Goal: Task Accomplishment & Management: Complete application form

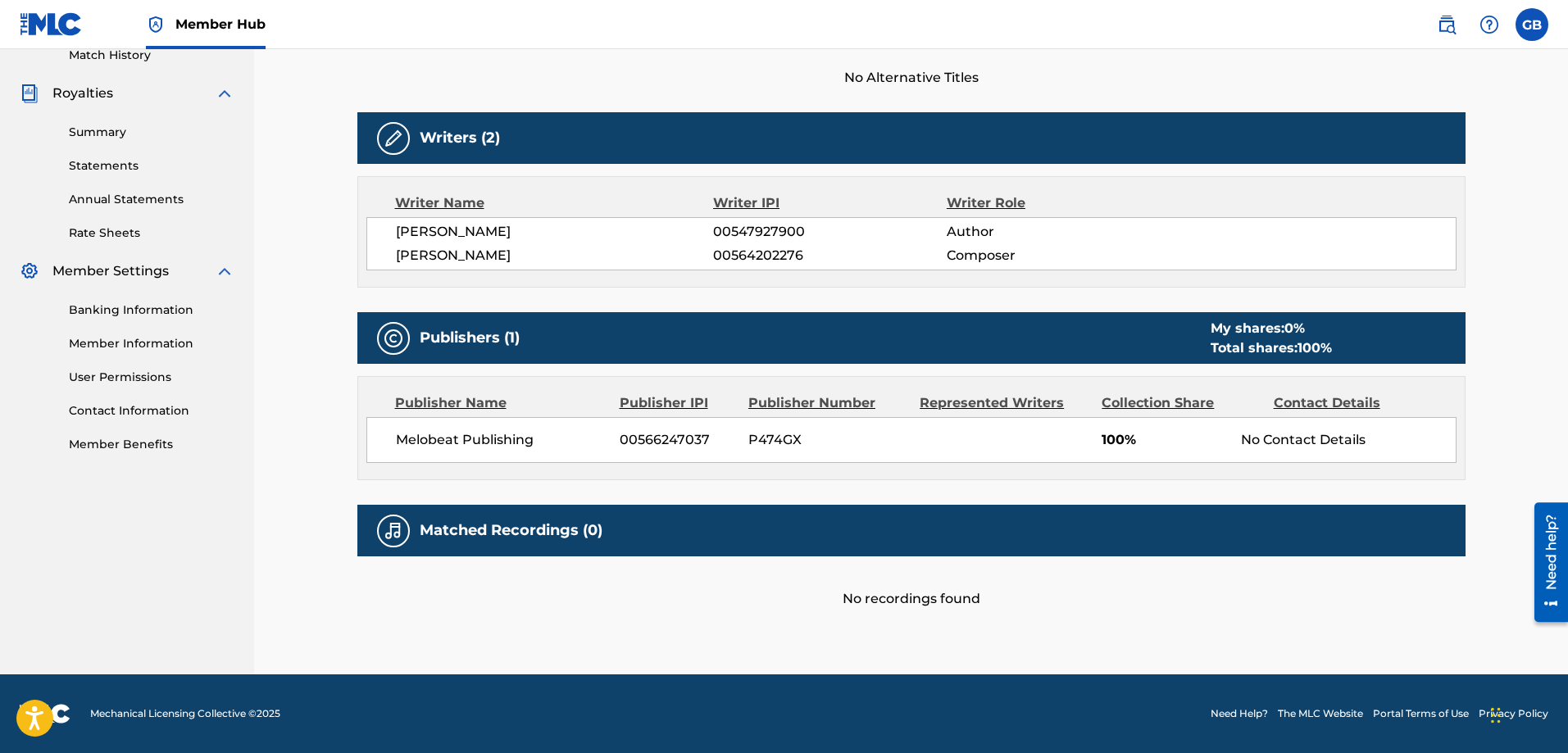
click at [1093, 601] on div "No recordings found" at bounding box center [911, 582] width 1109 height 52
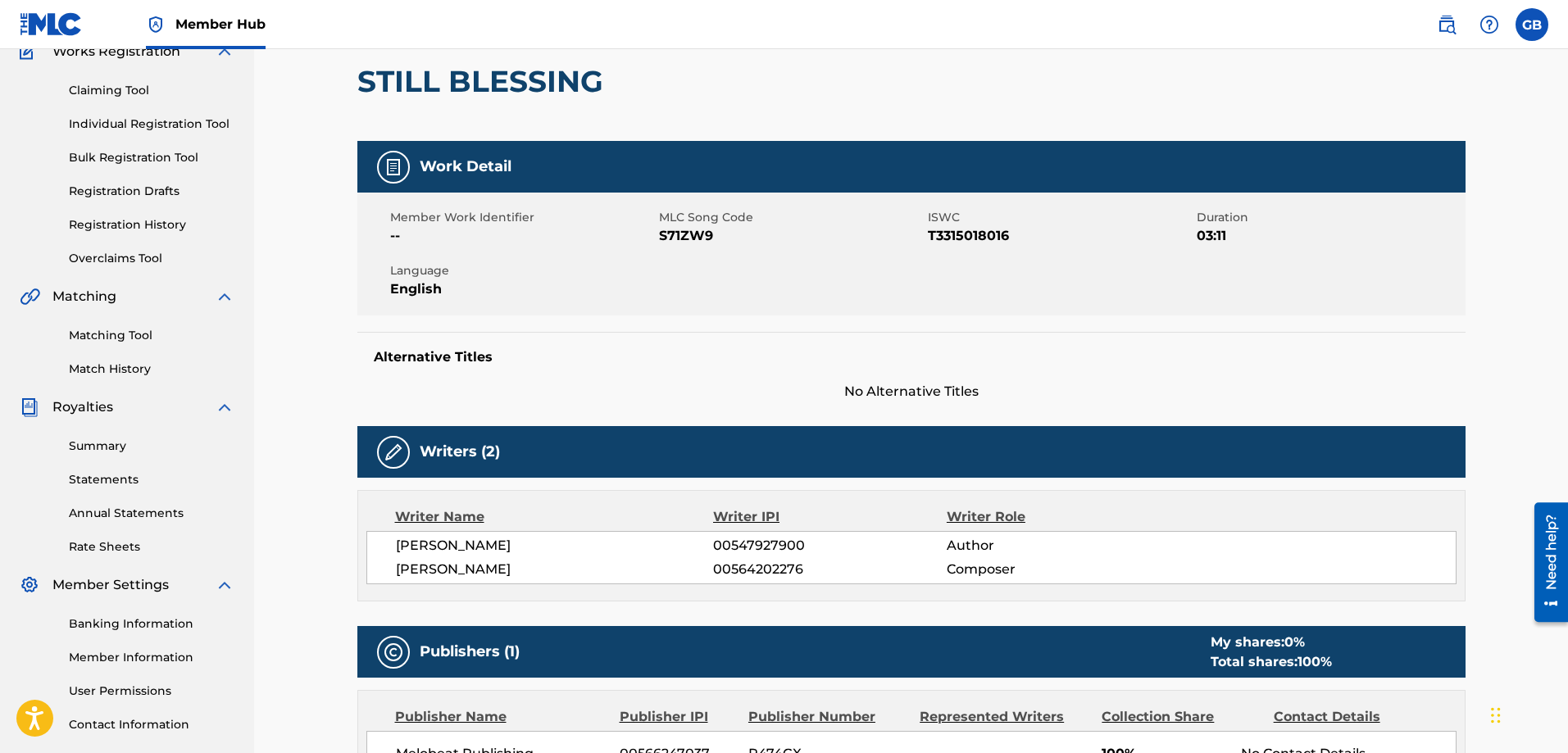
scroll to position [137, 0]
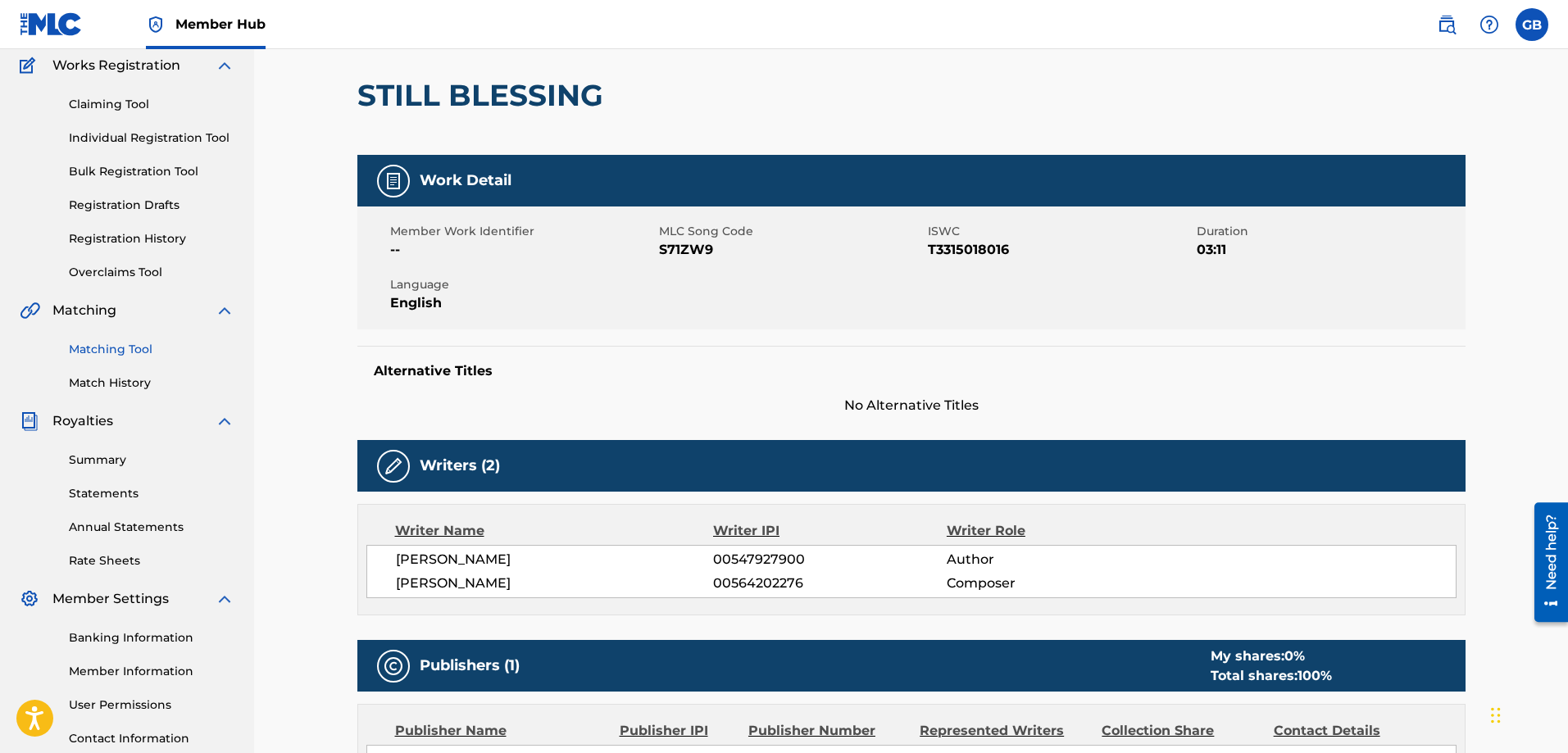
click at [132, 345] on link "Matching Tool" at bounding box center [151, 349] width 165 height 17
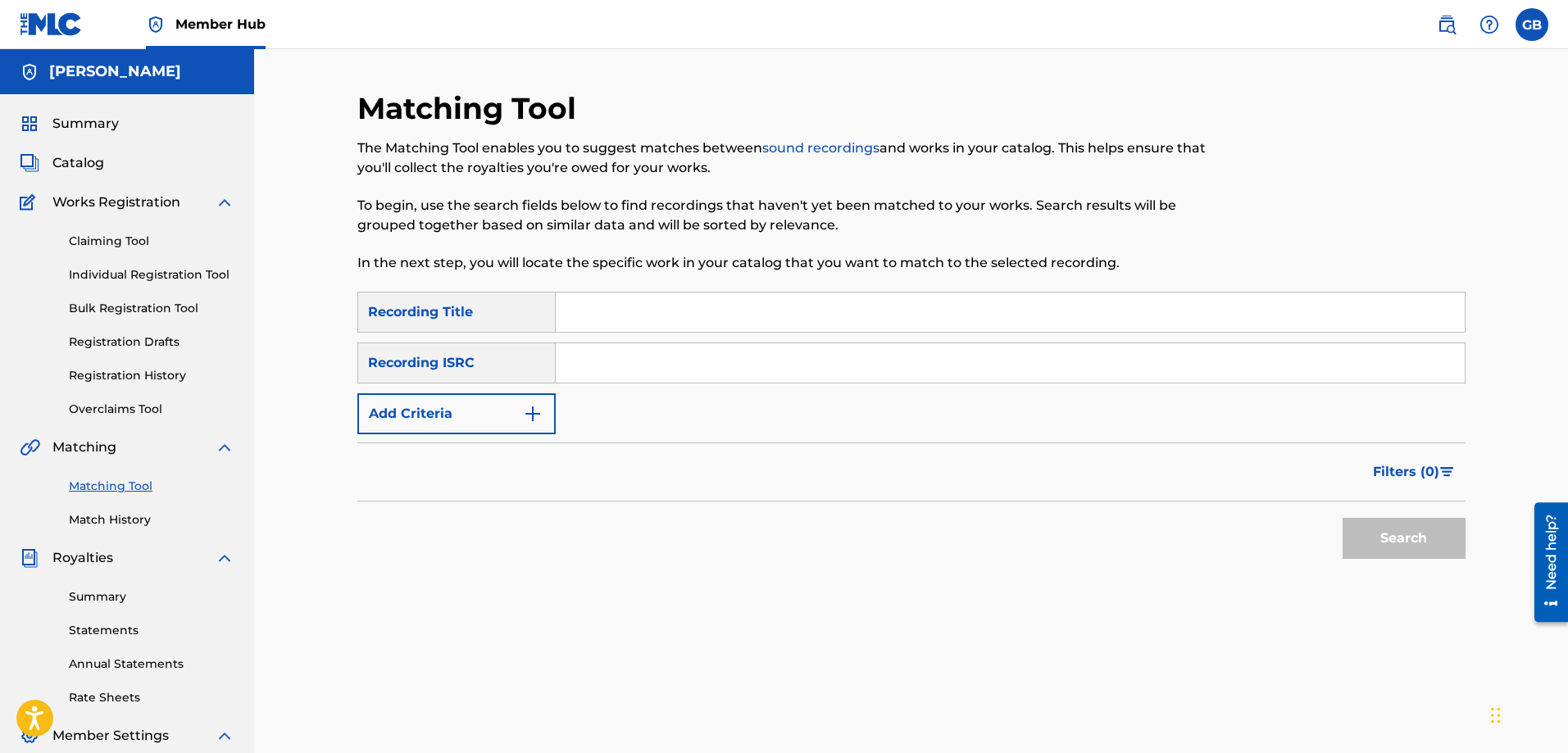
click at [830, 149] on link "sound recordings" at bounding box center [821, 148] width 117 height 16
click at [579, 312] on input "Search Form" at bounding box center [1010, 312] width 909 height 39
click at [1419, 551] on button "Search" at bounding box center [1404, 539] width 123 height 41
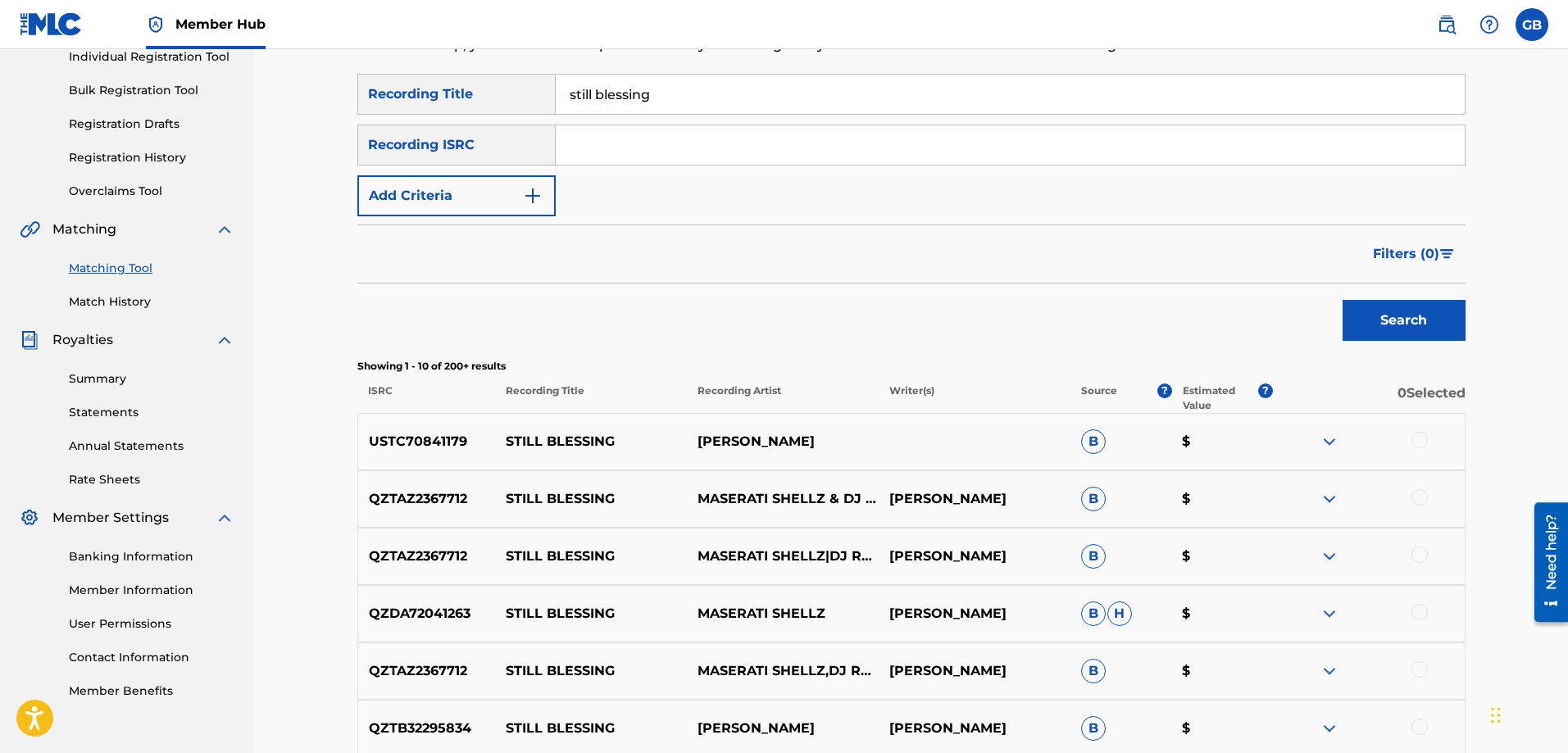
scroll to position [246, 0]
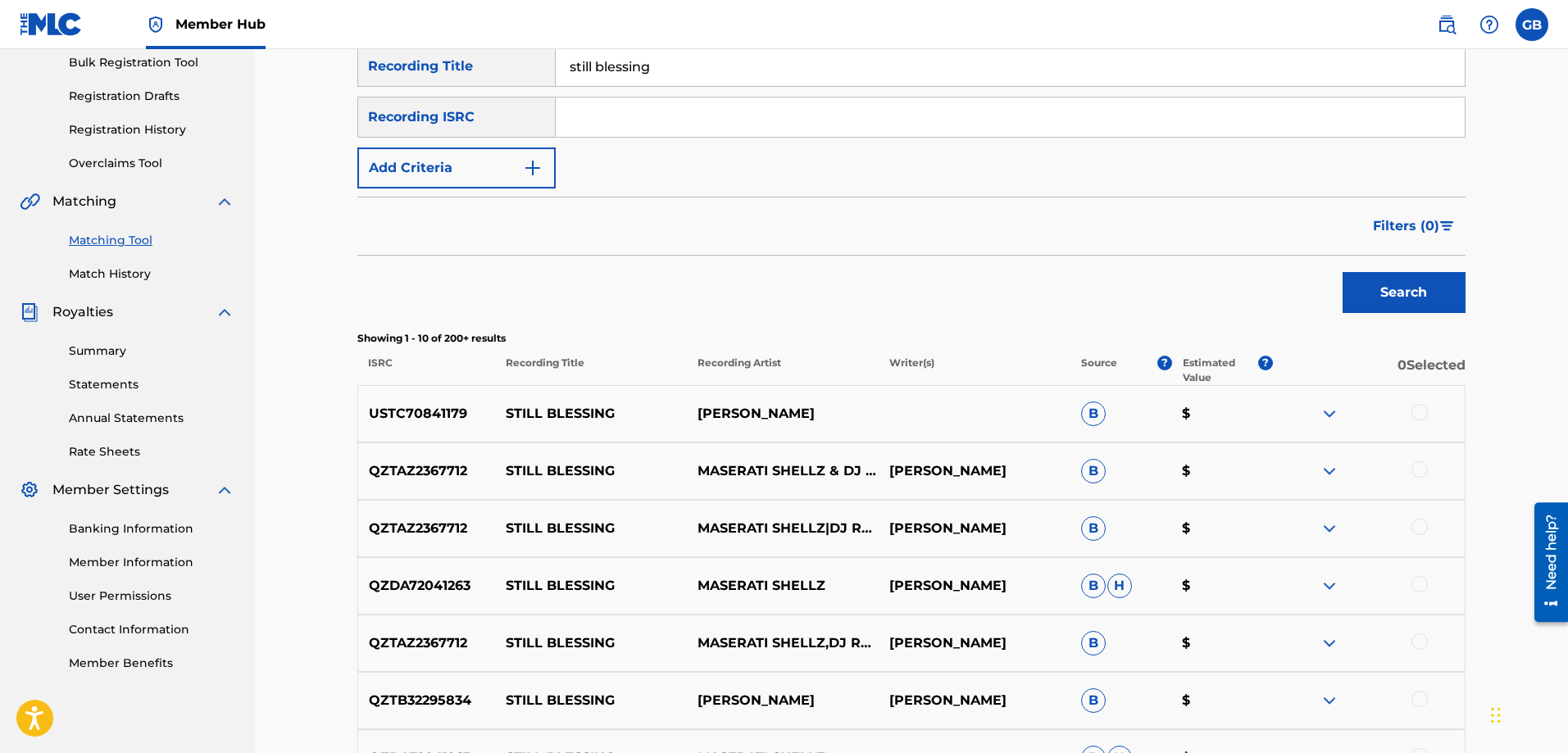
click at [441, 419] on p "USTC70841179" at bounding box center [427, 414] width 138 height 19
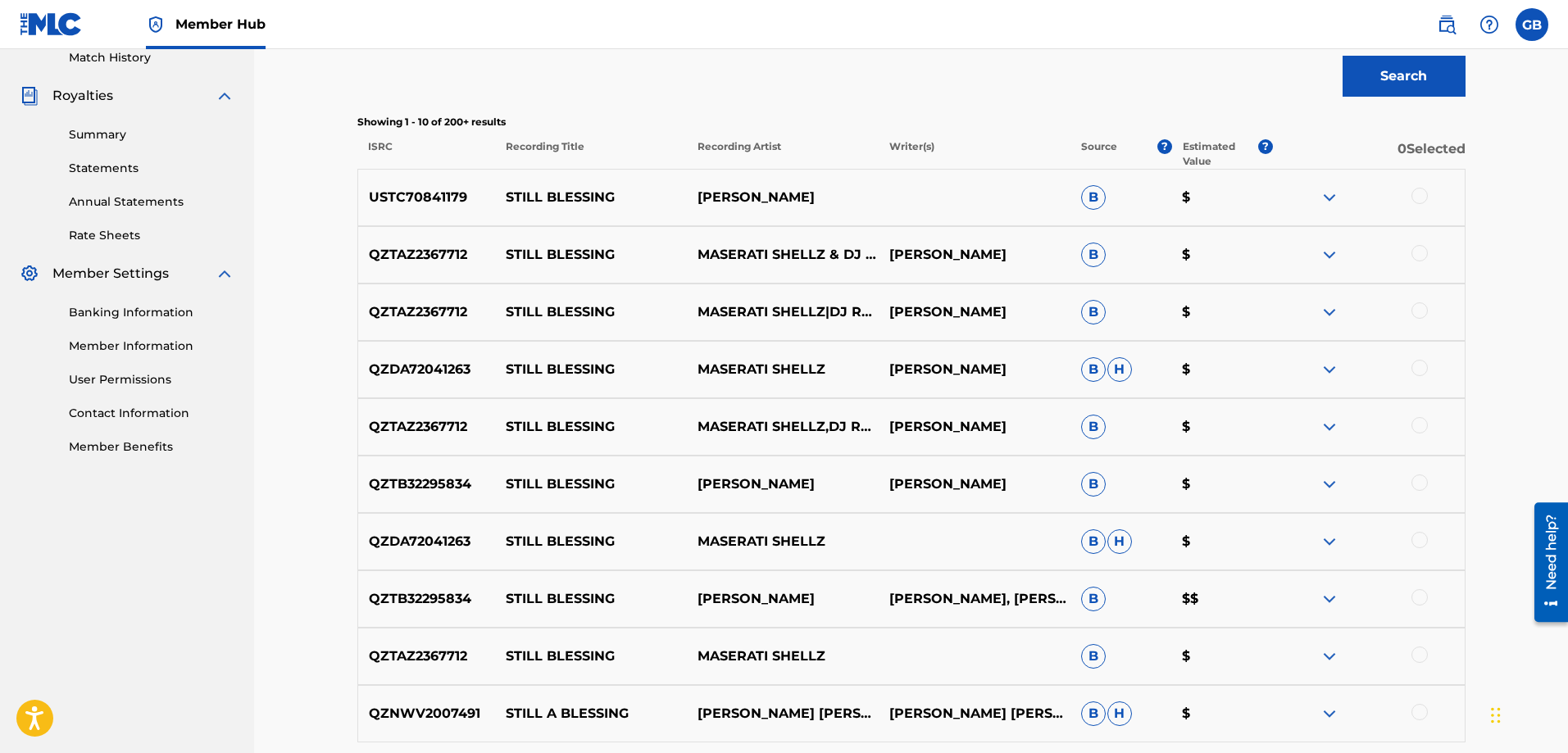
scroll to position [492, 0]
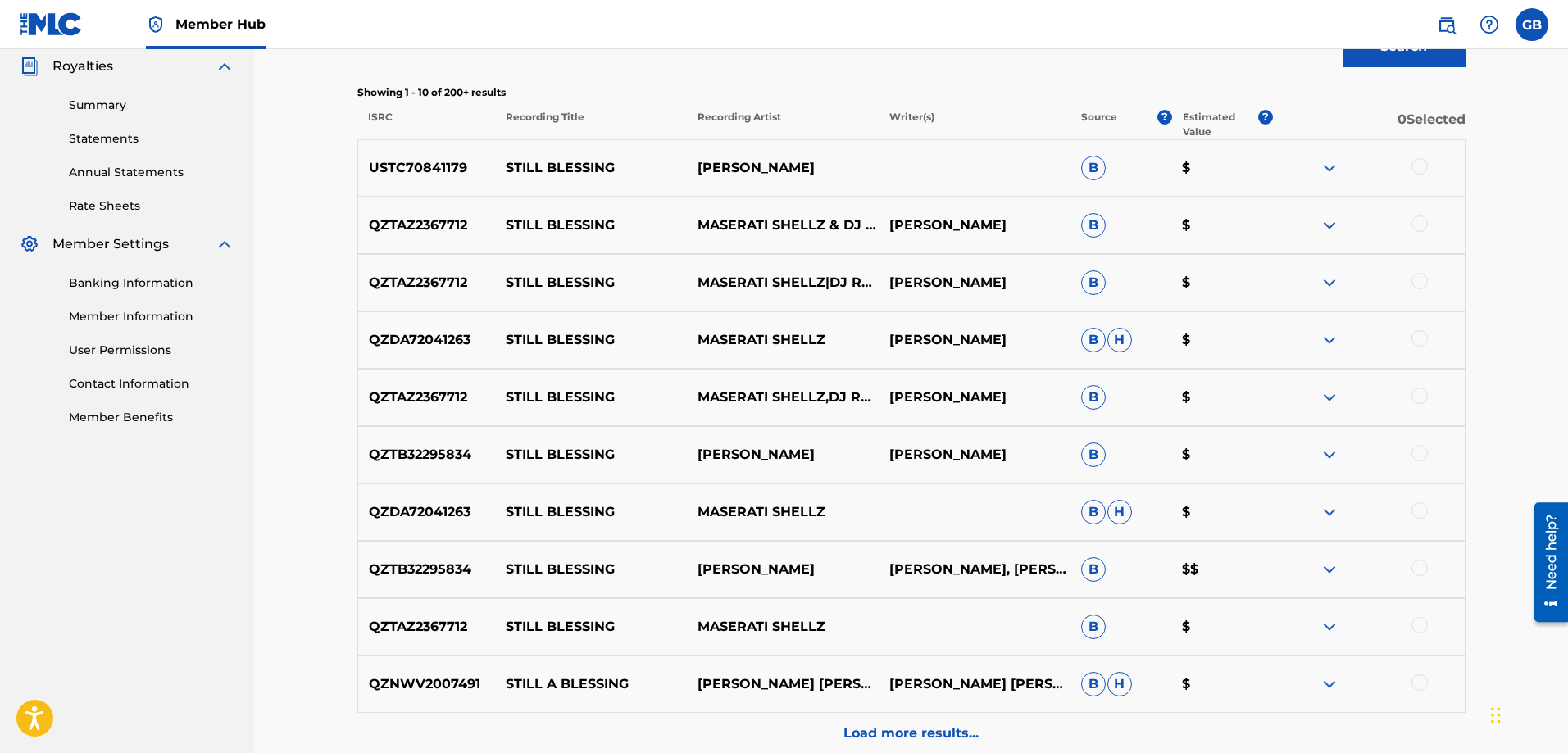
click at [1327, 455] on img at bounding box center [1330, 455] width 19 height 19
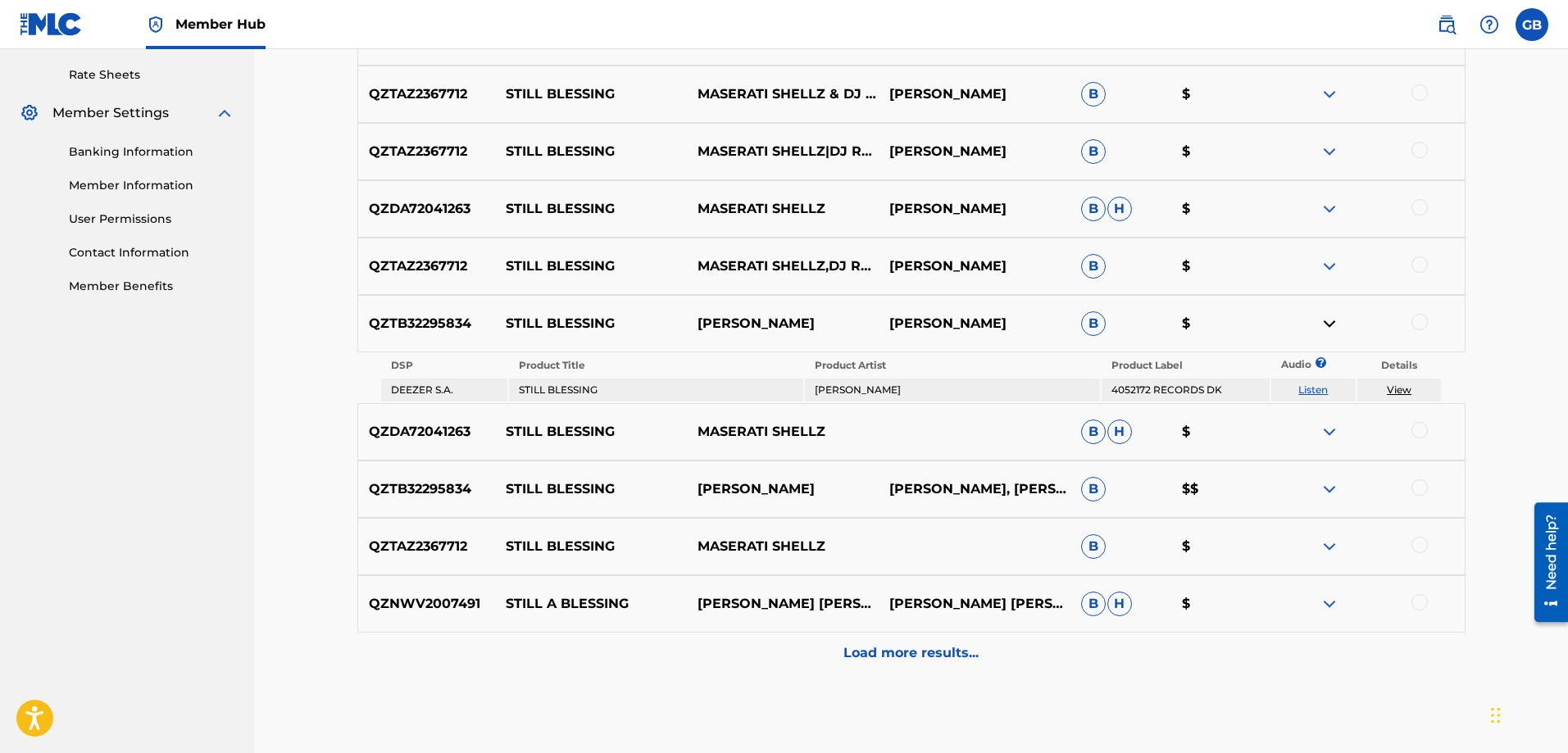
scroll to position [656, 0]
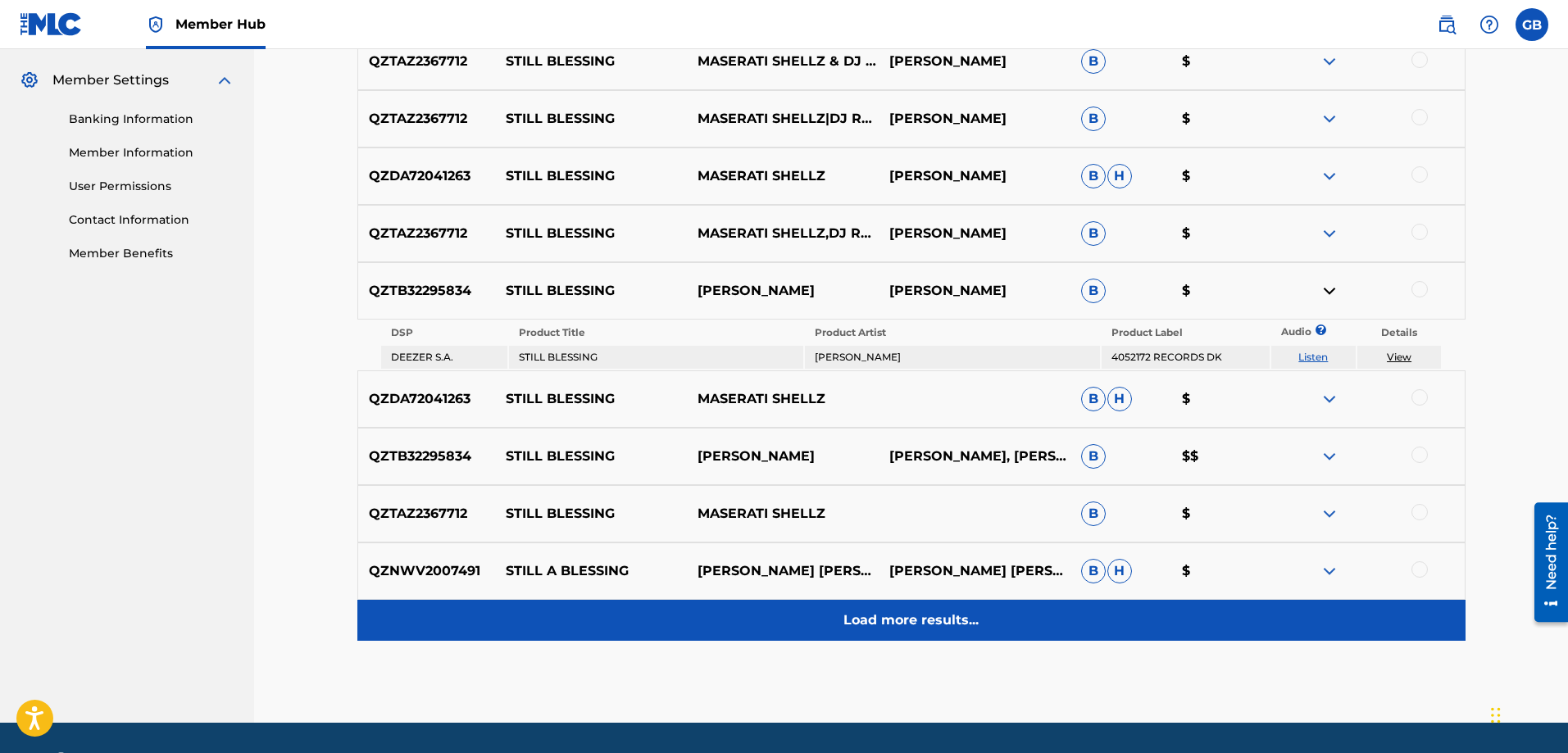
click at [939, 619] on p "Load more results..." at bounding box center [911, 620] width 135 height 19
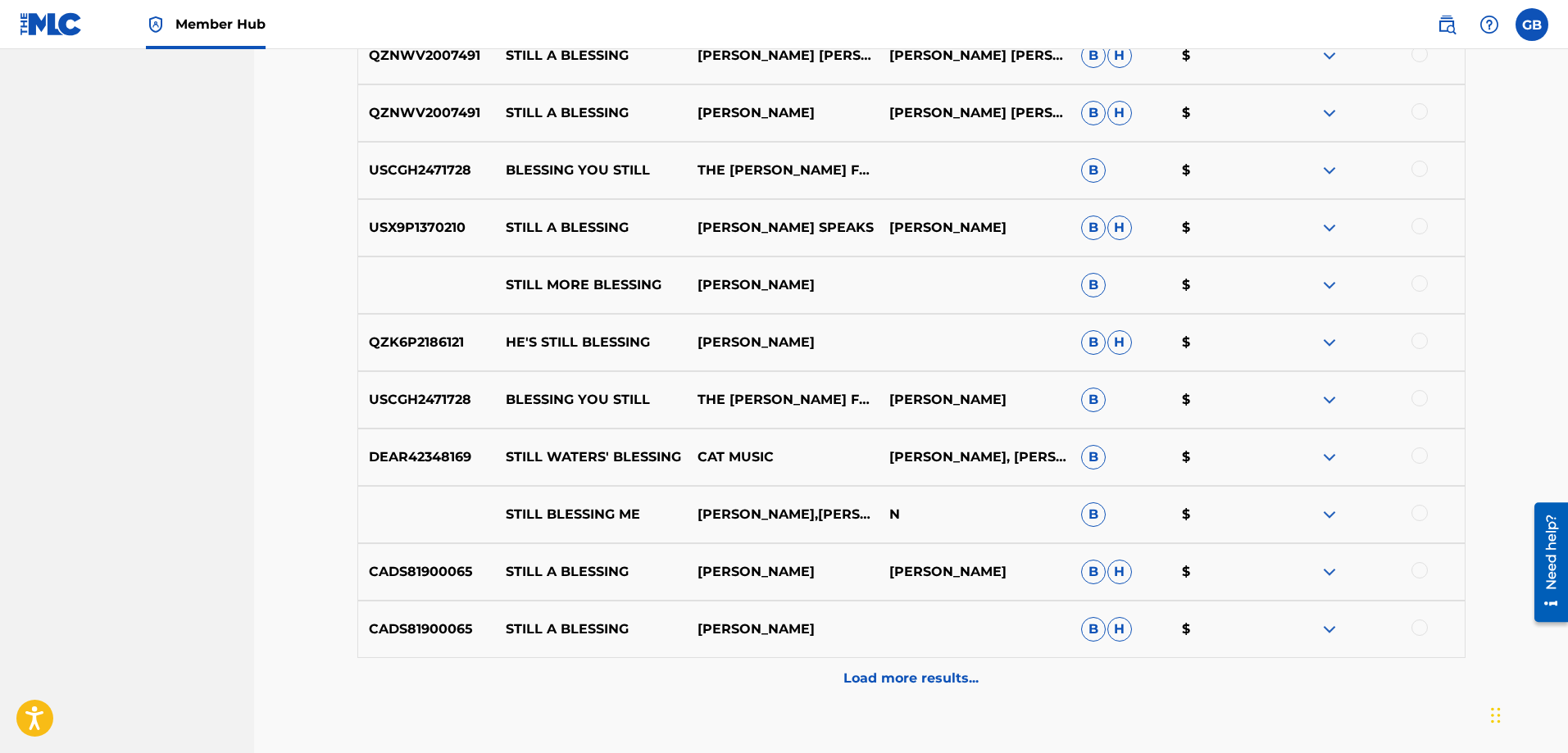
scroll to position [1145, 0]
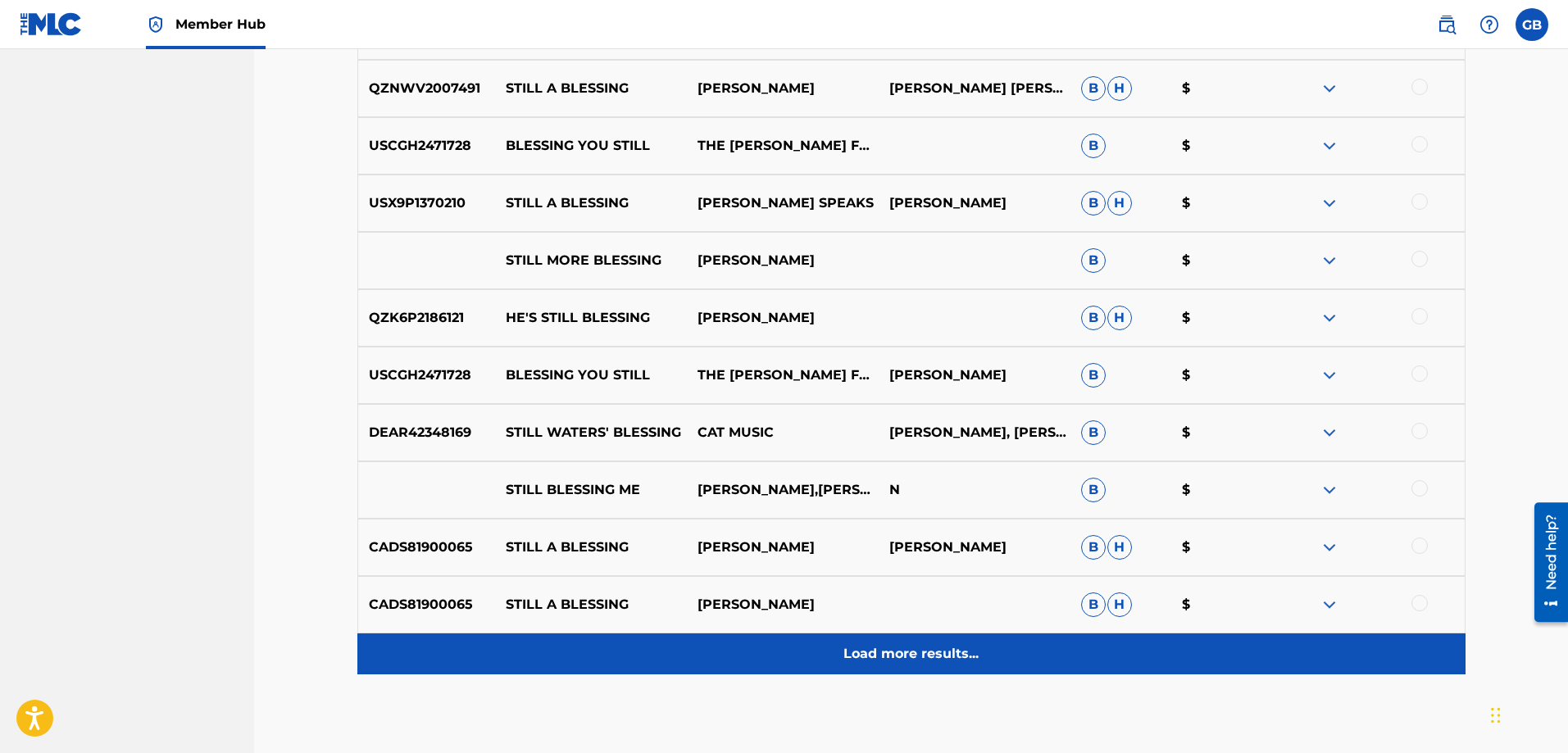
click at [950, 651] on p "Load more results..." at bounding box center [911, 654] width 135 height 19
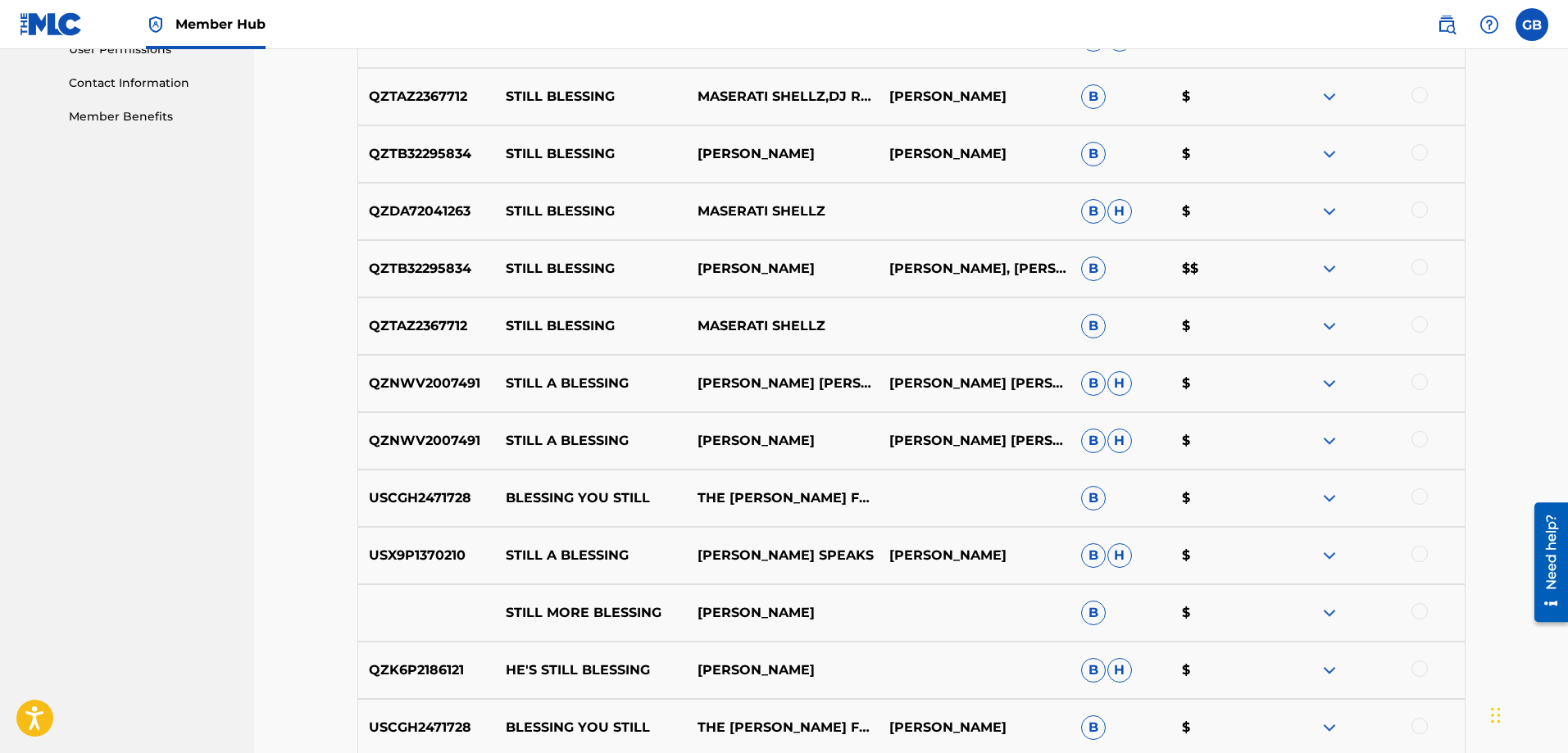
scroll to position [407, 0]
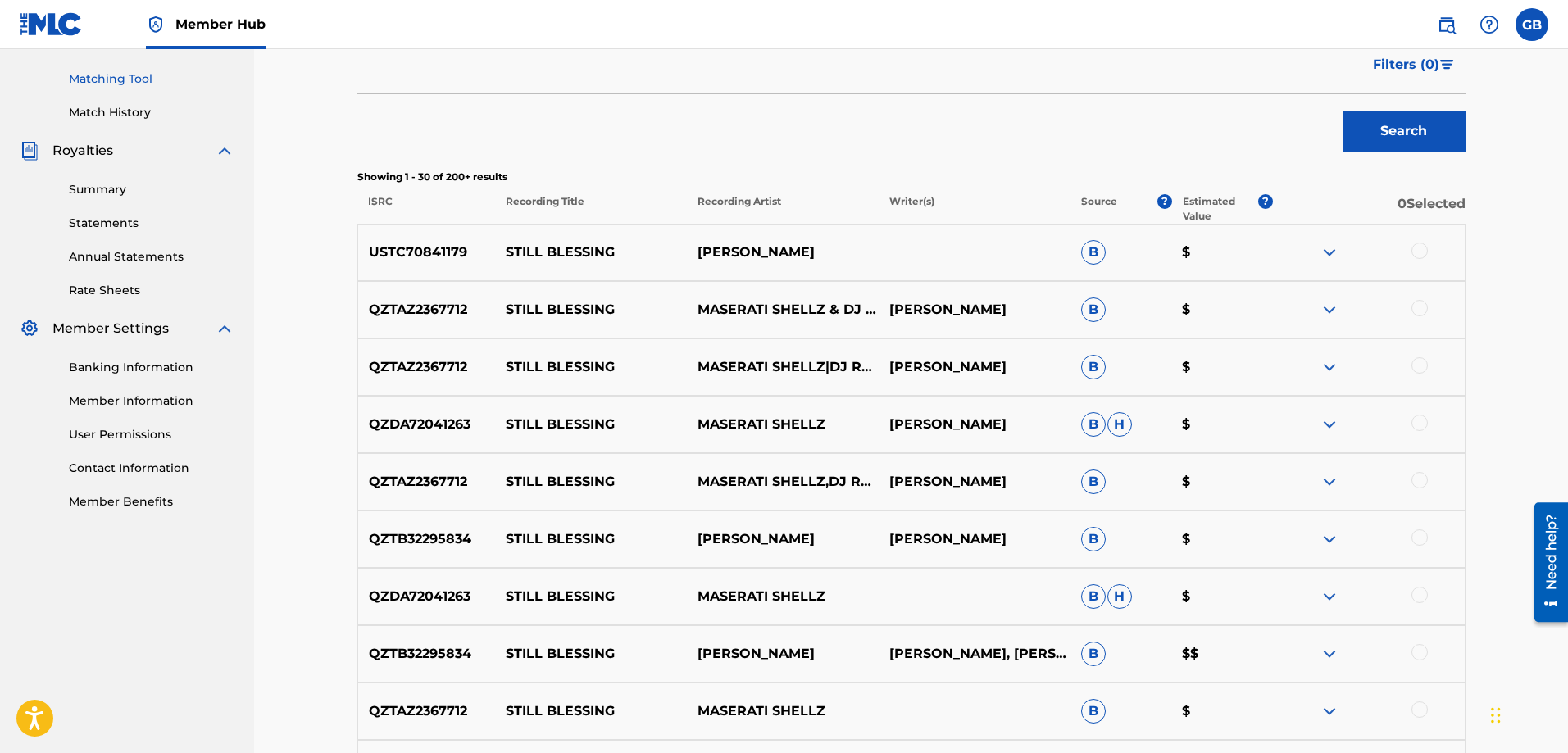
click at [1332, 255] on img at bounding box center [1330, 252] width 19 height 19
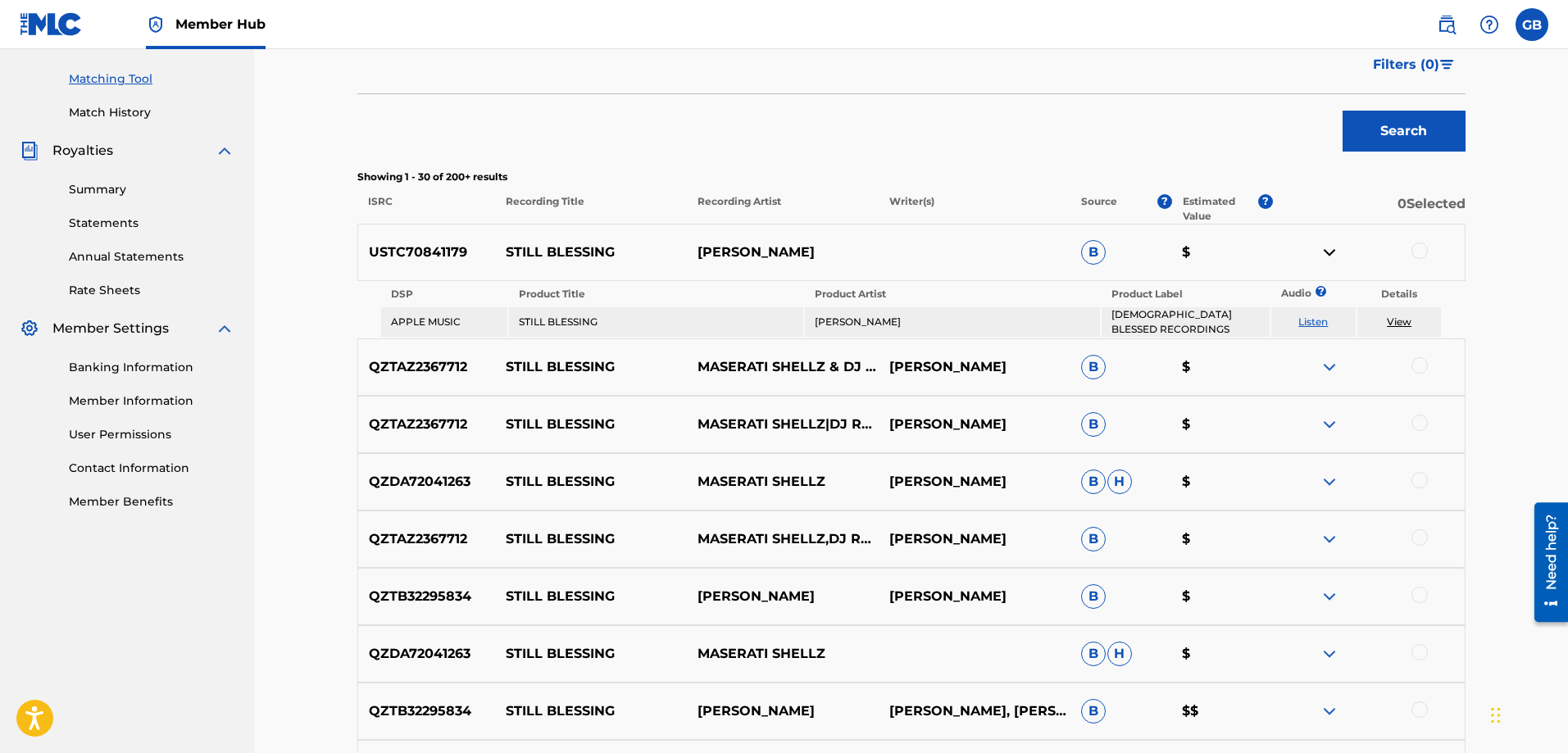
click at [1322, 318] on link "Listen" at bounding box center [1312, 322] width 29 height 12
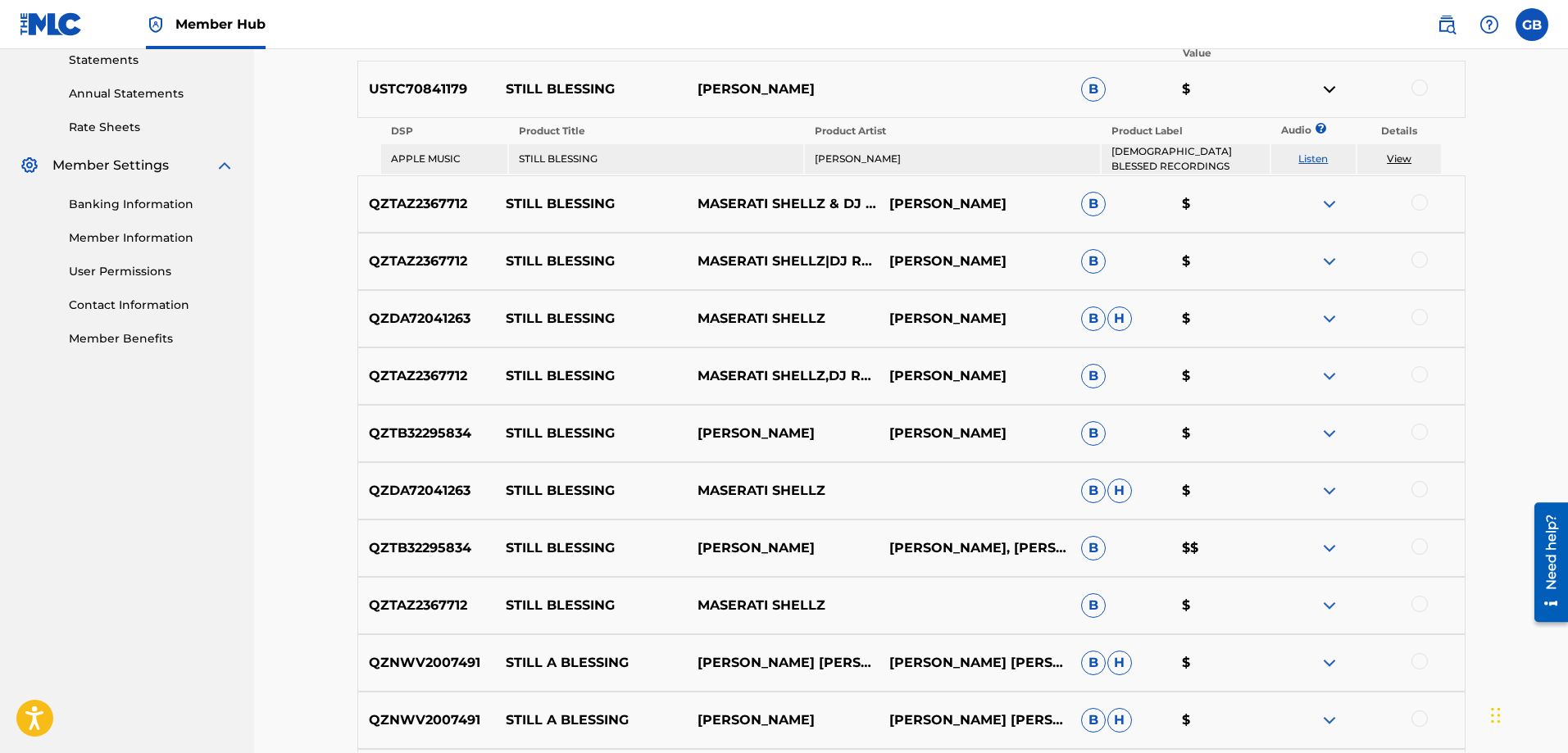
scroll to position [572, 0]
click at [1328, 543] on img at bounding box center [1330, 548] width 19 height 19
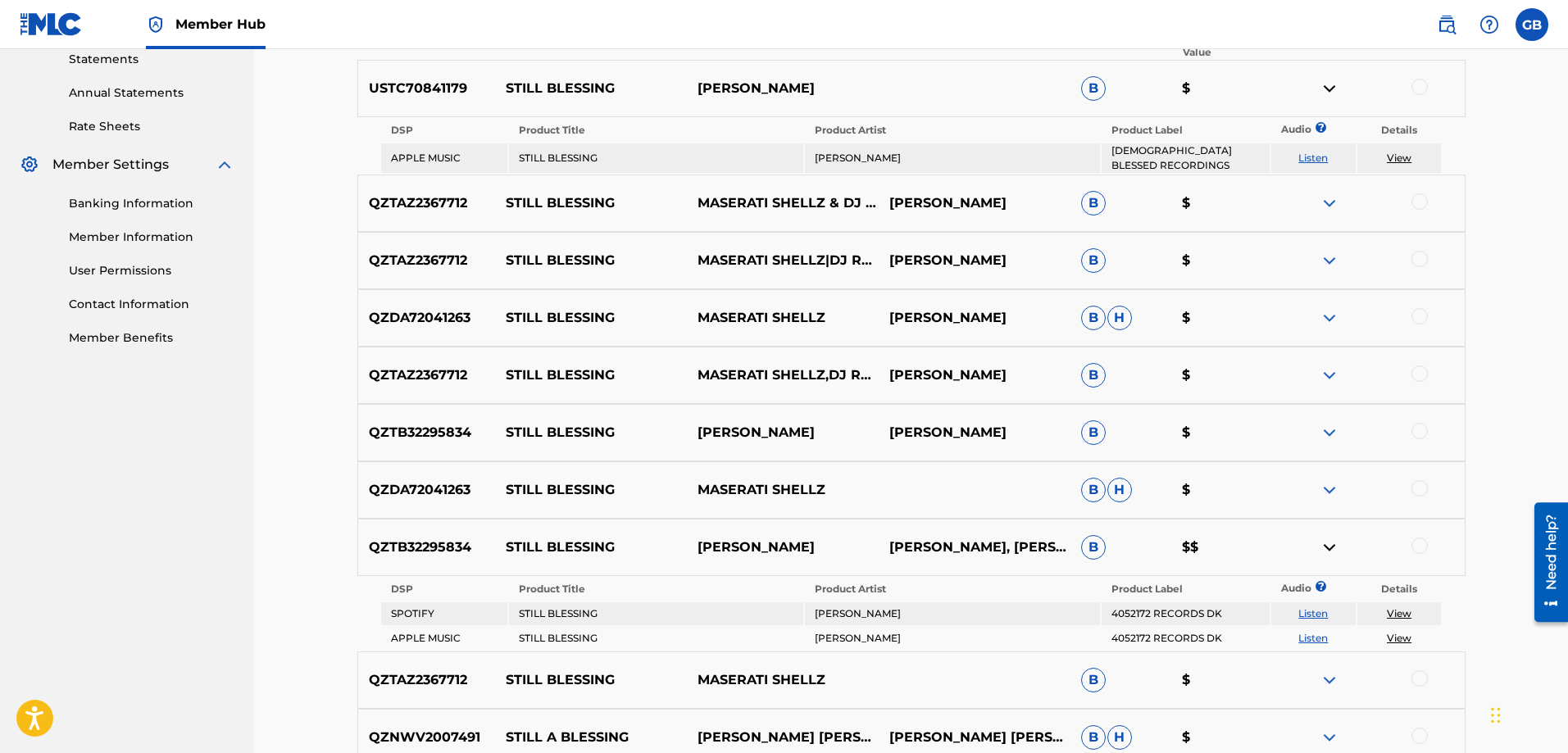
click at [1323, 610] on link "Listen" at bounding box center [1312, 613] width 29 height 12
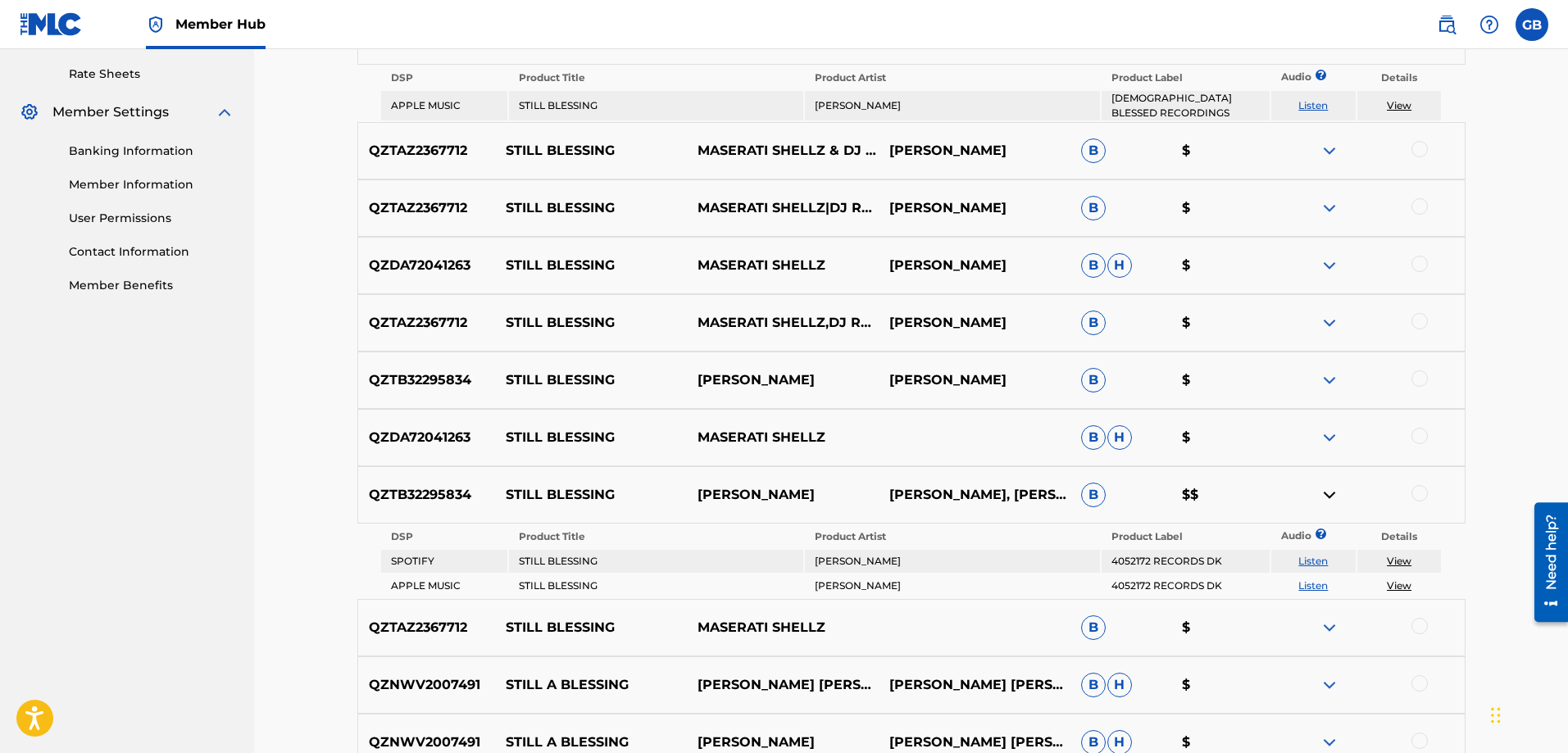
scroll to position [653, 0]
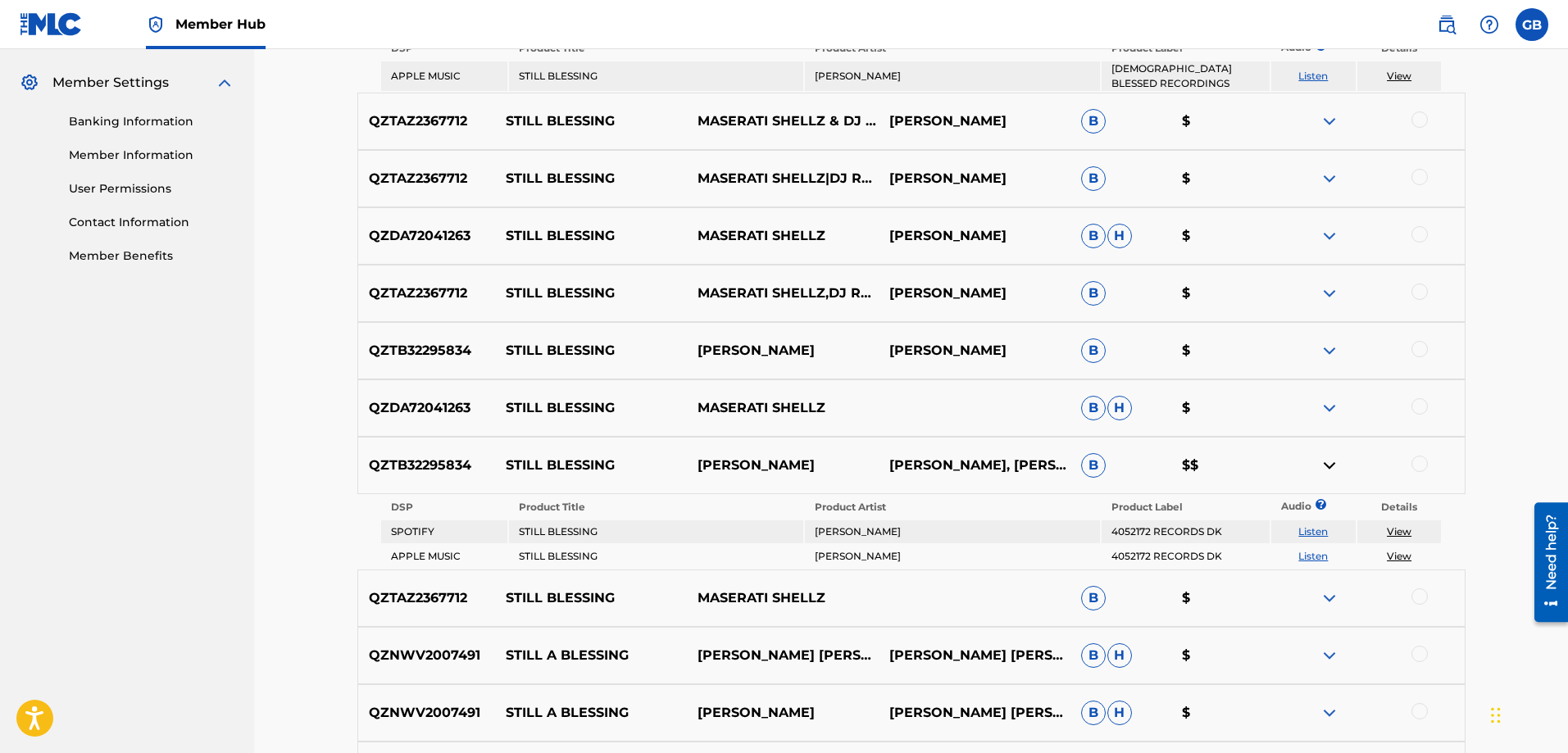
click at [1411, 526] on td "View" at bounding box center [1399, 532] width 84 height 23
click at [1401, 528] on link "View" at bounding box center [1400, 532] width 25 height 12
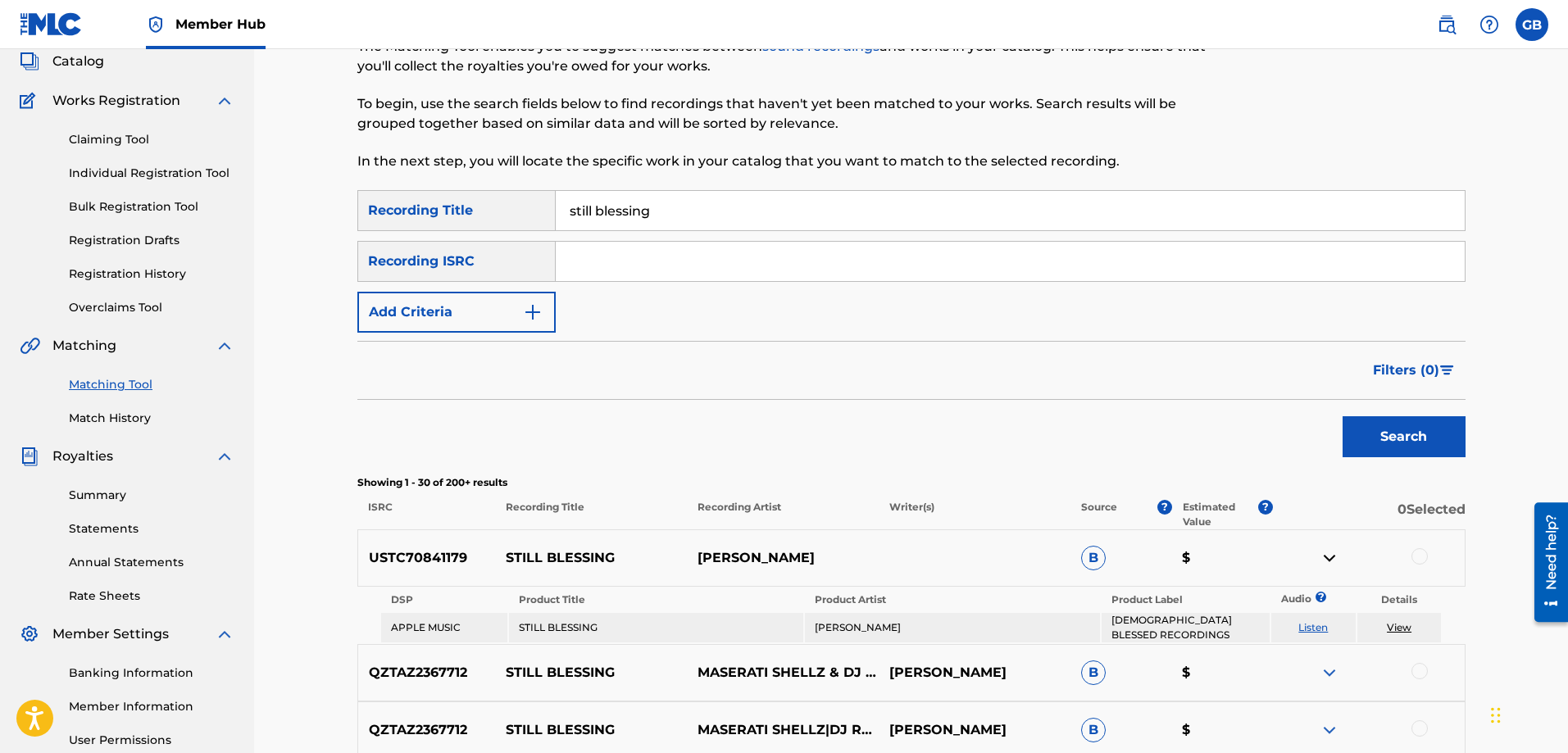
scroll to position [0, 0]
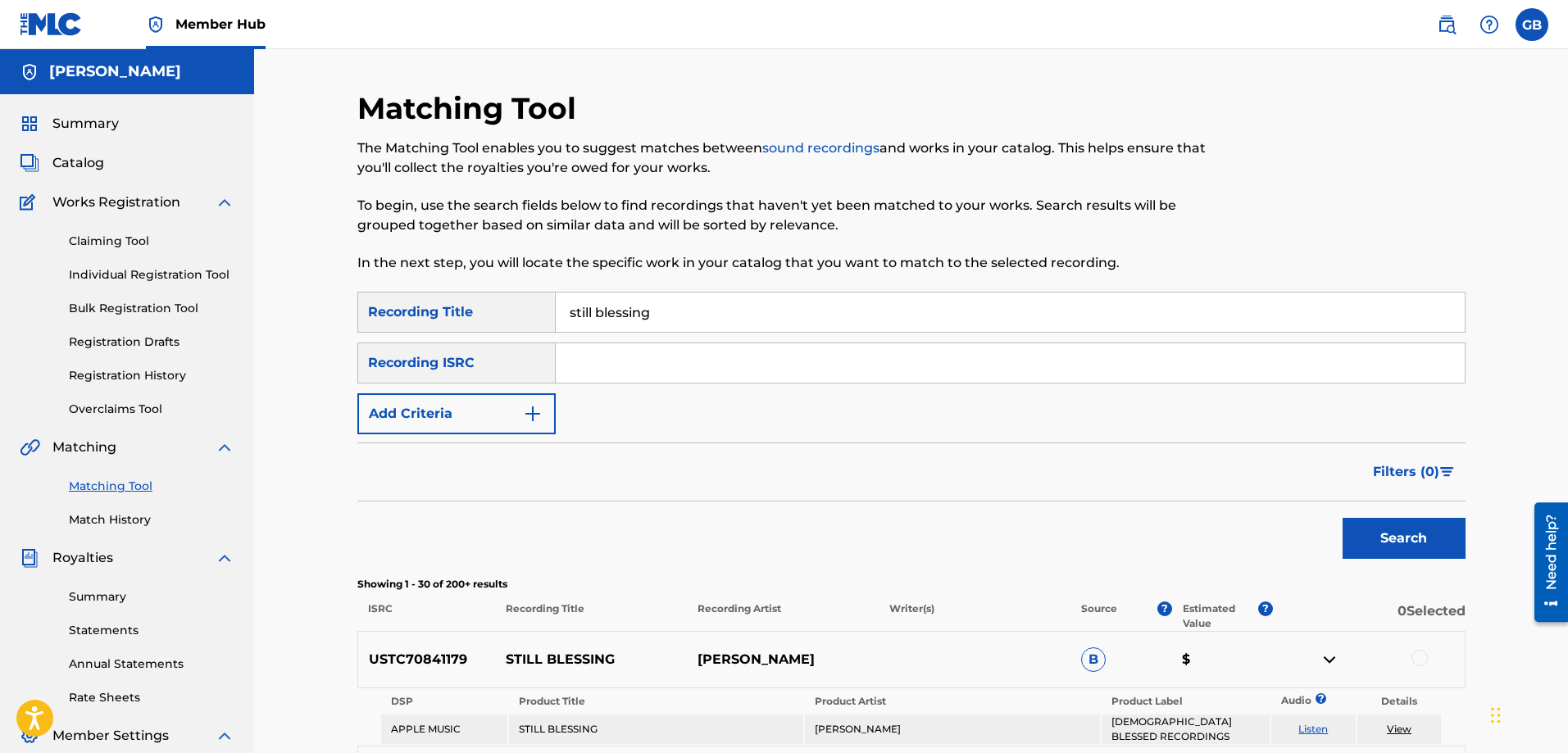
click at [680, 318] on input "still blessing" at bounding box center [1010, 312] width 909 height 39
type input "s"
type input "just so many ways to say thank you"
click at [1410, 534] on button "Search" at bounding box center [1404, 539] width 123 height 41
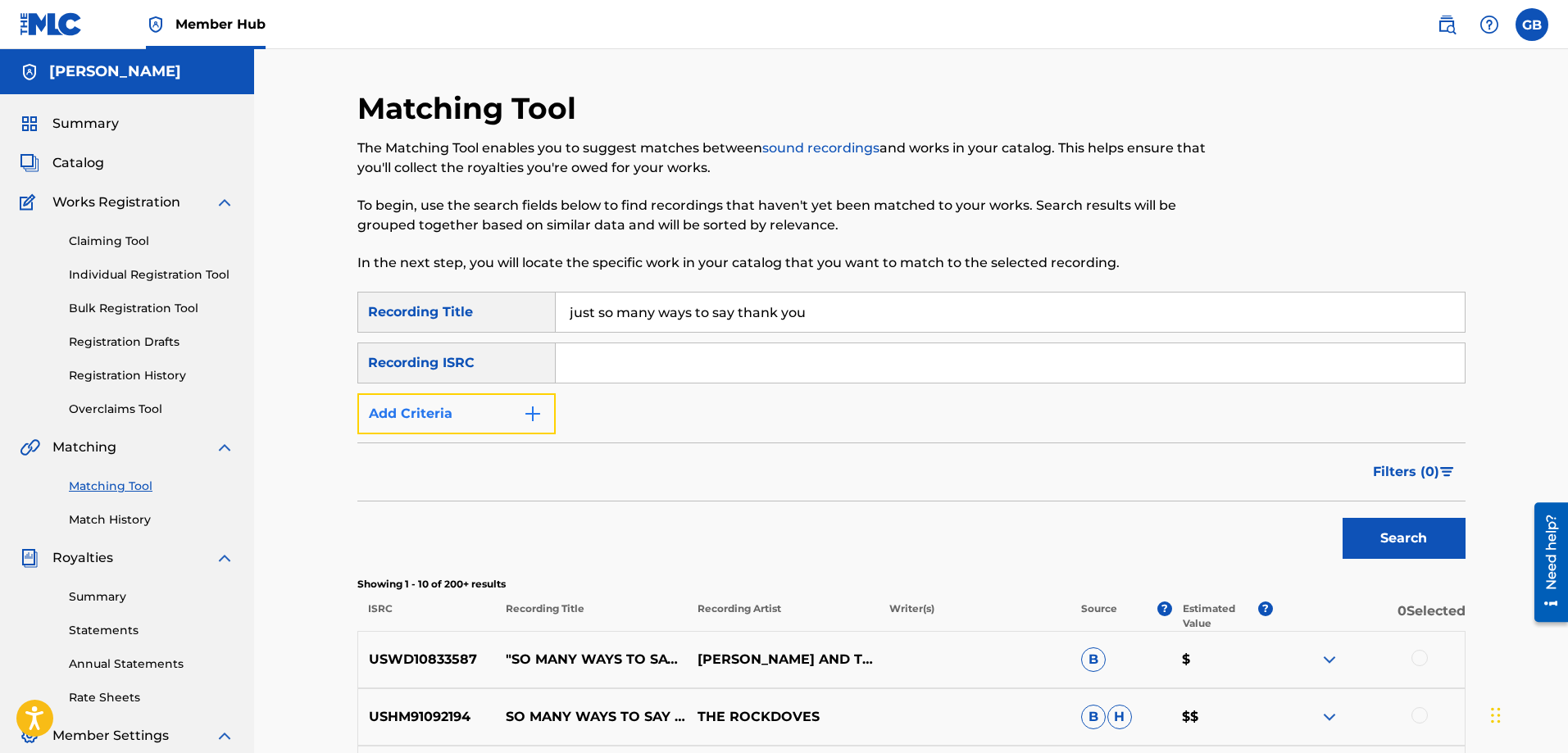
click at [532, 415] on img "Search Form" at bounding box center [533, 414] width 19 height 19
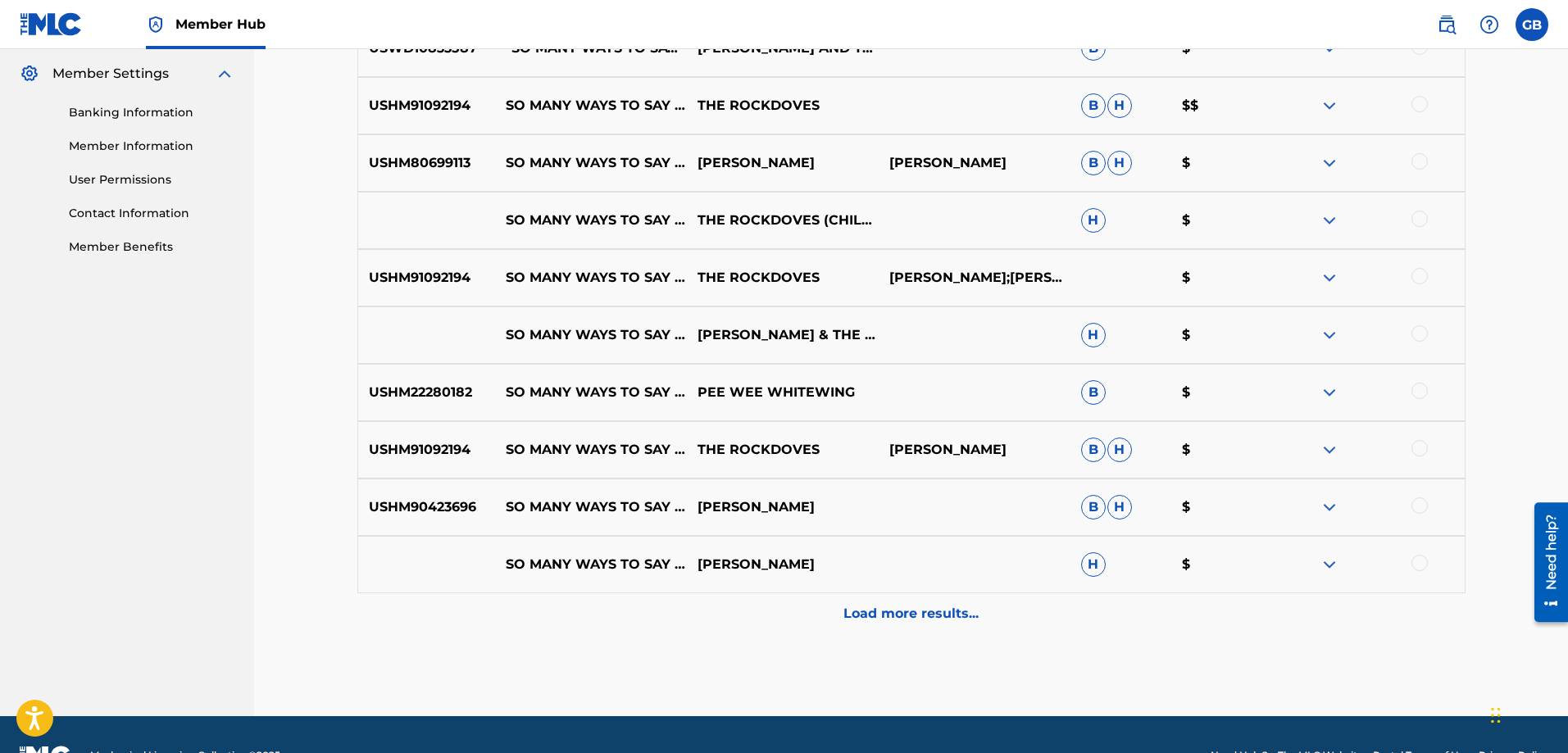
scroll to position [704, 0]
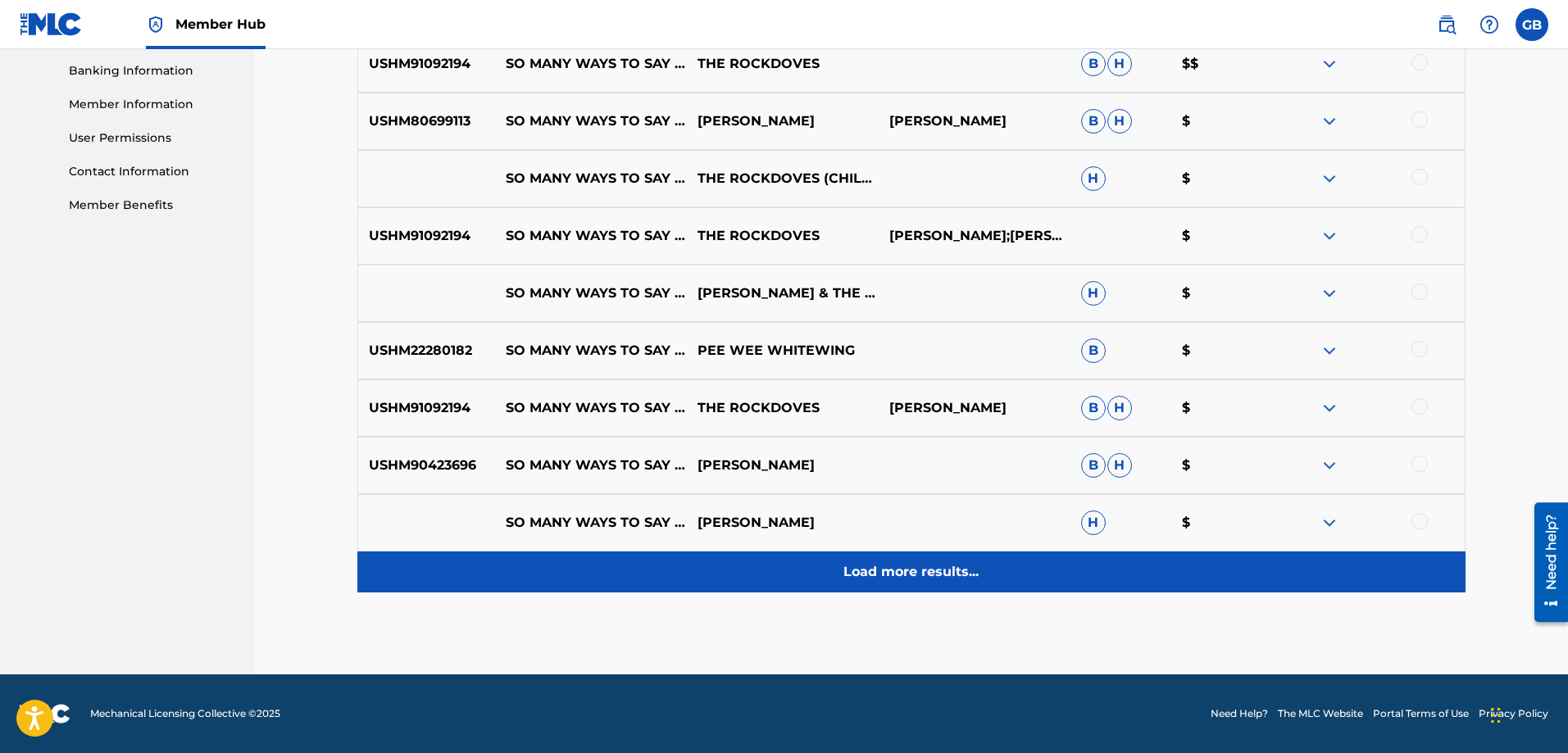
click at [949, 565] on p "Load more results..." at bounding box center [911, 572] width 135 height 19
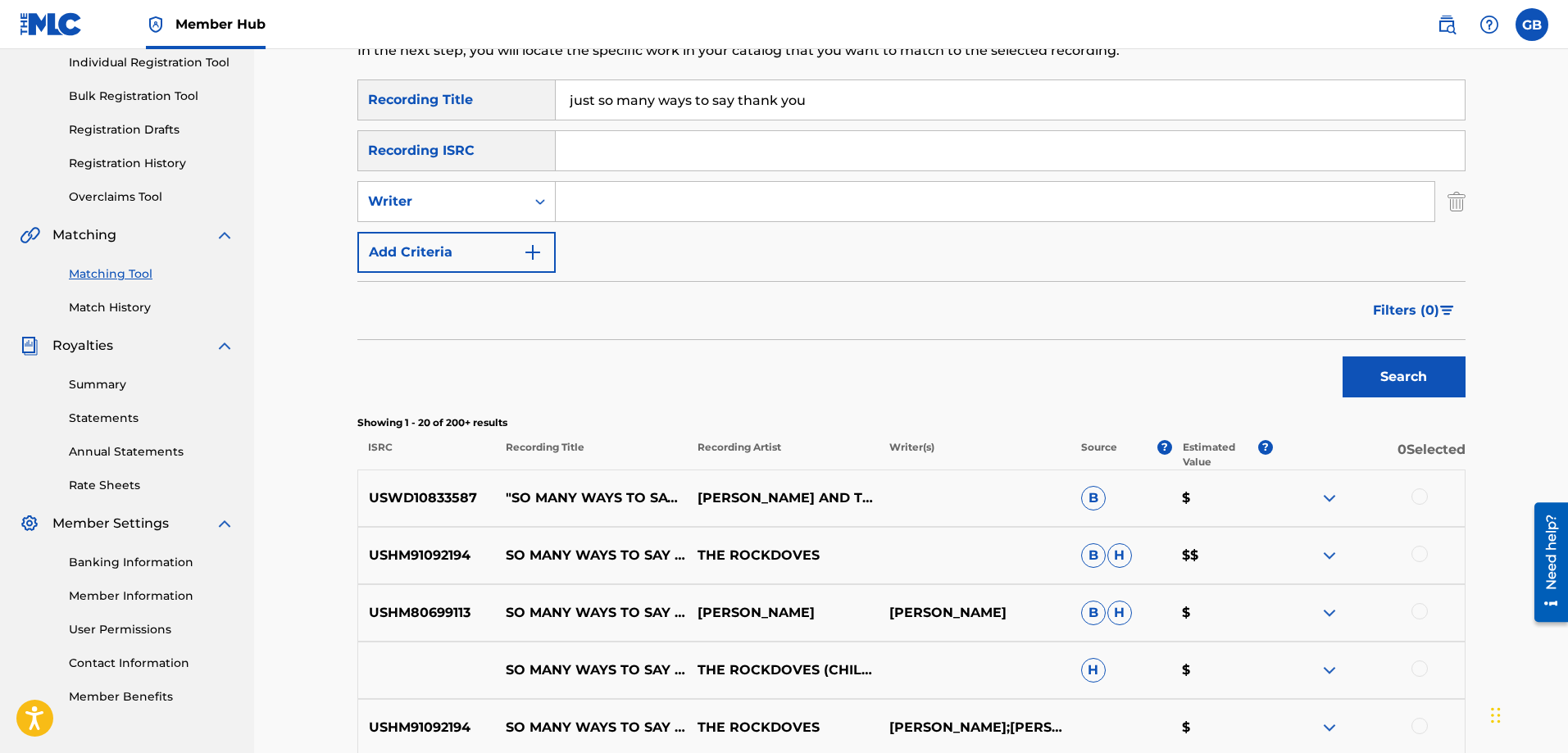
scroll to position [0, 0]
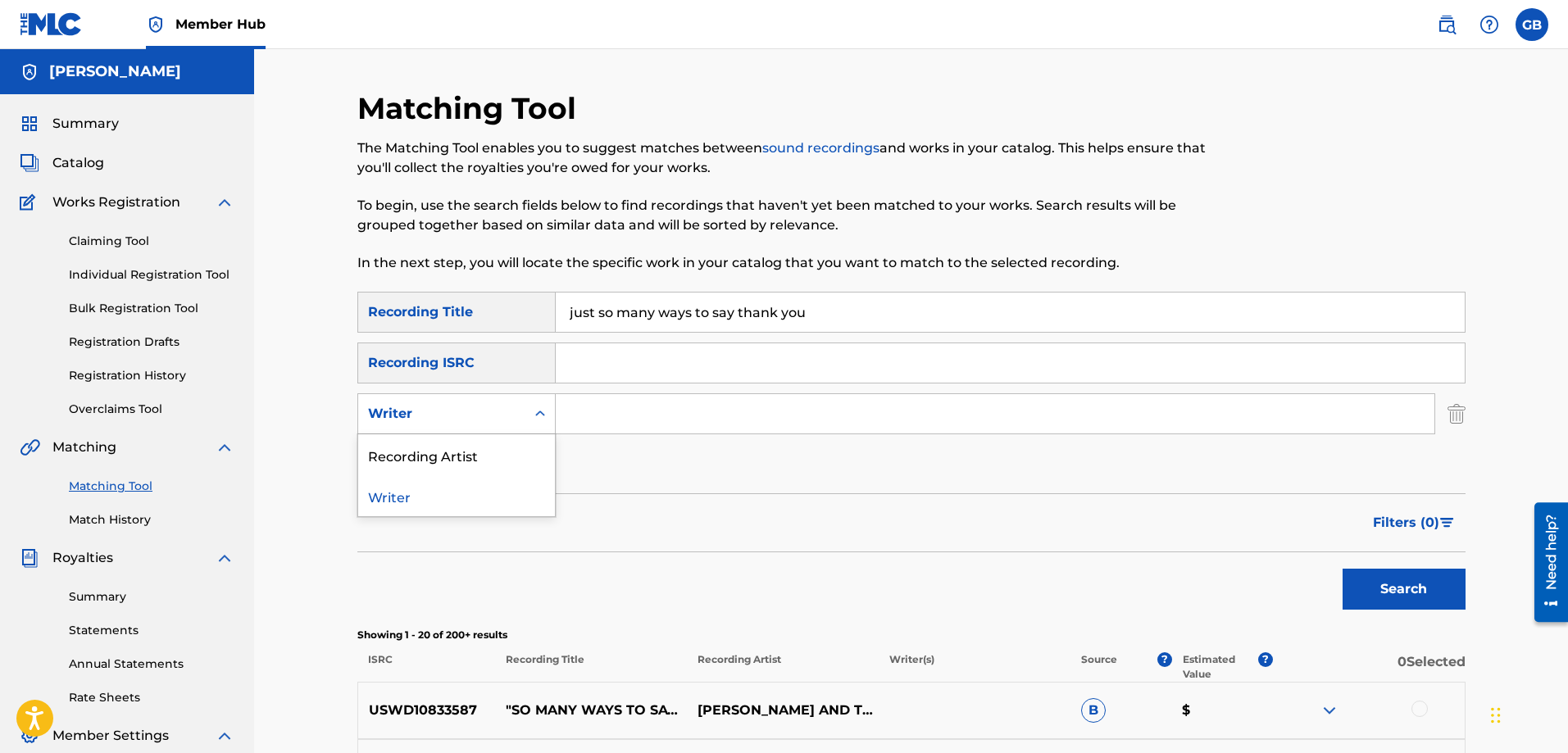
click at [542, 414] on icon "Search Form" at bounding box center [540, 413] width 10 height 5
click at [544, 420] on icon "Search Form" at bounding box center [540, 414] width 17 height 17
click at [398, 502] on div "Writer" at bounding box center [457, 496] width 196 height 41
click at [582, 426] on input "Search Form" at bounding box center [995, 414] width 879 height 39
type input "[PERSON_NAME]"
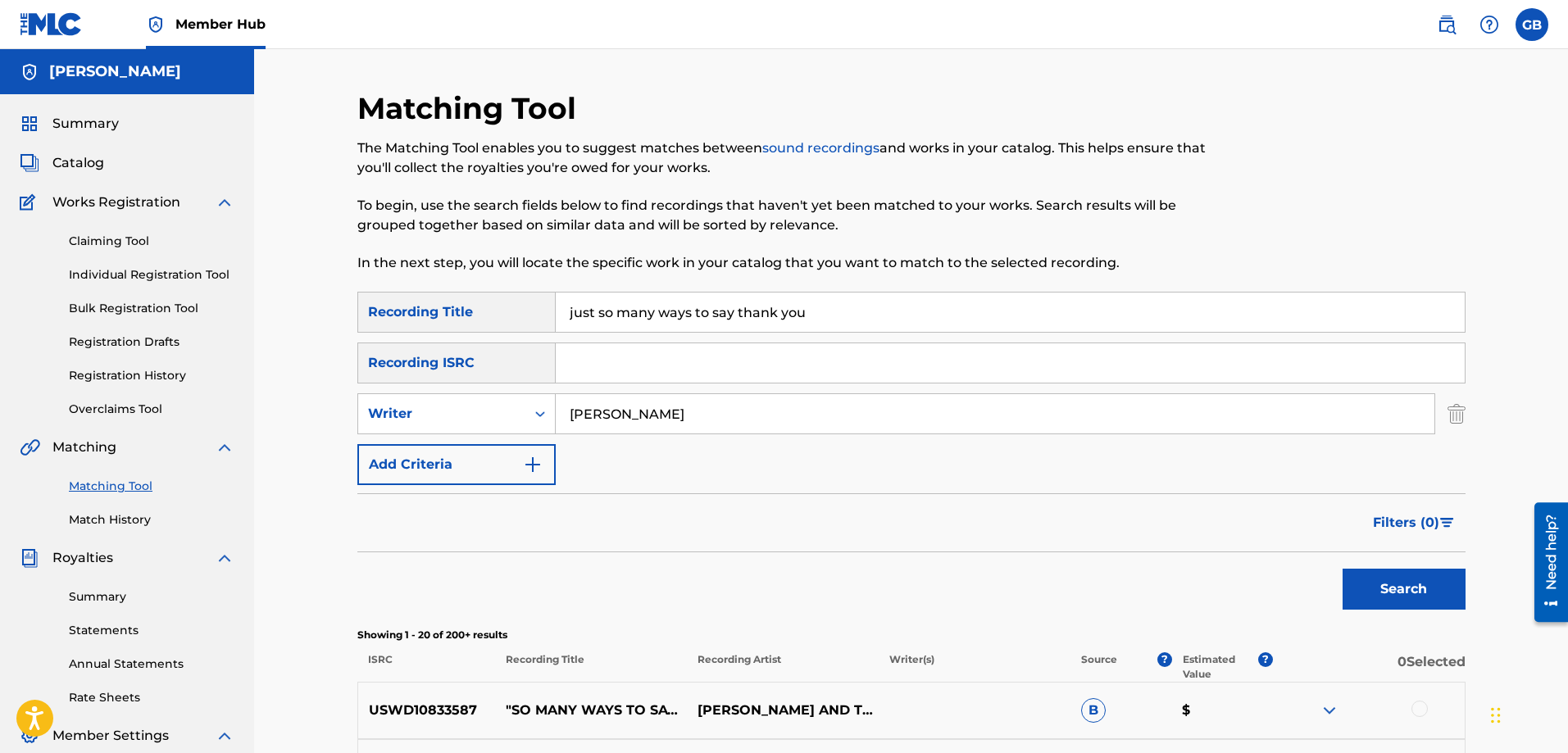
click at [1343, 569] on button "Search" at bounding box center [1404, 589] width 123 height 41
click at [1387, 586] on button "Search" at bounding box center [1404, 589] width 123 height 41
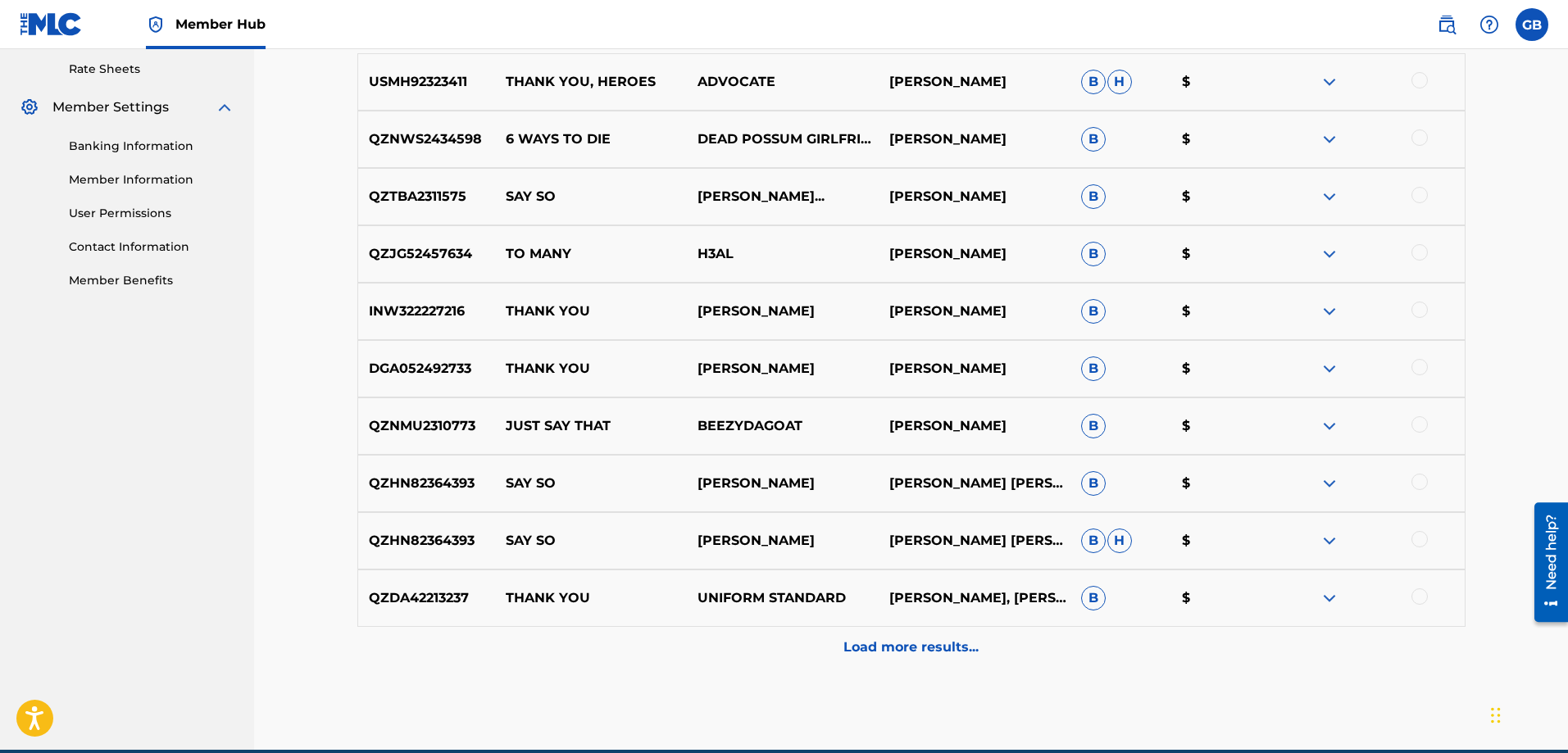
scroll to position [656, 0]
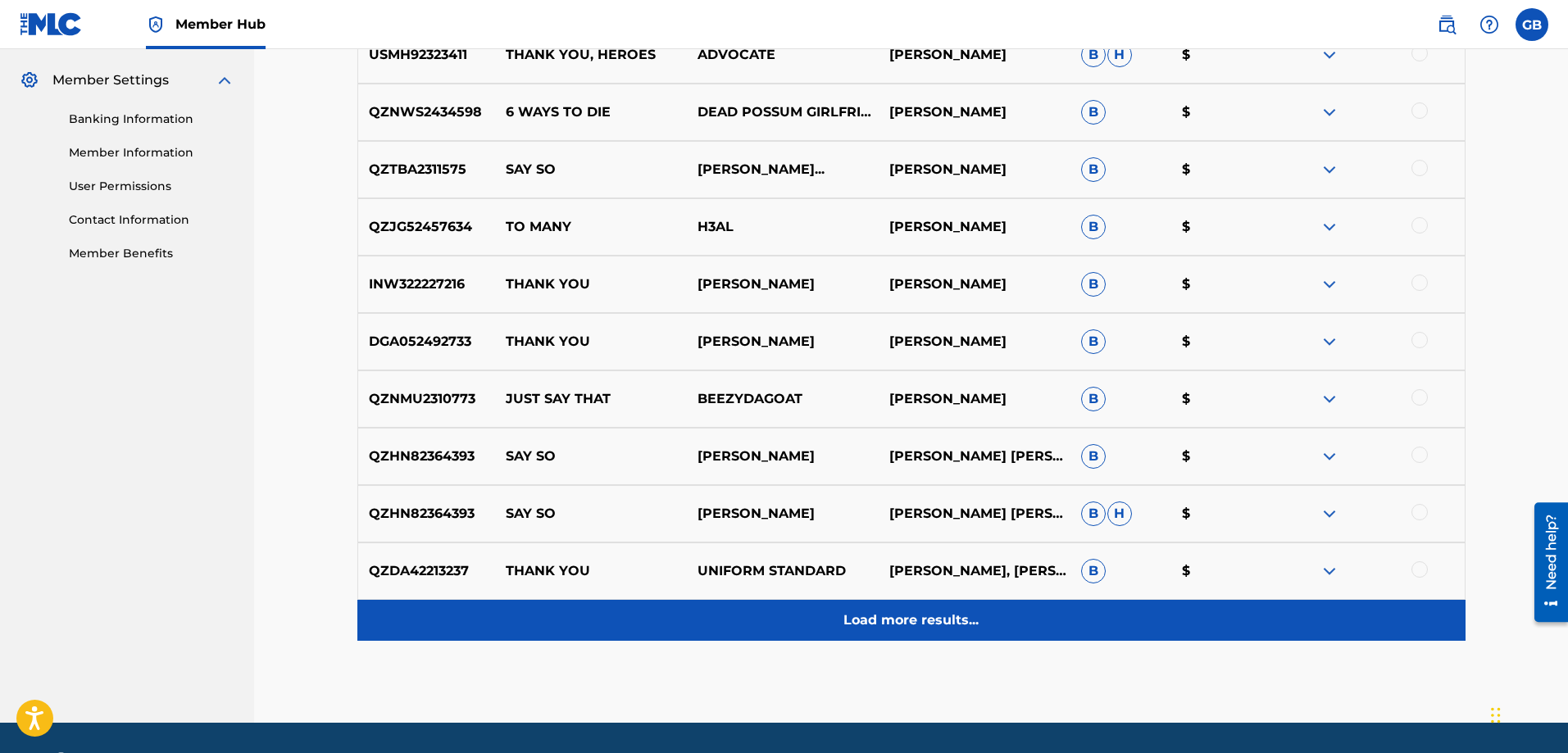
click at [933, 619] on p "Load more results..." at bounding box center [911, 620] width 135 height 19
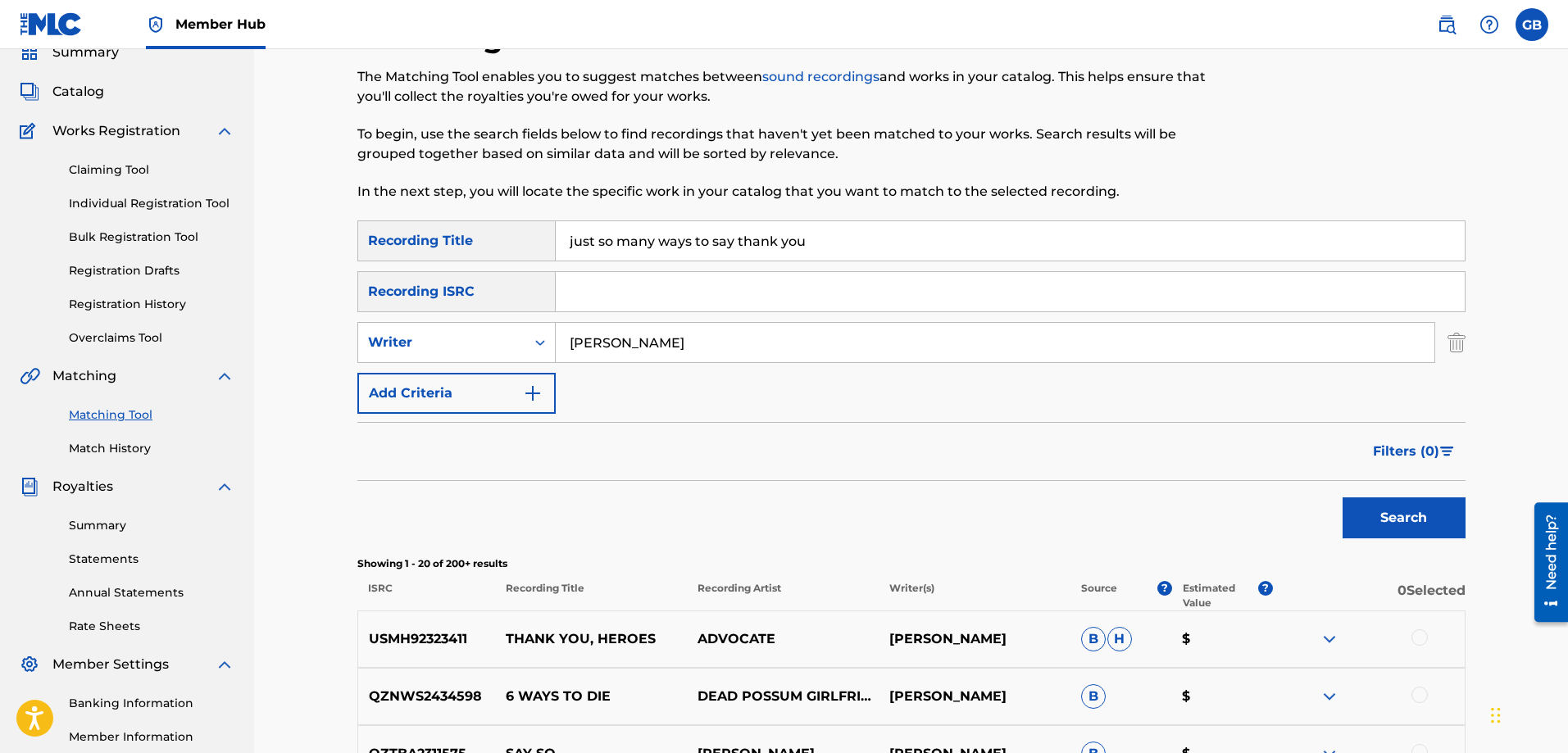
scroll to position [0, 0]
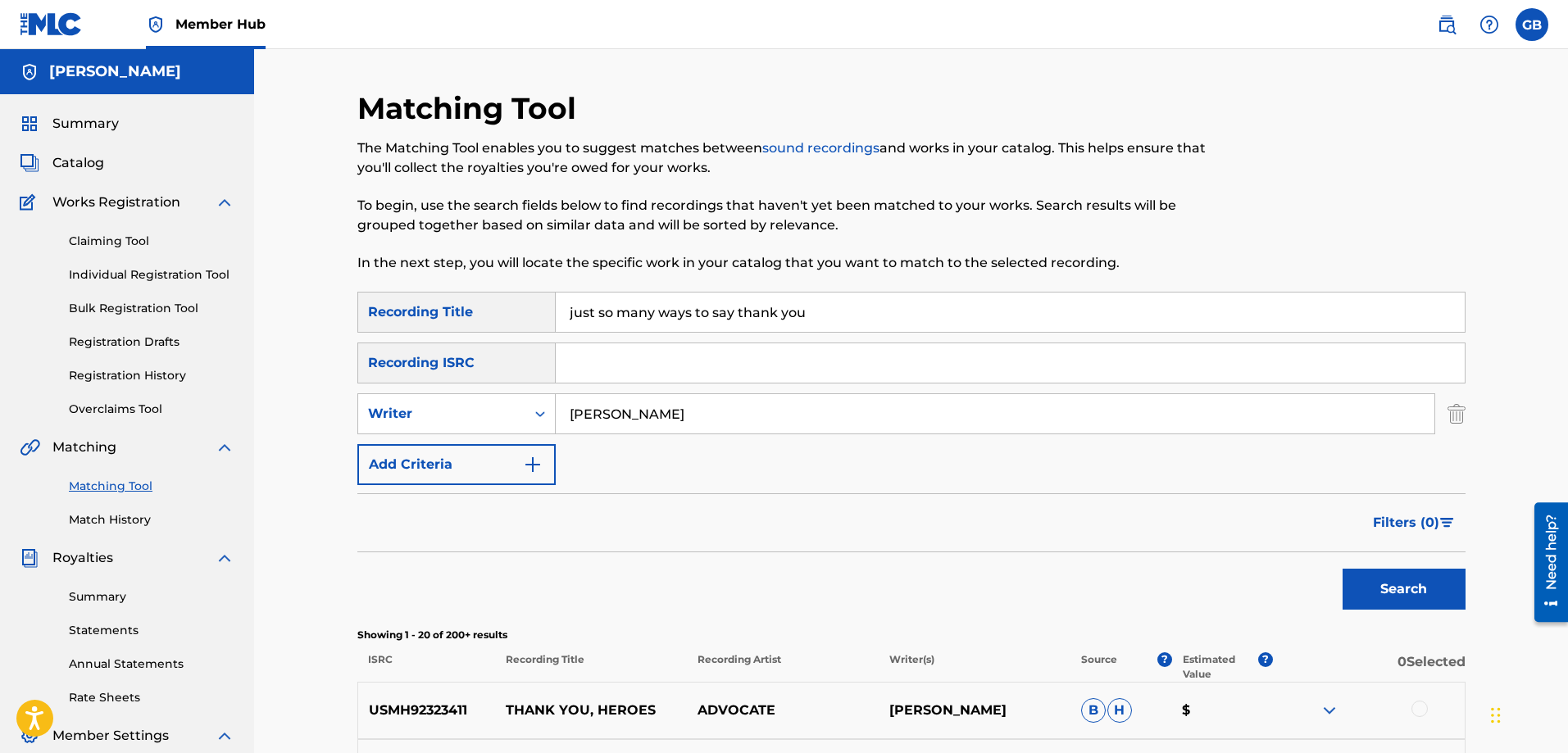
click at [227, 203] on img at bounding box center [225, 203] width 19 height 19
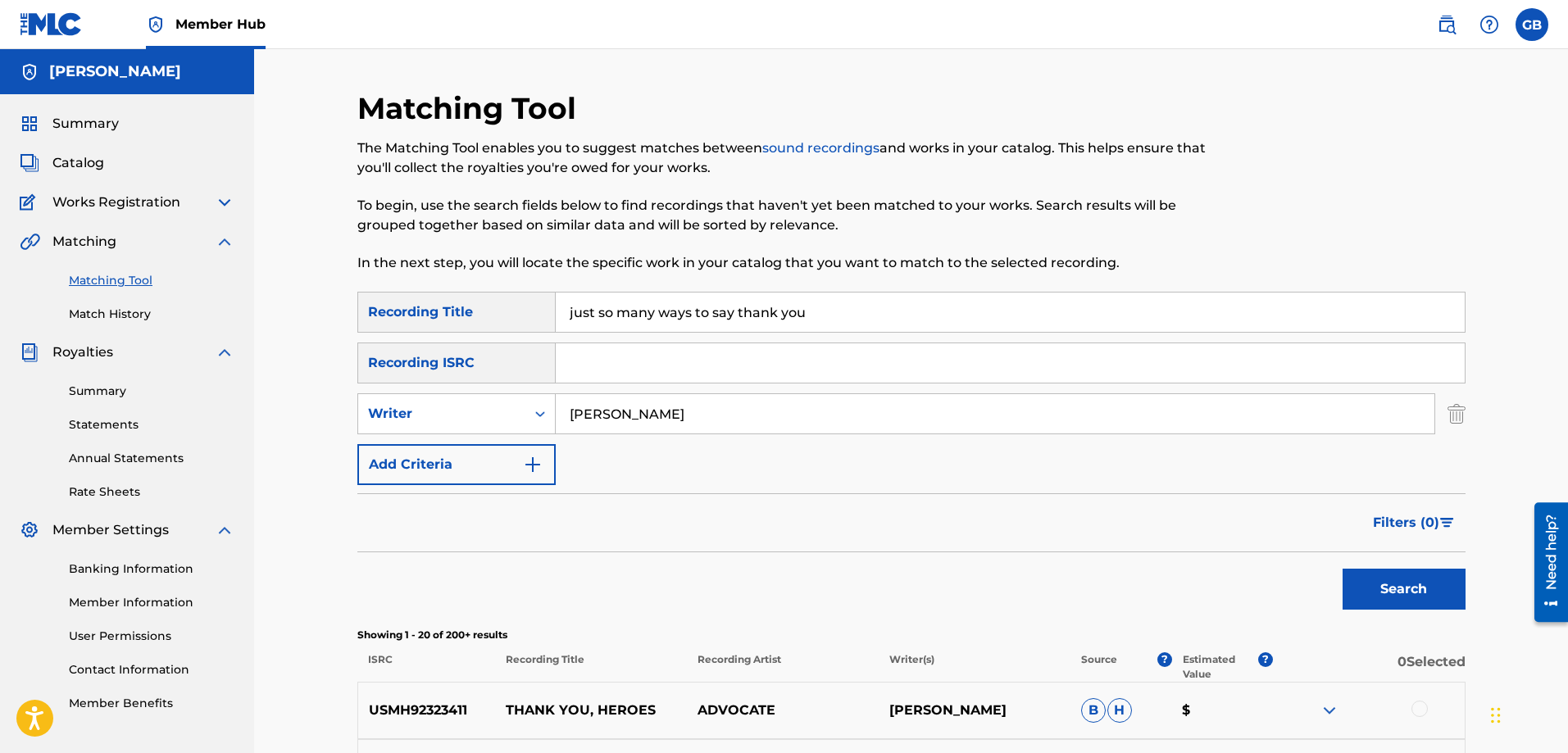
click at [835, 311] on input "just so many ways to say thank you" at bounding box center [1010, 312] width 909 height 39
type input "j"
click at [1410, 593] on button "Search" at bounding box center [1404, 589] width 123 height 41
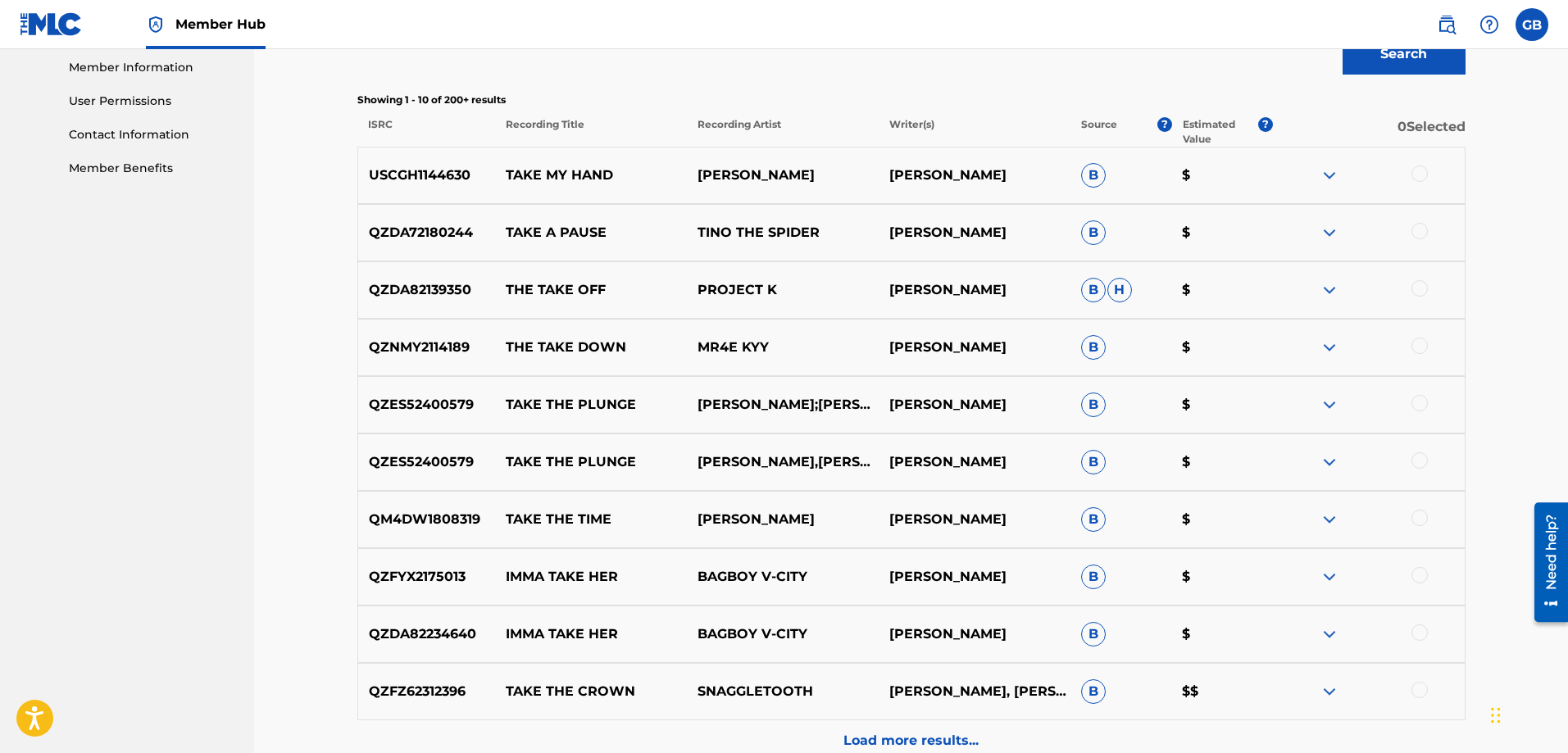
scroll to position [574, 0]
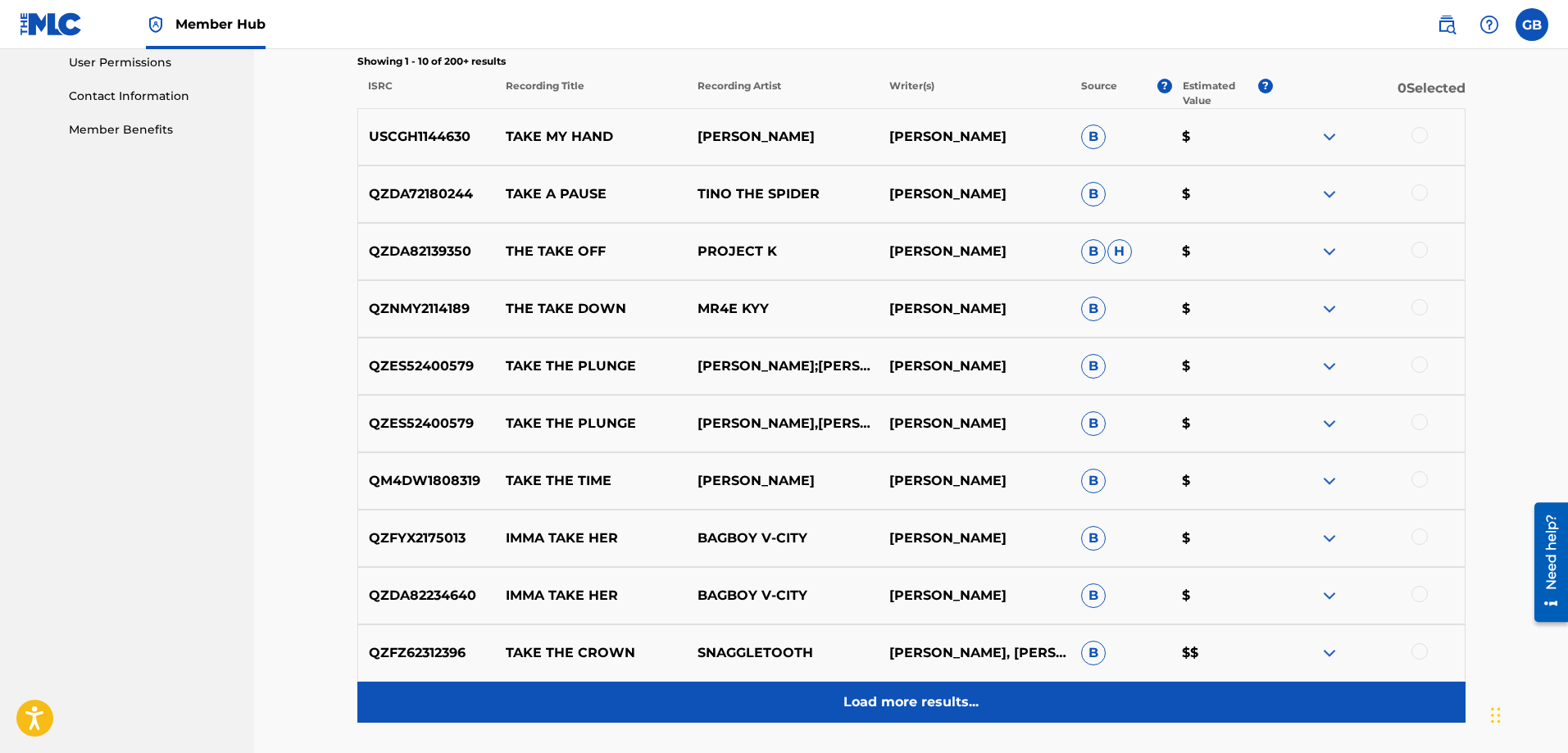
click at [937, 708] on p "Load more results..." at bounding box center [911, 703] width 135 height 19
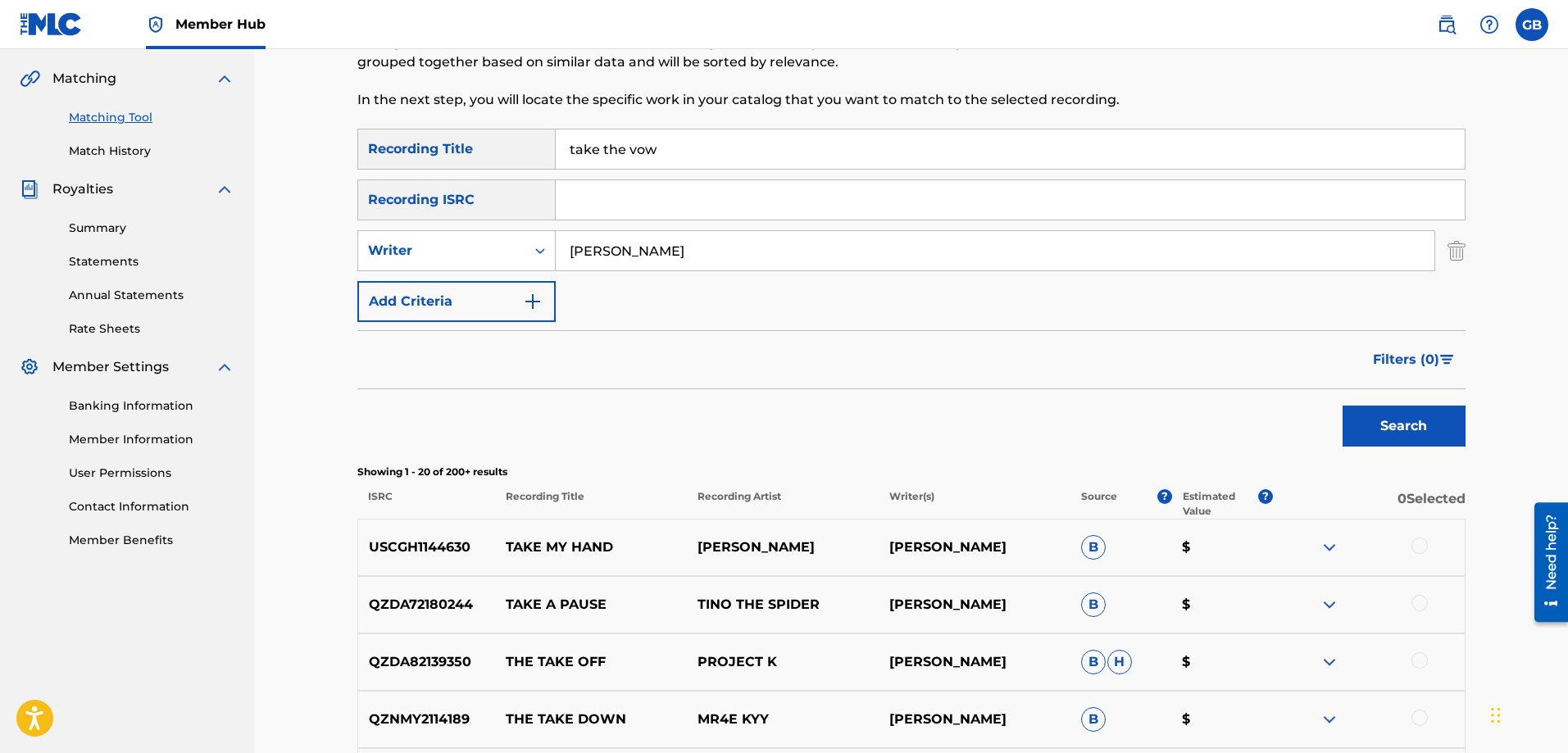
scroll to position [0, 0]
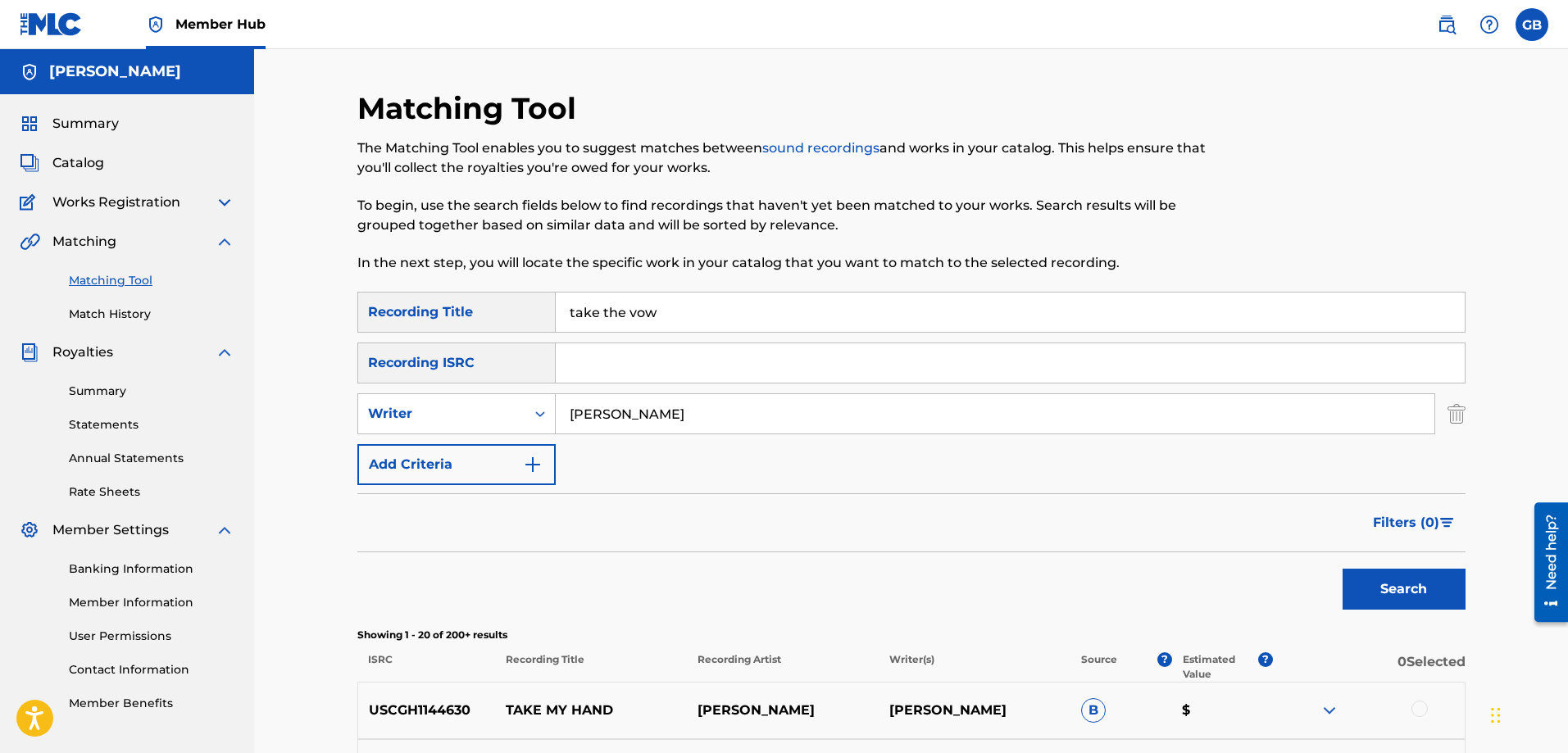
click at [493, 364] on div "Recording ISRC" at bounding box center [457, 363] width 198 height 41
click at [703, 308] on input "take the vow" at bounding box center [1010, 312] width 909 height 39
type input "t"
click at [164, 574] on link "Banking Information" at bounding box center [151, 569] width 165 height 17
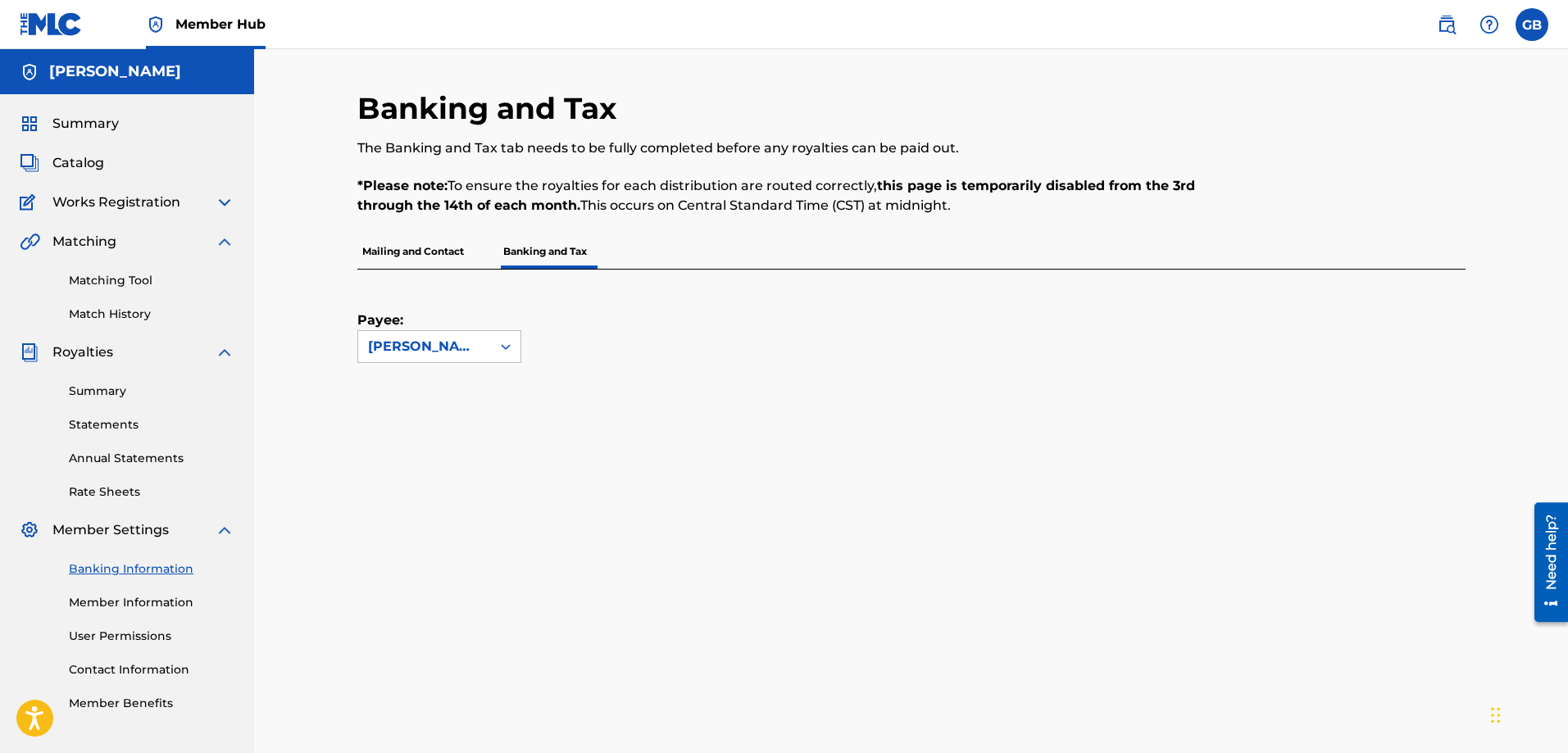
click at [538, 250] on p "Banking and Tax" at bounding box center [545, 251] width 94 height 35
click at [510, 350] on icon at bounding box center [505, 347] width 17 height 17
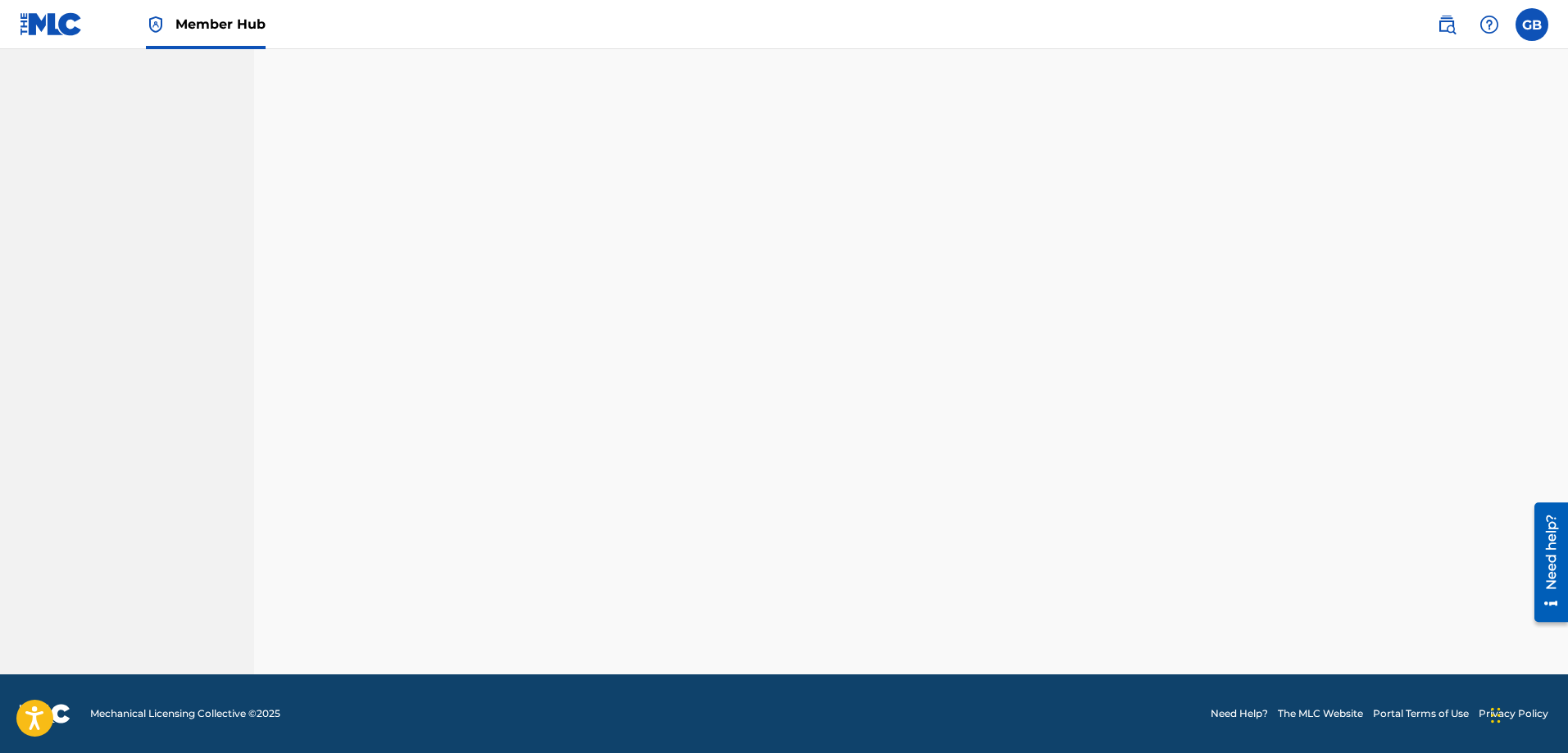
scroll to position [346, 0]
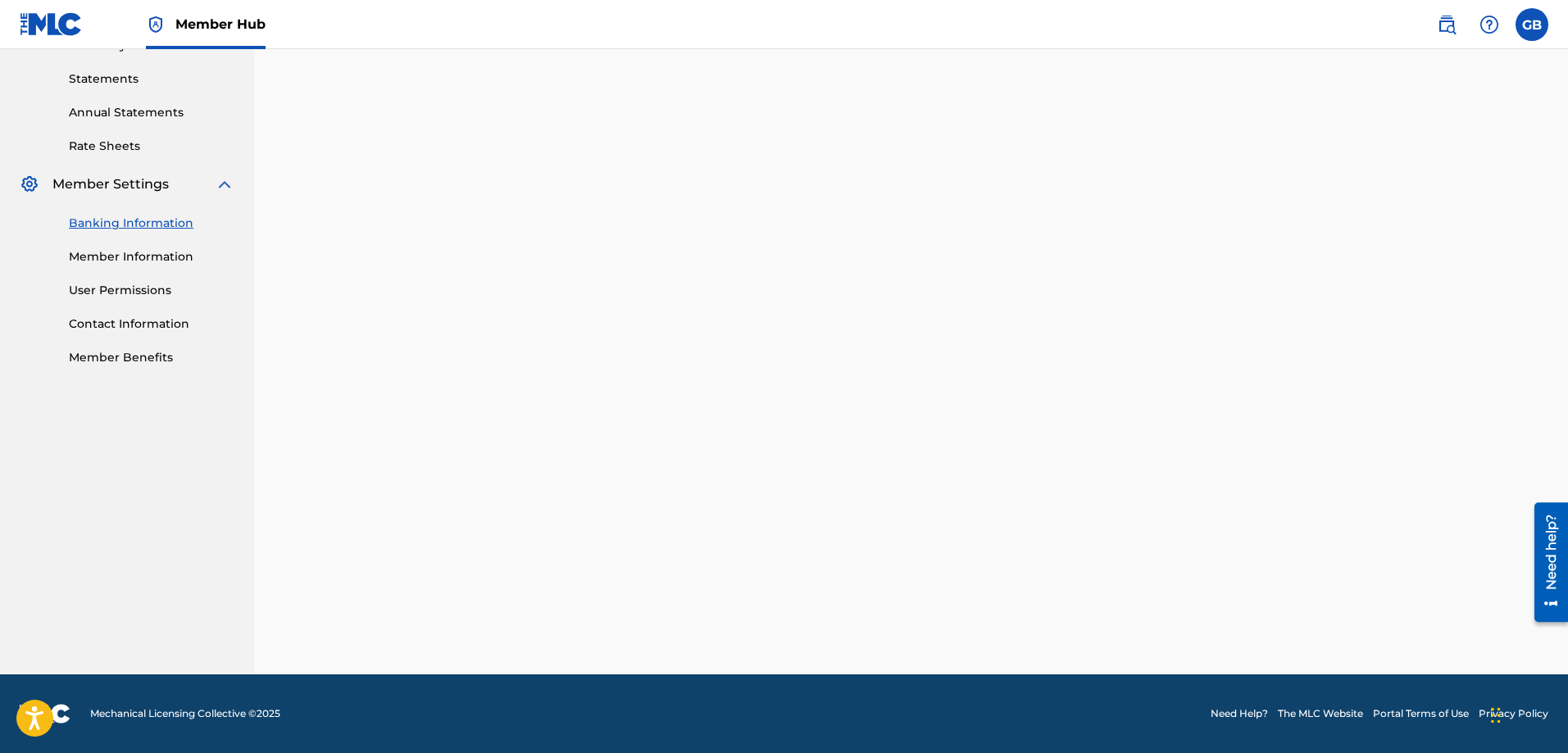
click at [153, 227] on link "Banking Information" at bounding box center [151, 223] width 165 height 17
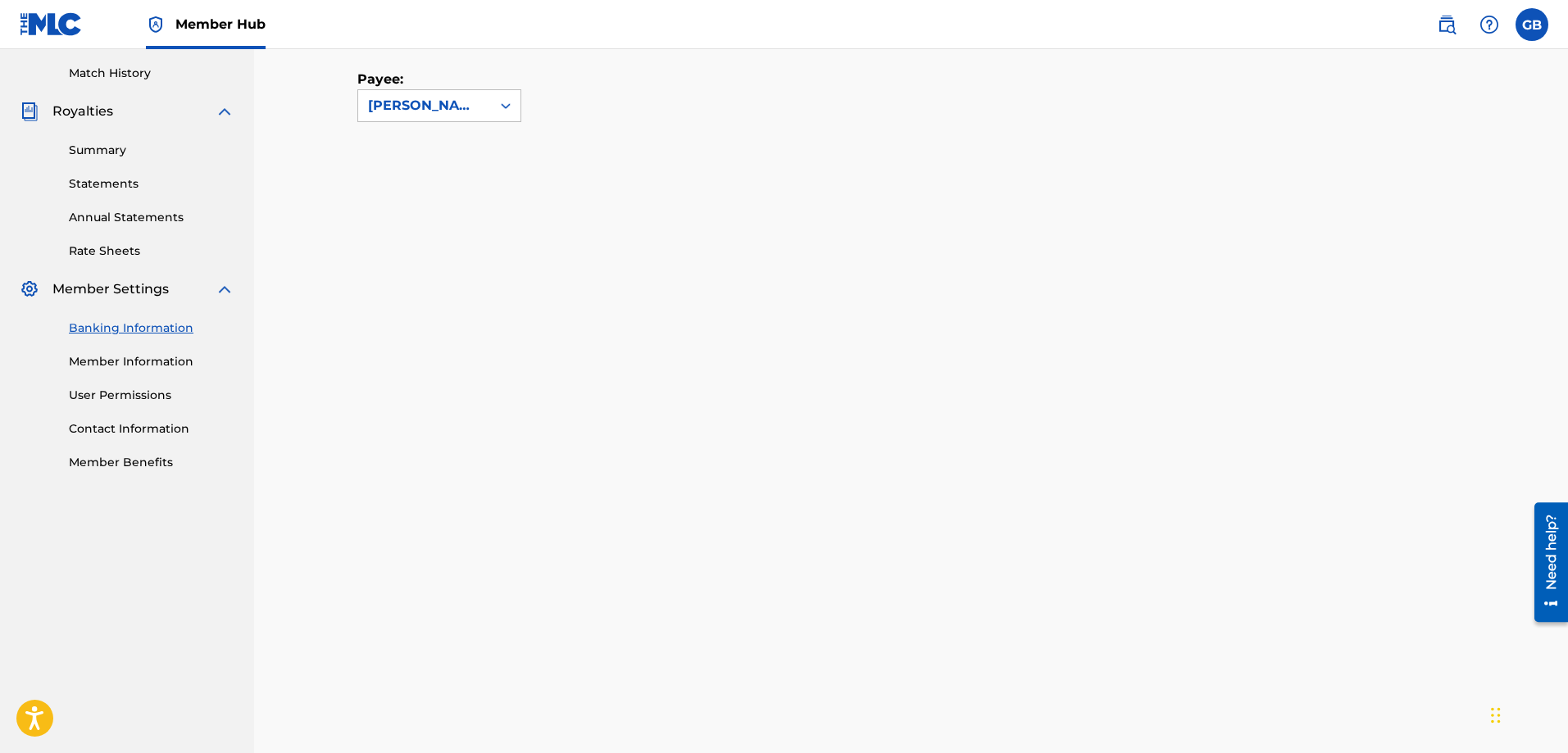
scroll to position [0, 0]
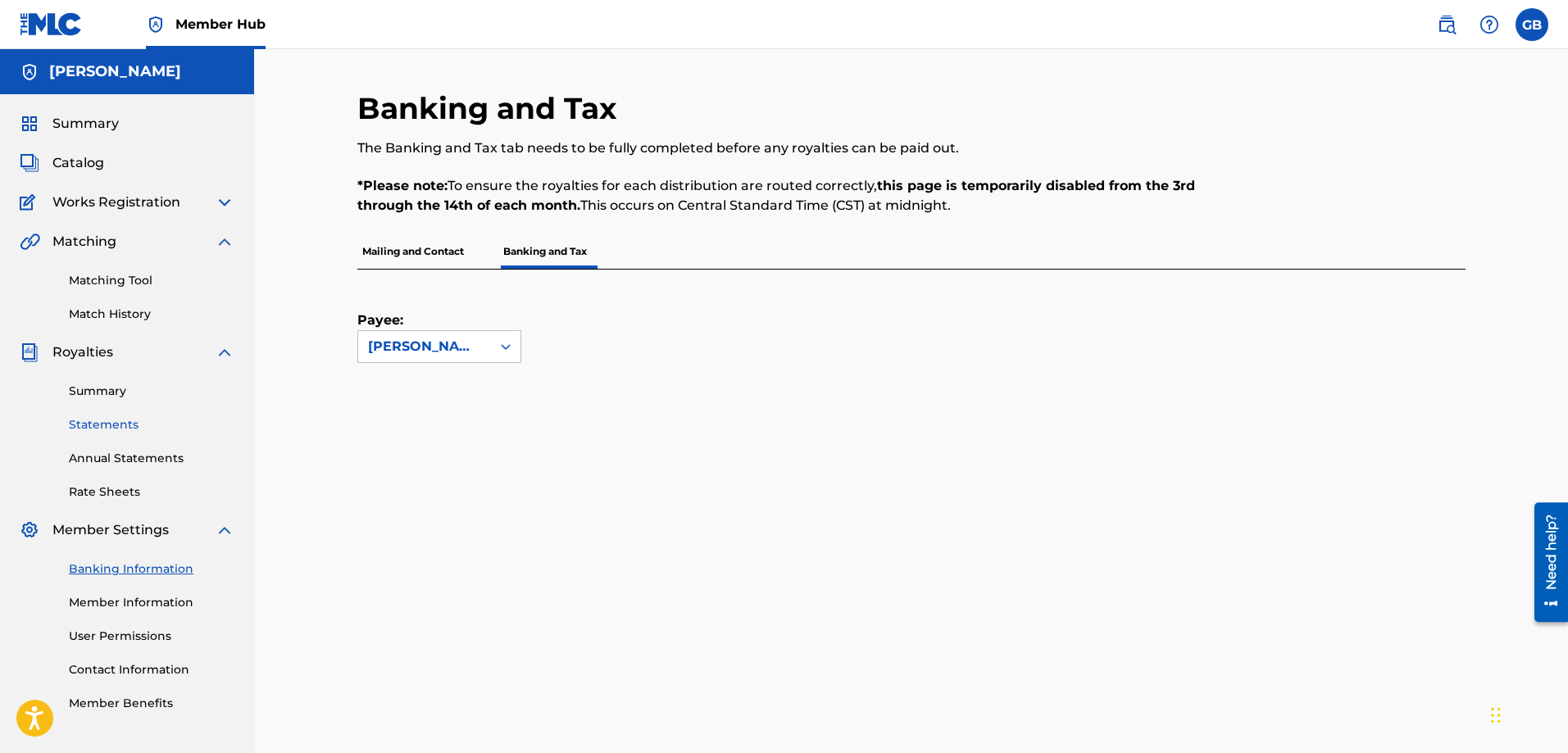
click at [119, 426] on link "Statements" at bounding box center [151, 425] width 165 height 17
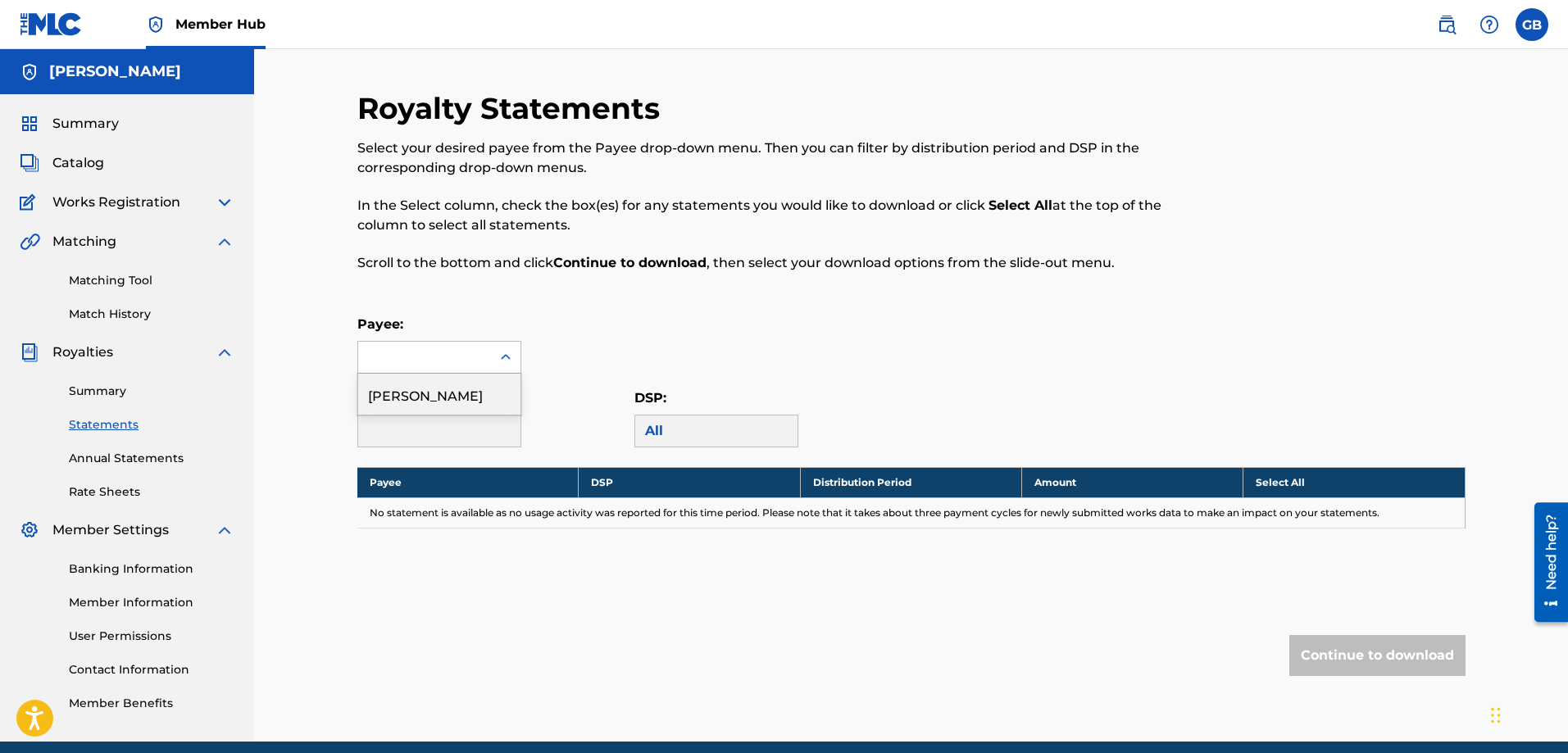
click at [508, 362] on icon at bounding box center [505, 357] width 17 height 17
click at [423, 394] on div "[PERSON_NAME]" at bounding box center [439, 394] width 162 height 41
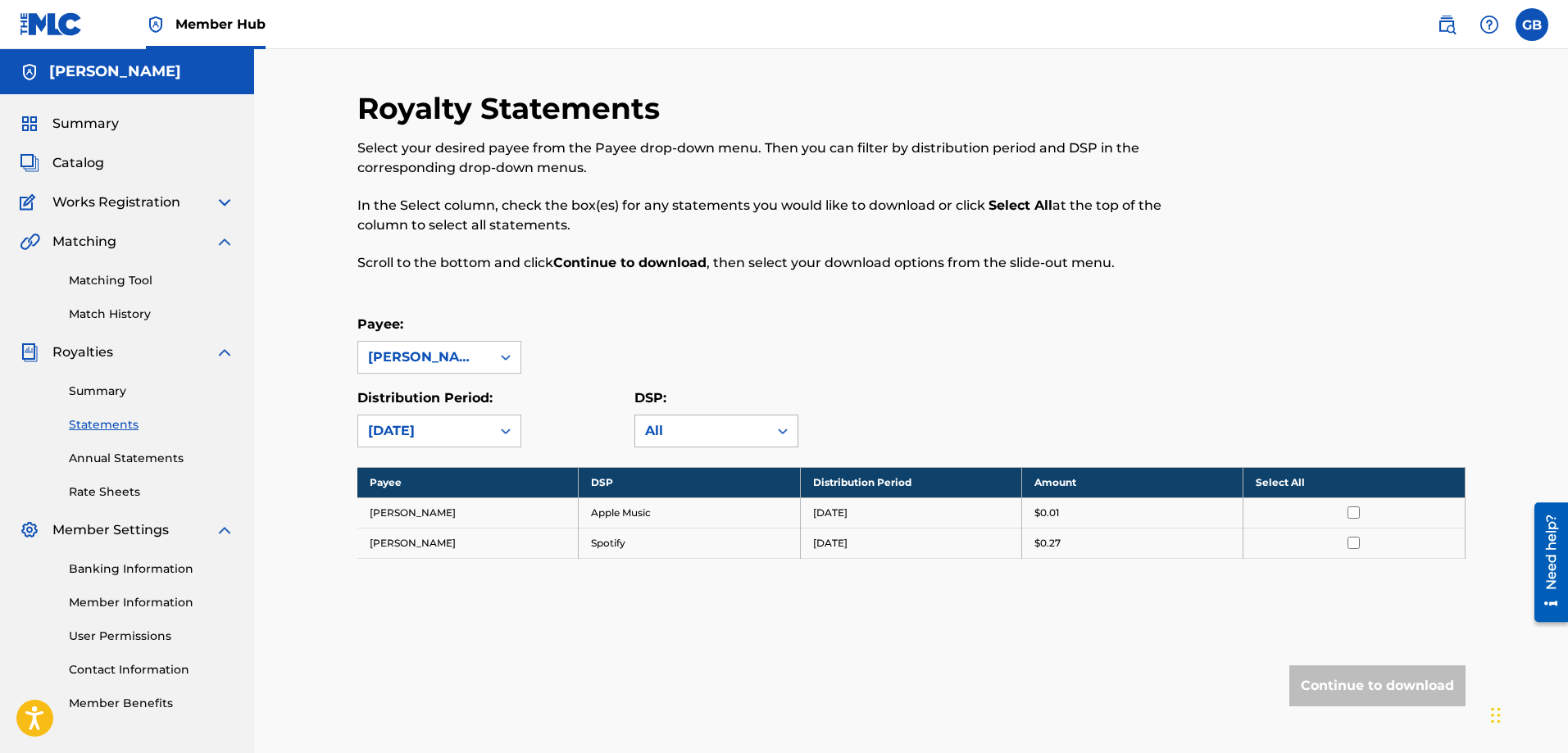
click at [786, 431] on icon at bounding box center [782, 432] width 10 height 5
click at [819, 317] on div "Payee: [PERSON_NAME]" at bounding box center [911, 344] width 1109 height 59
click at [121, 461] on link "Annual Statements" at bounding box center [151, 458] width 165 height 17
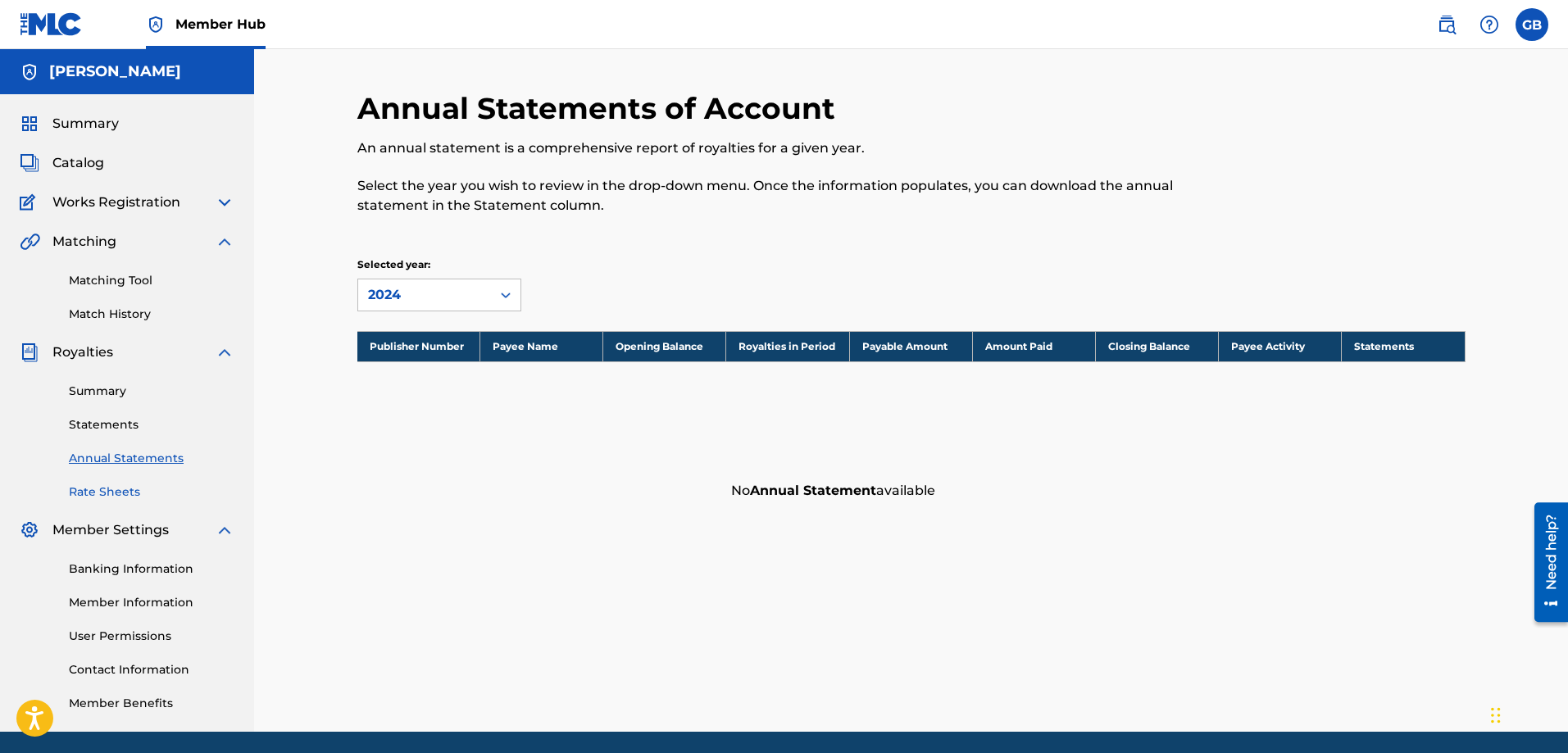
click at [120, 494] on link "Rate Sheets" at bounding box center [151, 492] width 165 height 17
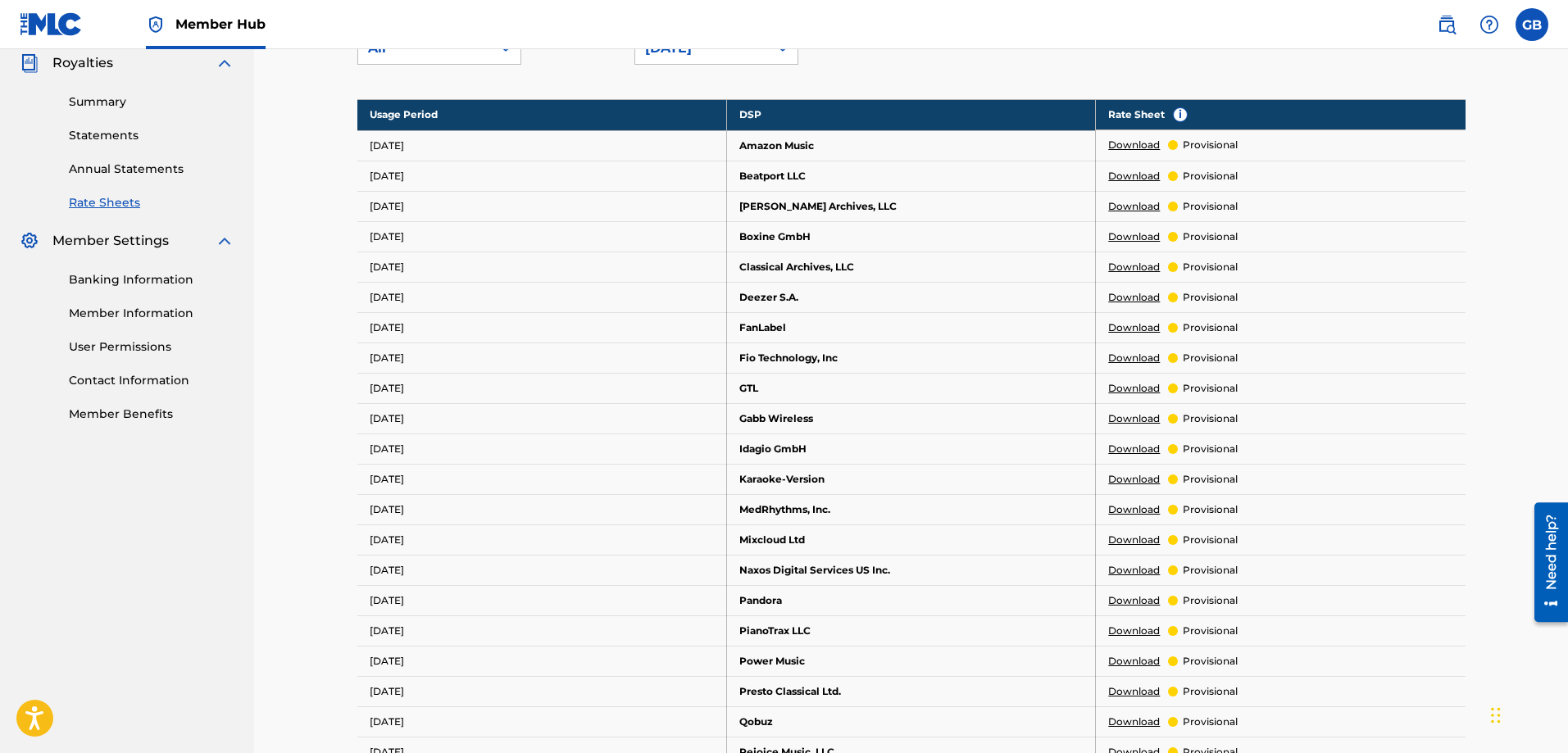
scroll to position [246, 0]
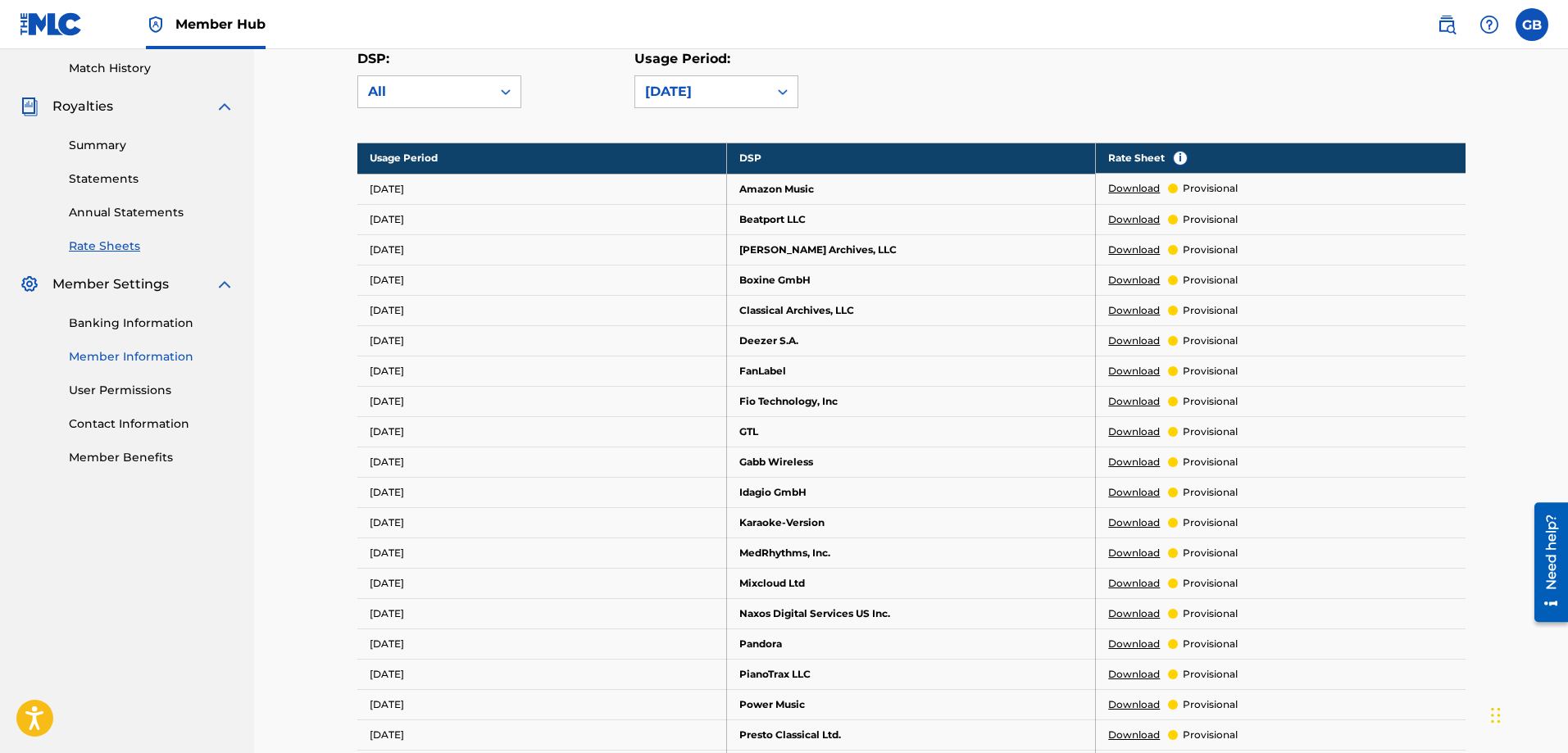
click at [142, 355] on link "Member Information" at bounding box center [151, 357] width 165 height 17
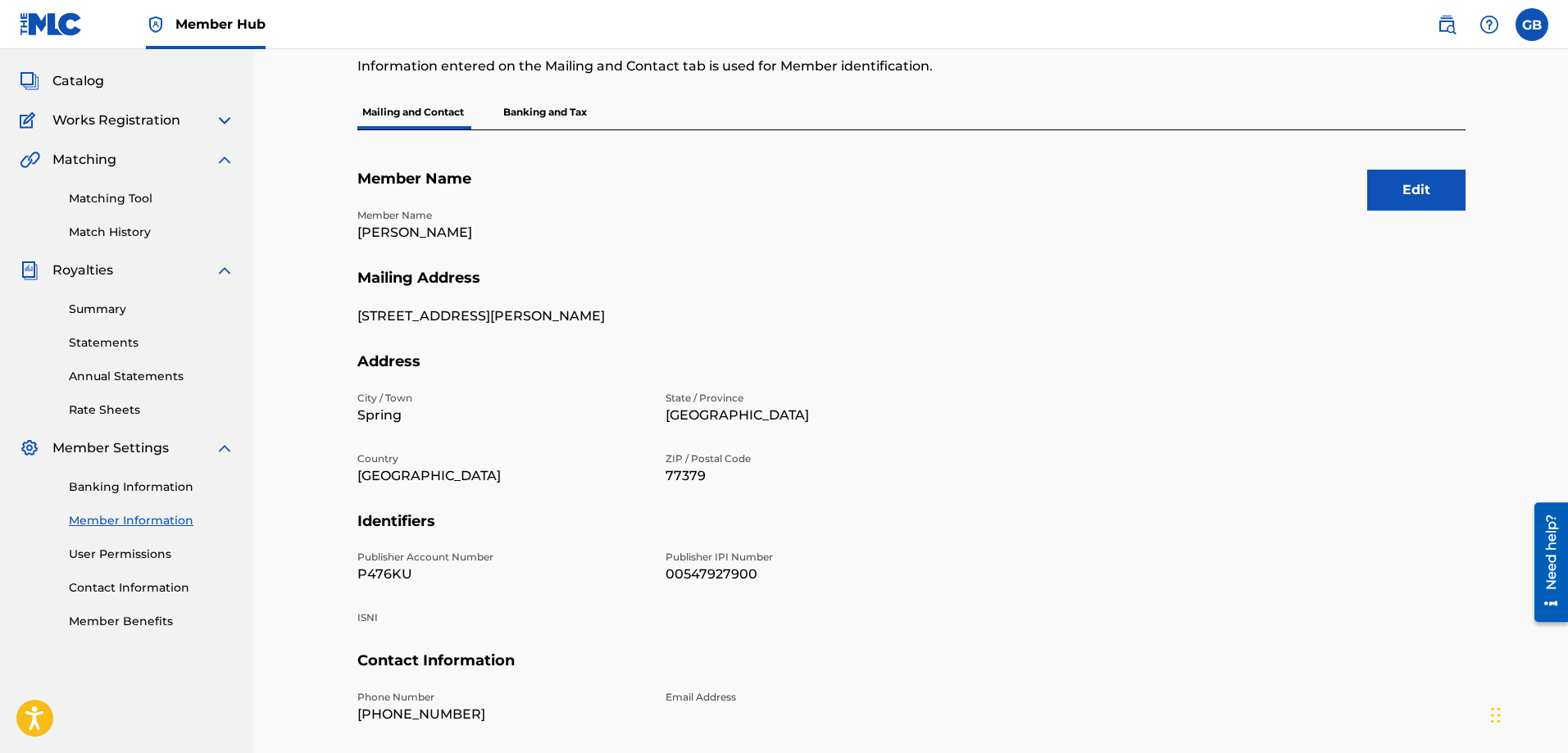
scroll to position [164, 0]
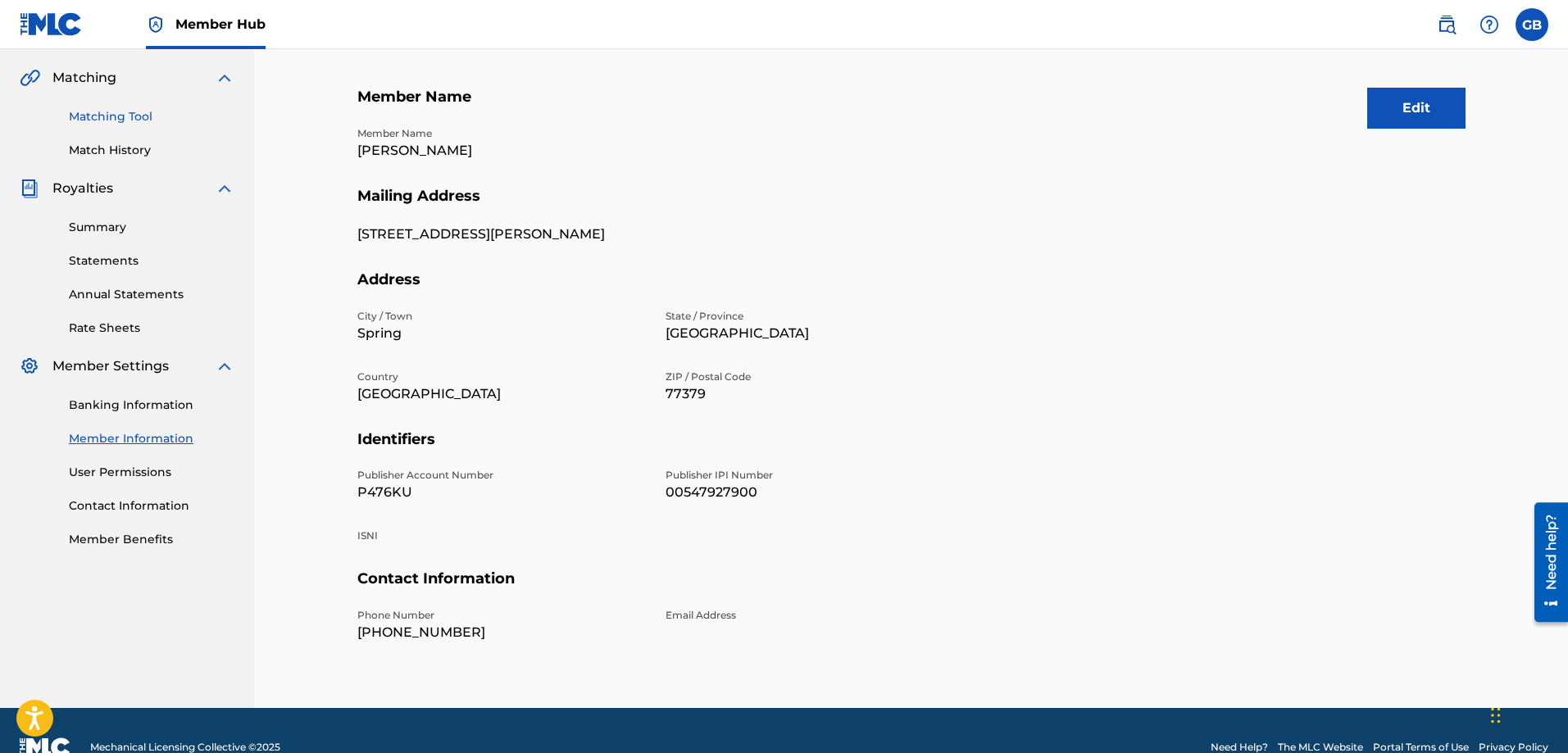
click at [101, 122] on link "Matching Tool" at bounding box center [151, 116] width 165 height 17
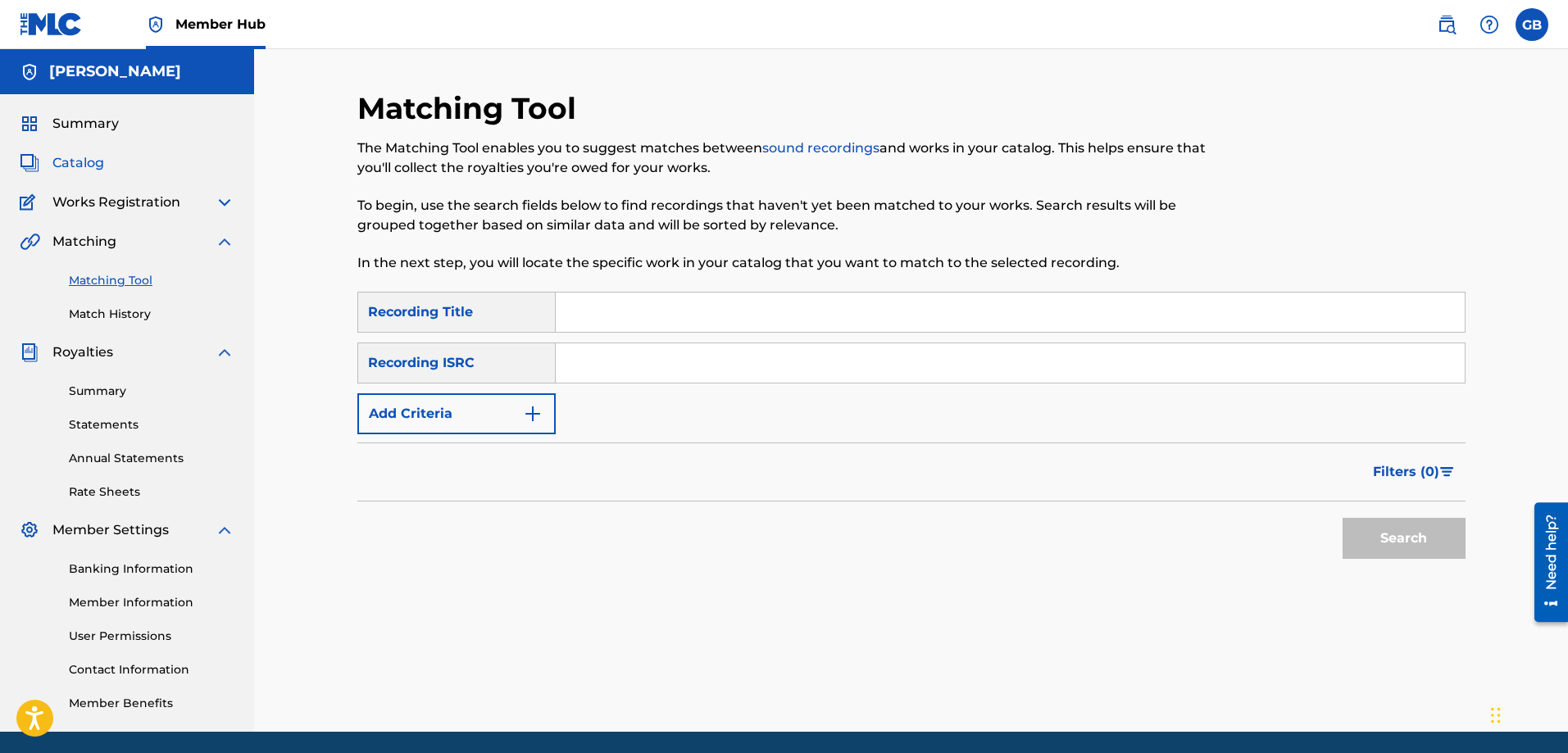
click at [75, 165] on span "Catalog" at bounding box center [78, 163] width 51 height 19
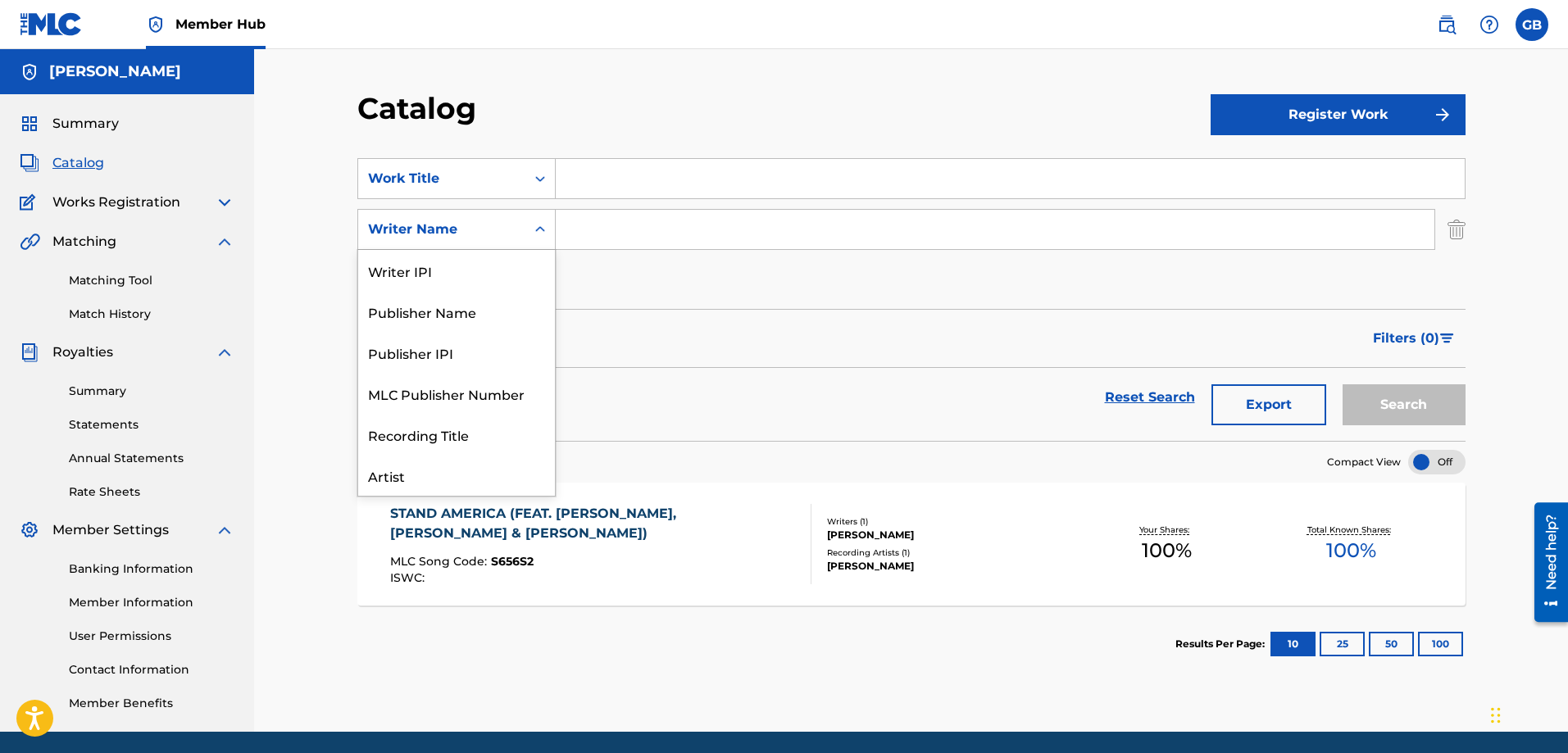
click at [542, 234] on icon "Search Form" at bounding box center [540, 229] width 17 height 17
click at [388, 434] on div "ISRC" at bounding box center [457, 434] width 196 height 41
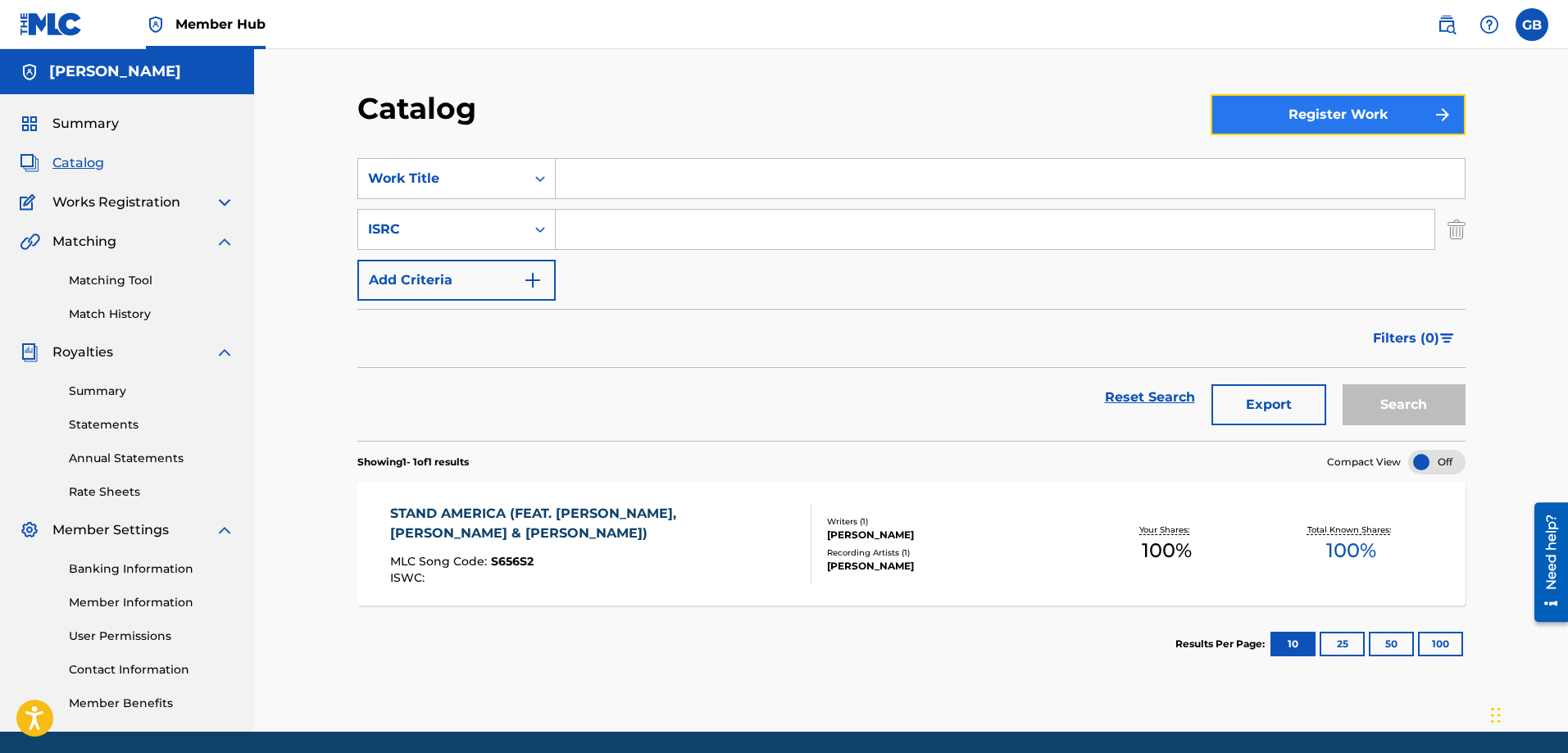
click at [1419, 119] on button "Register Work" at bounding box center [1338, 115] width 255 height 41
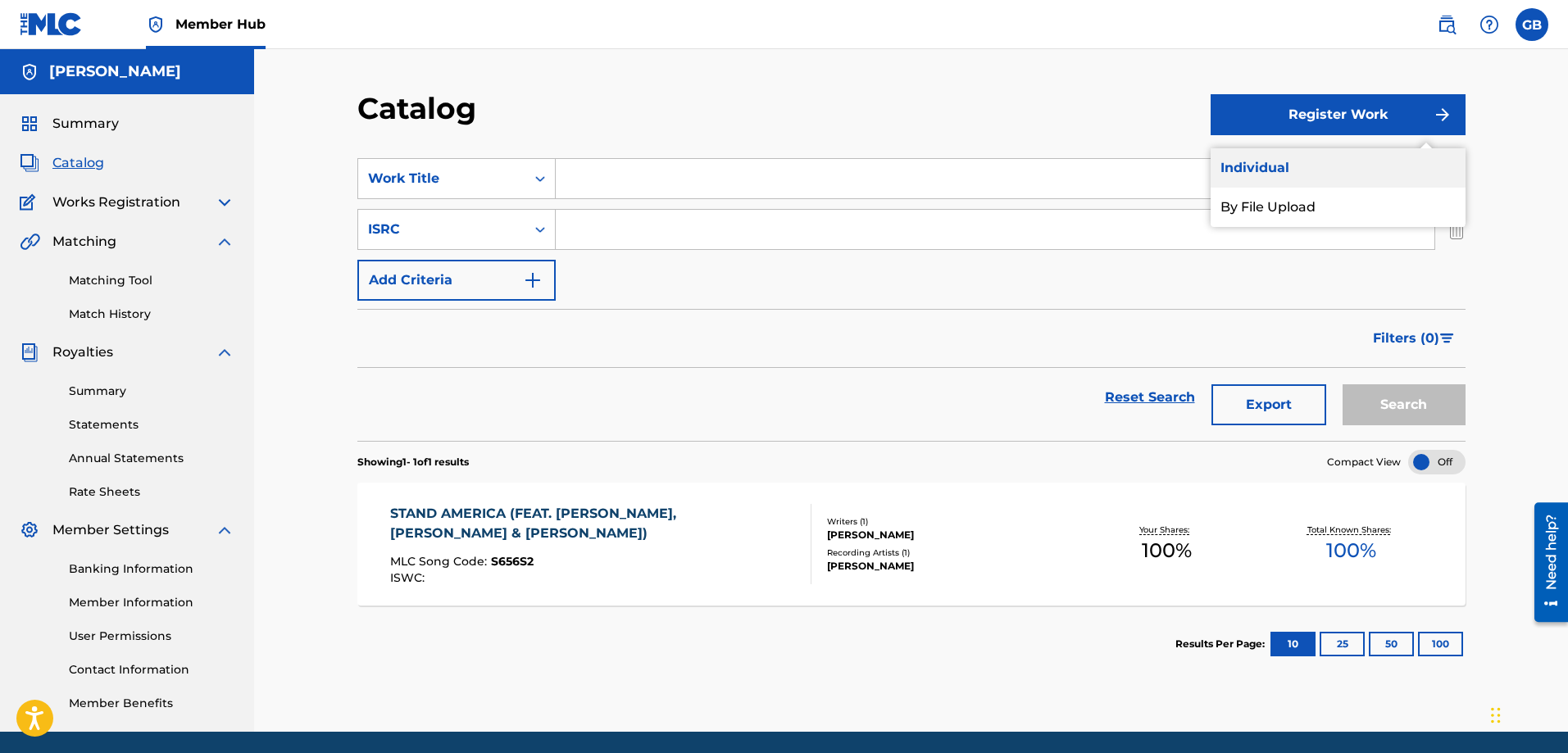
click at [1263, 168] on link "Individual" at bounding box center [1338, 168] width 255 height 39
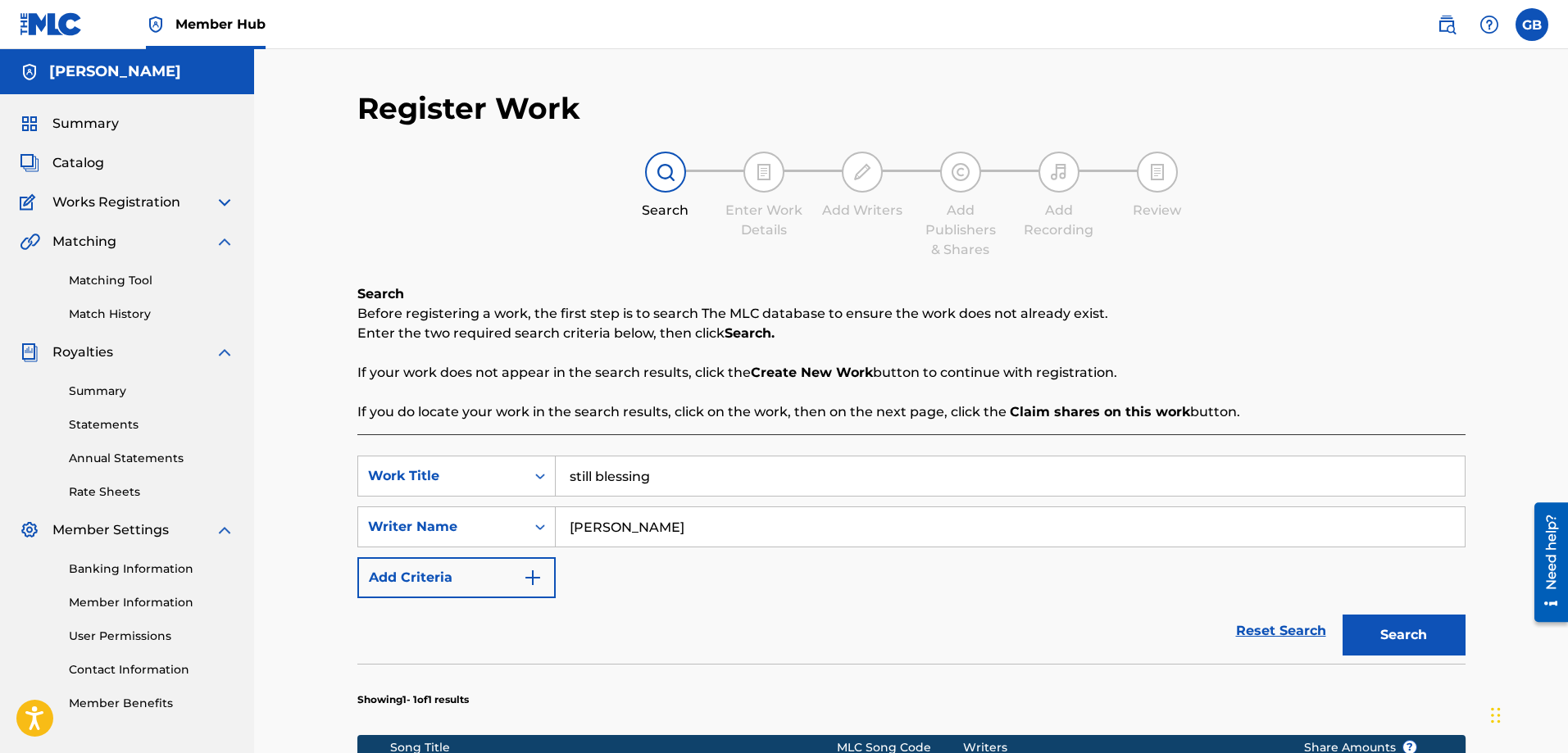
click at [695, 477] on input "still blessing" at bounding box center [1010, 476] width 909 height 39
click at [1385, 638] on button "Search" at bounding box center [1404, 635] width 123 height 41
click at [754, 481] on input "still blessing remastered" at bounding box center [1010, 476] width 909 height 39
type input "still blessing"
click at [227, 240] on img at bounding box center [225, 242] width 19 height 19
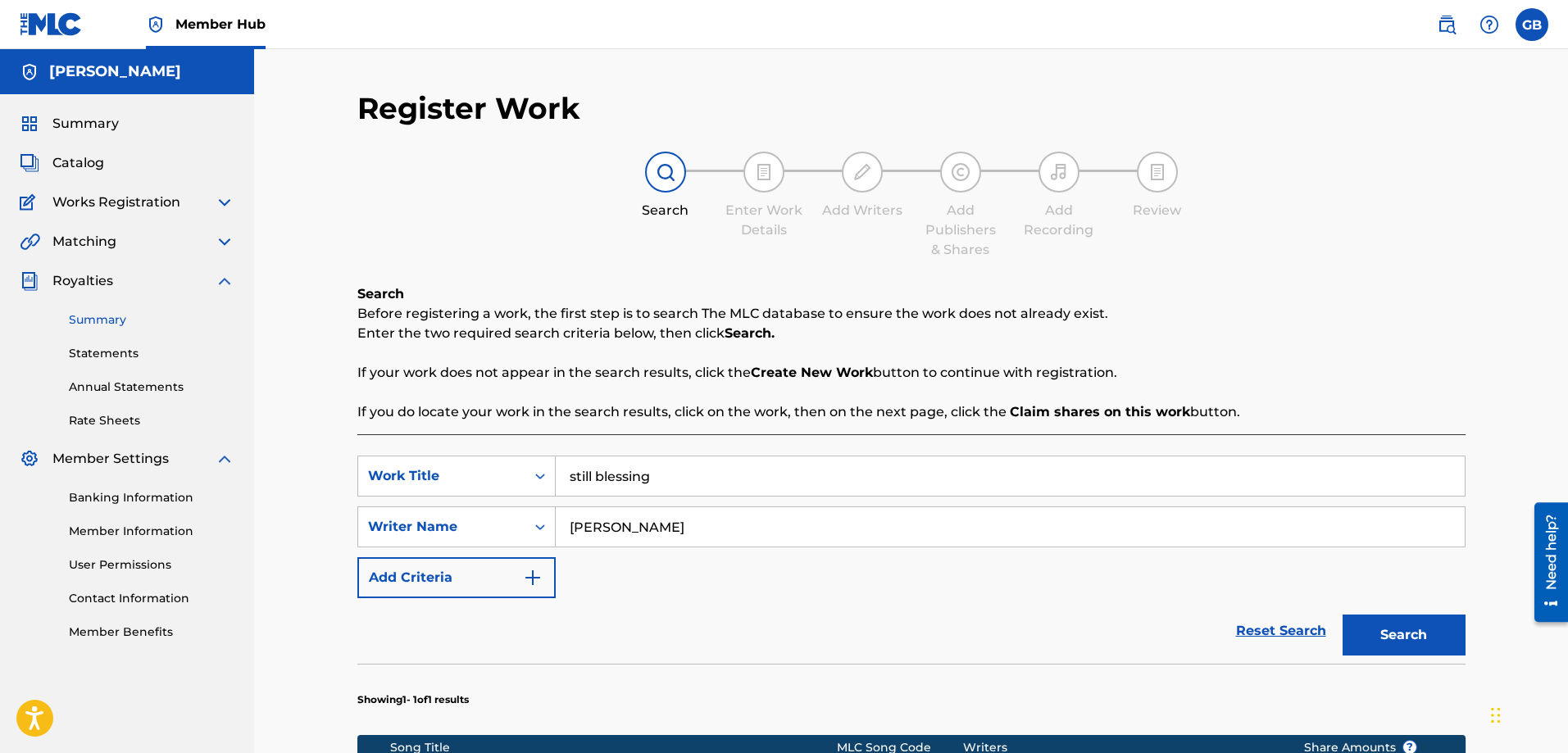
click at [114, 319] on link "Summary" at bounding box center [151, 319] width 165 height 17
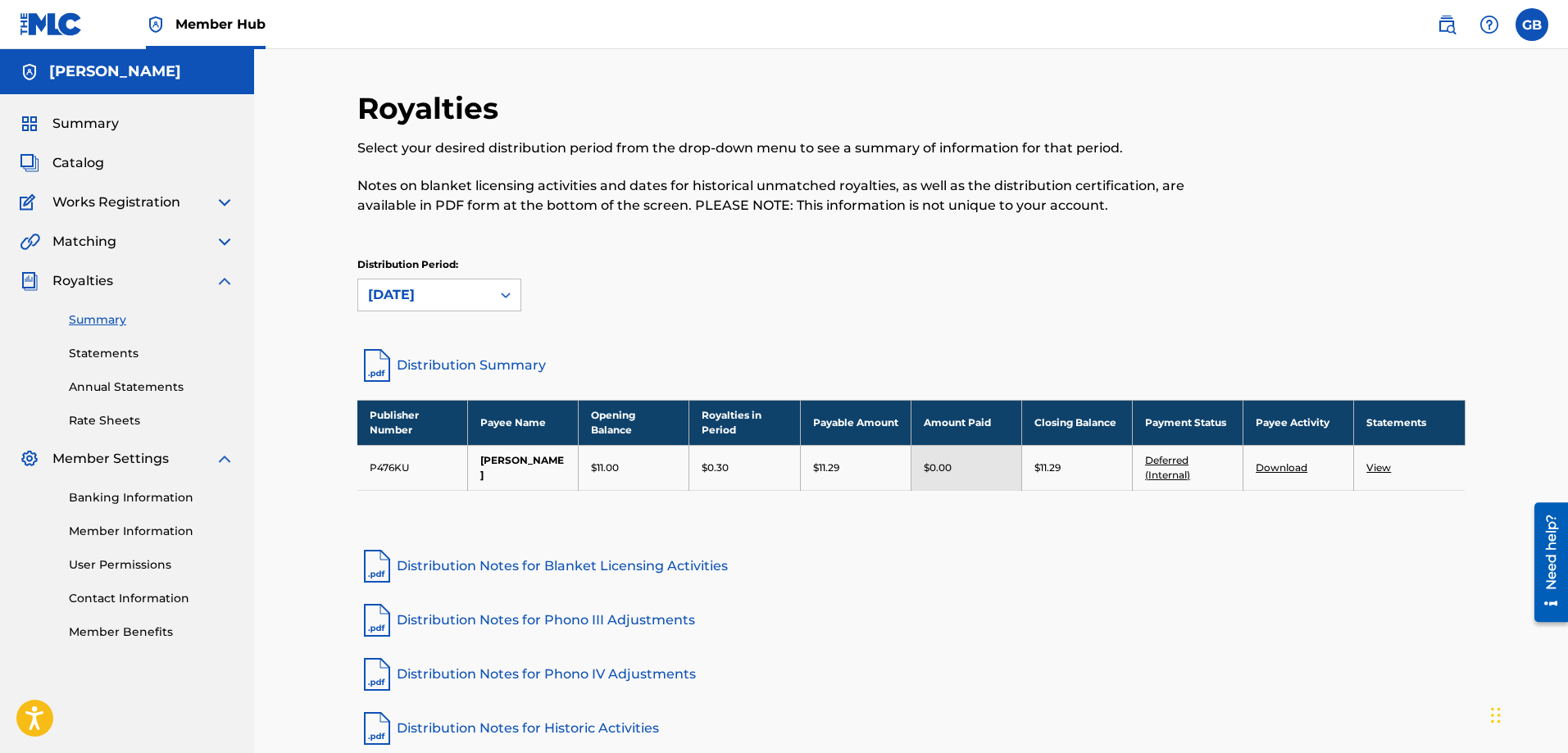
click at [514, 365] on link "Distribution Summary" at bounding box center [911, 365] width 1109 height 39
click at [1380, 469] on link "View" at bounding box center [1379, 468] width 25 height 12
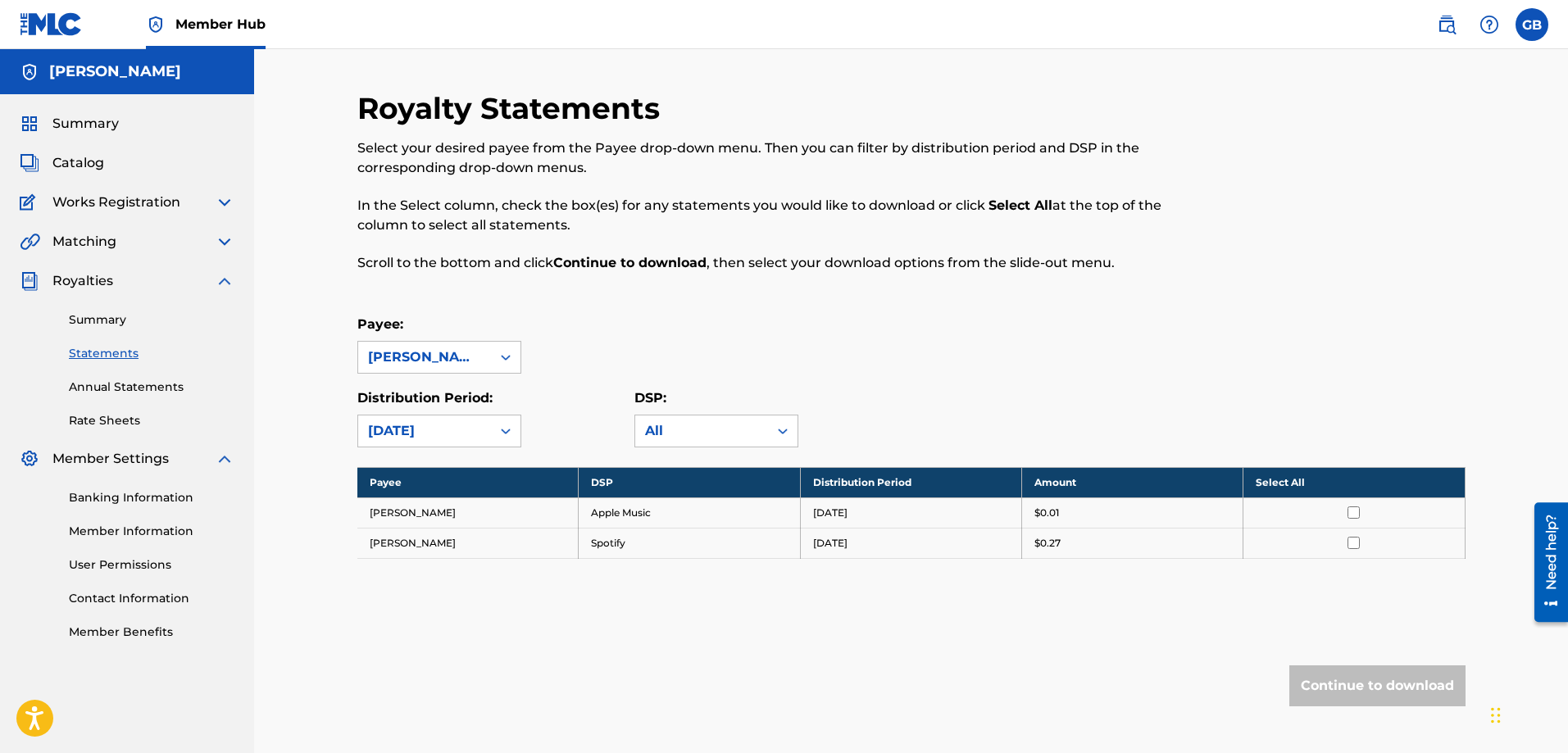
click at [227, 204] on img at bounding box center [225, 203] width 19 height 19
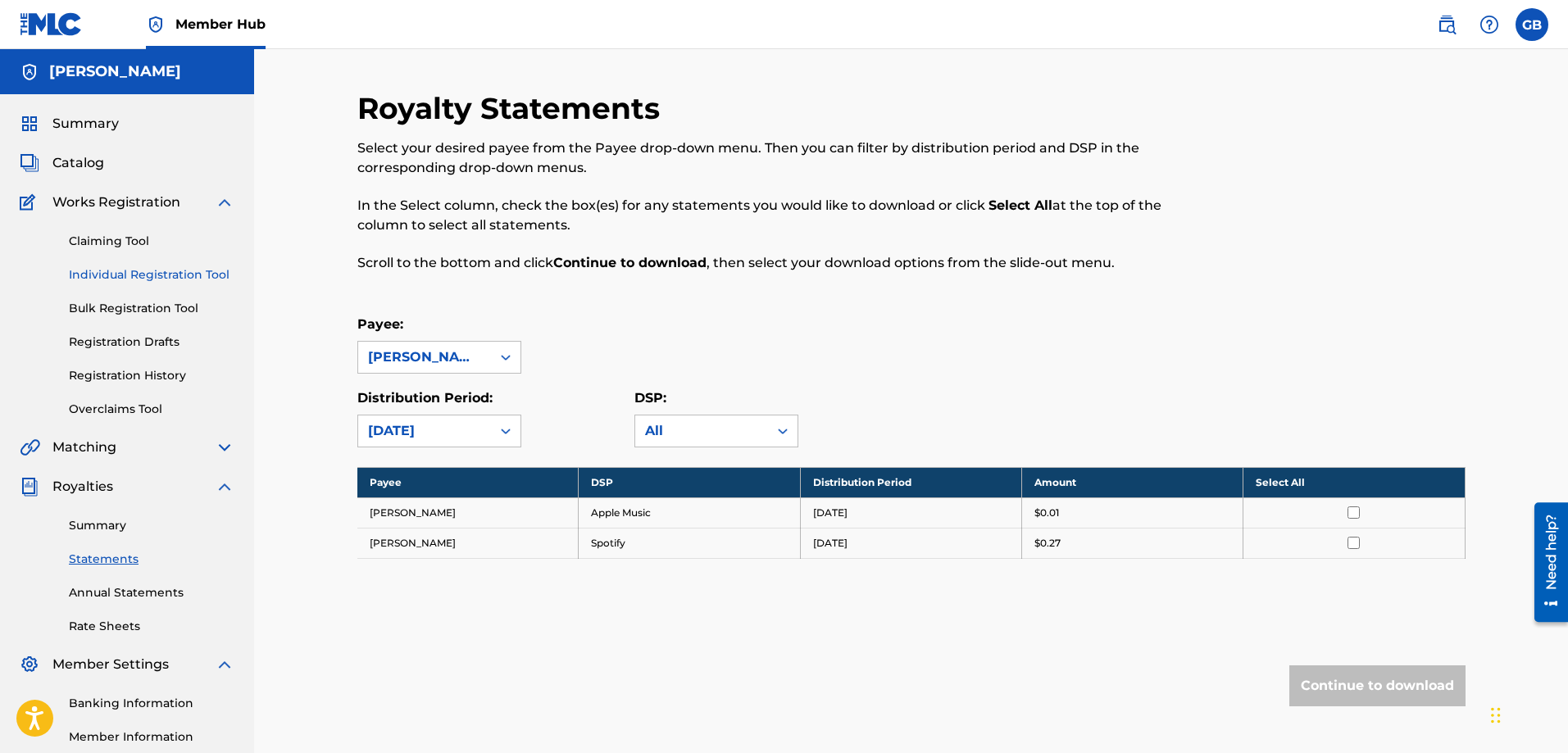
click at [143, 281] on link "Individual Registration Tool" at bounding box center [151, 274] width 165 height 17
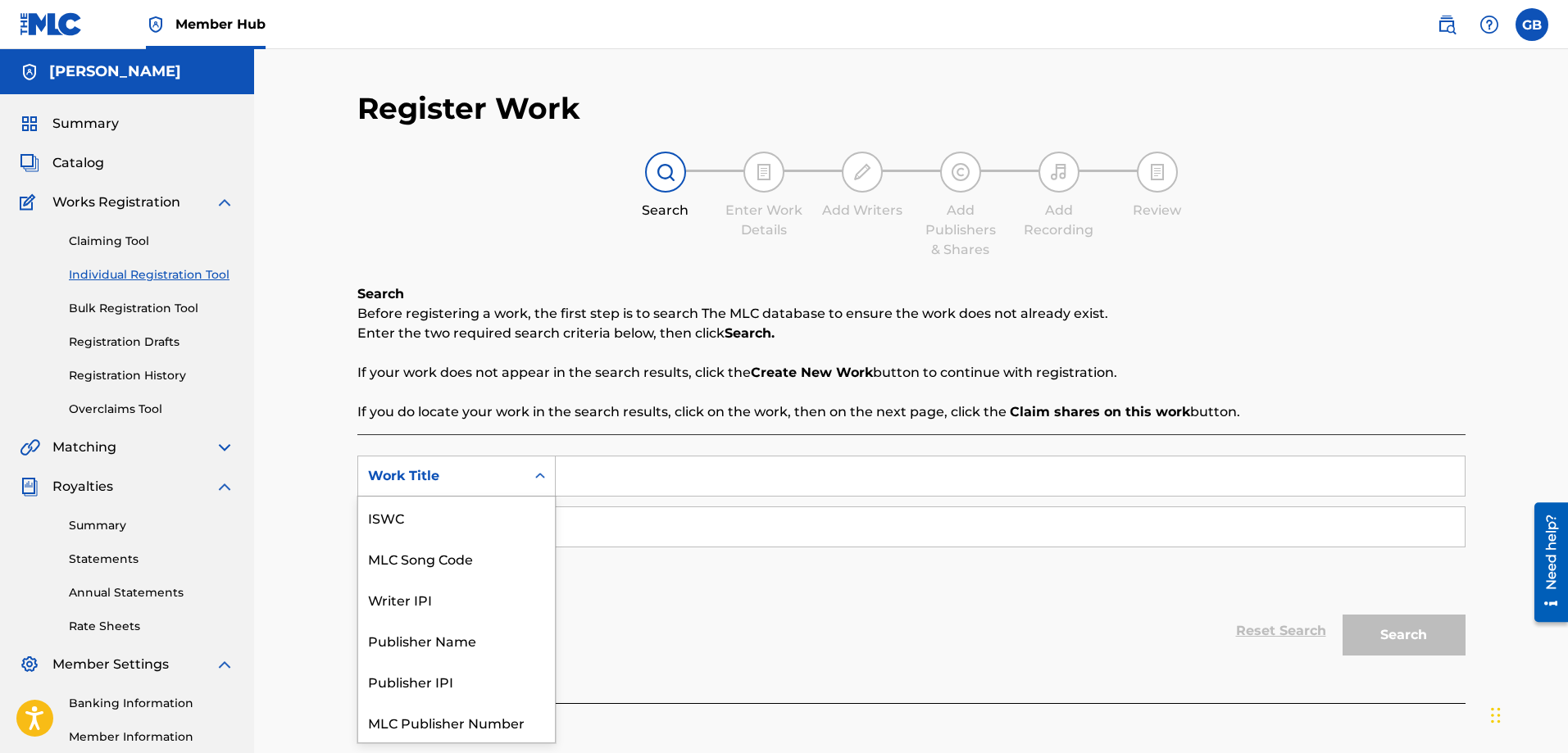
click at [546, 473] on icon "Search Form" at bounding box center [540, 476] width 17 height 17
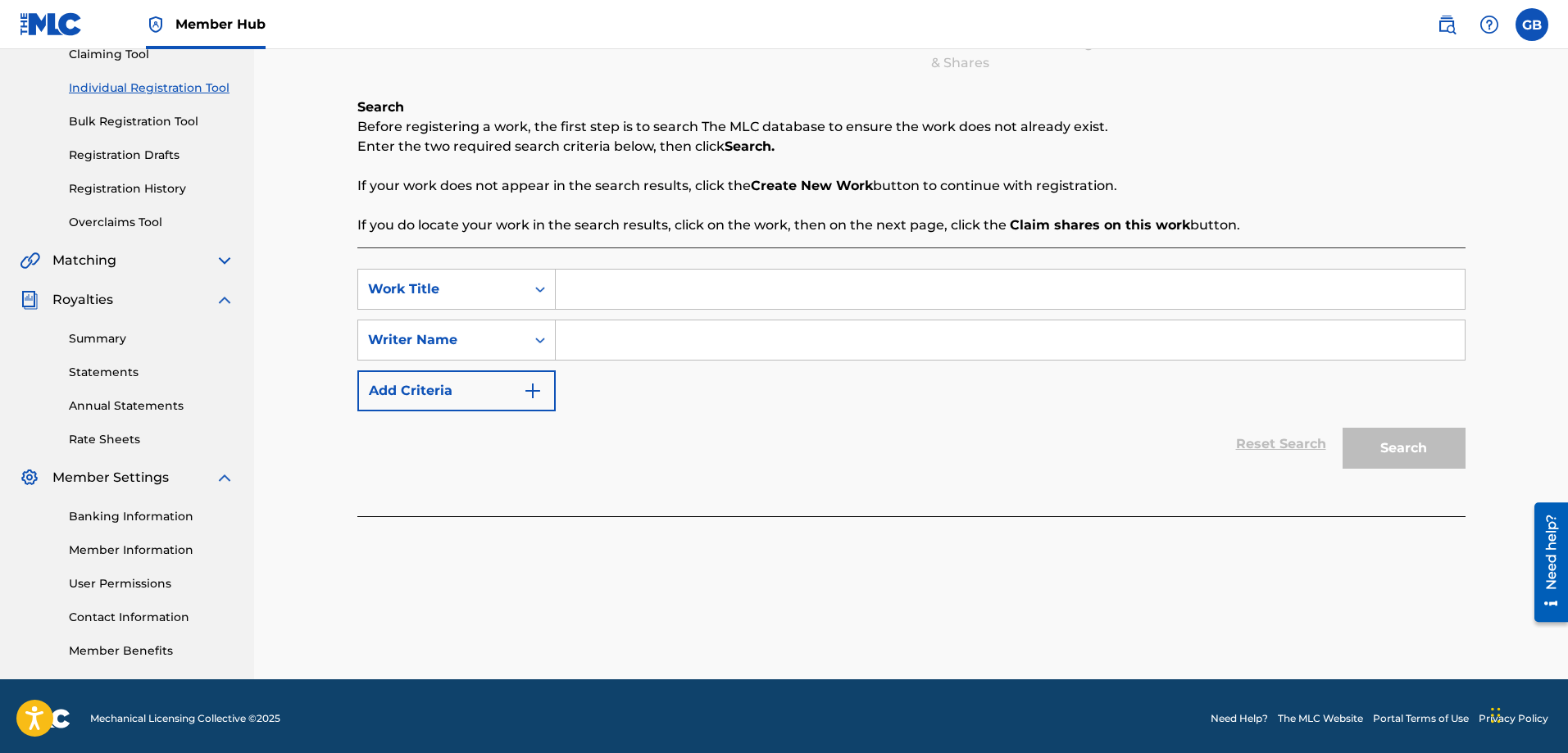
scroll to position [192, 0]
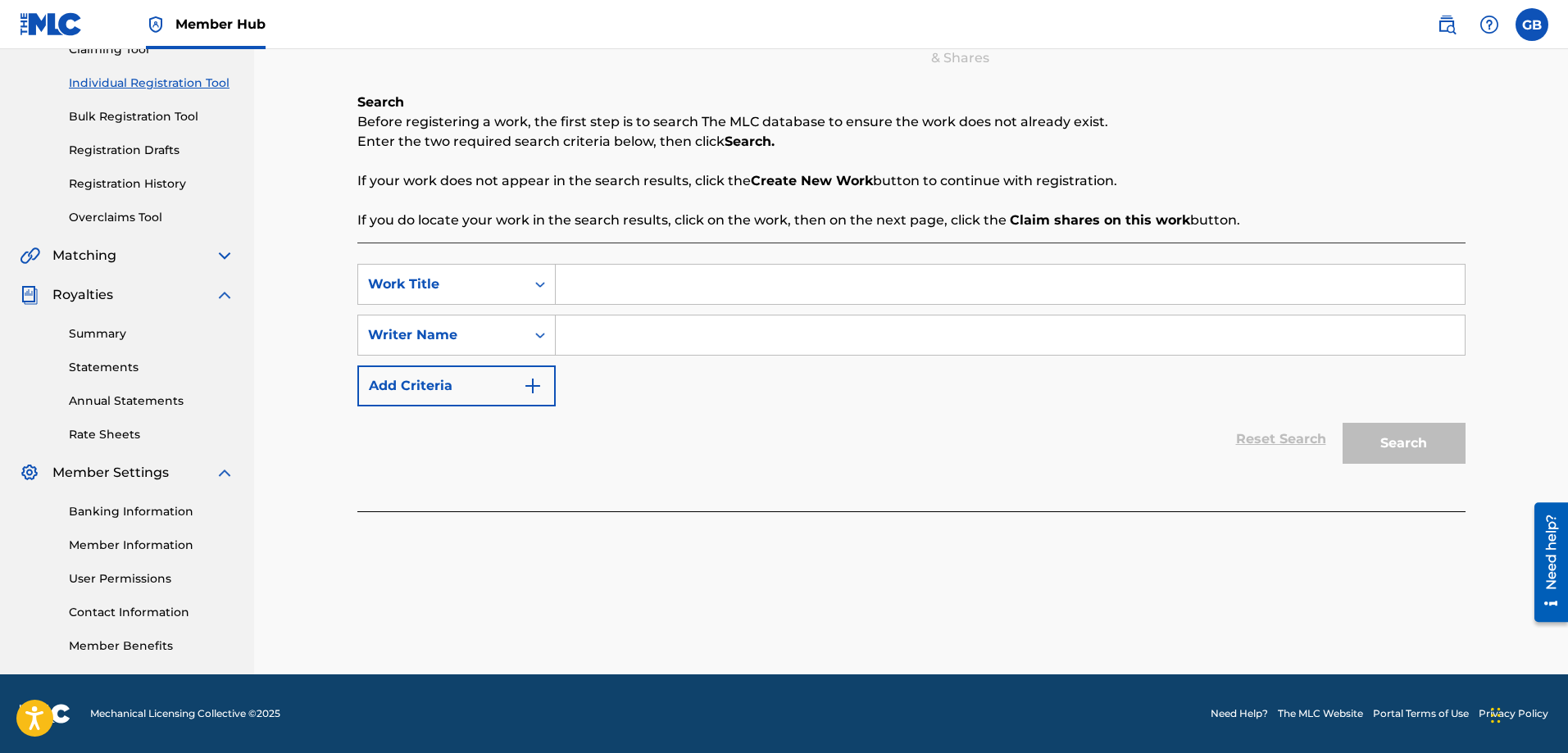
click at [574, 294] on input "Search Form" at bounding box center [1010, 284] width 909 height 39
type input "take the vow"
click at [582, 341] on input "Search Form" at bounding box center [1010, 335] width 909 height 39
type input "[PERSON_NAME]"
click at [1390, 441] on button "Search" at bounding box center [1404, 443] width 123 height 41
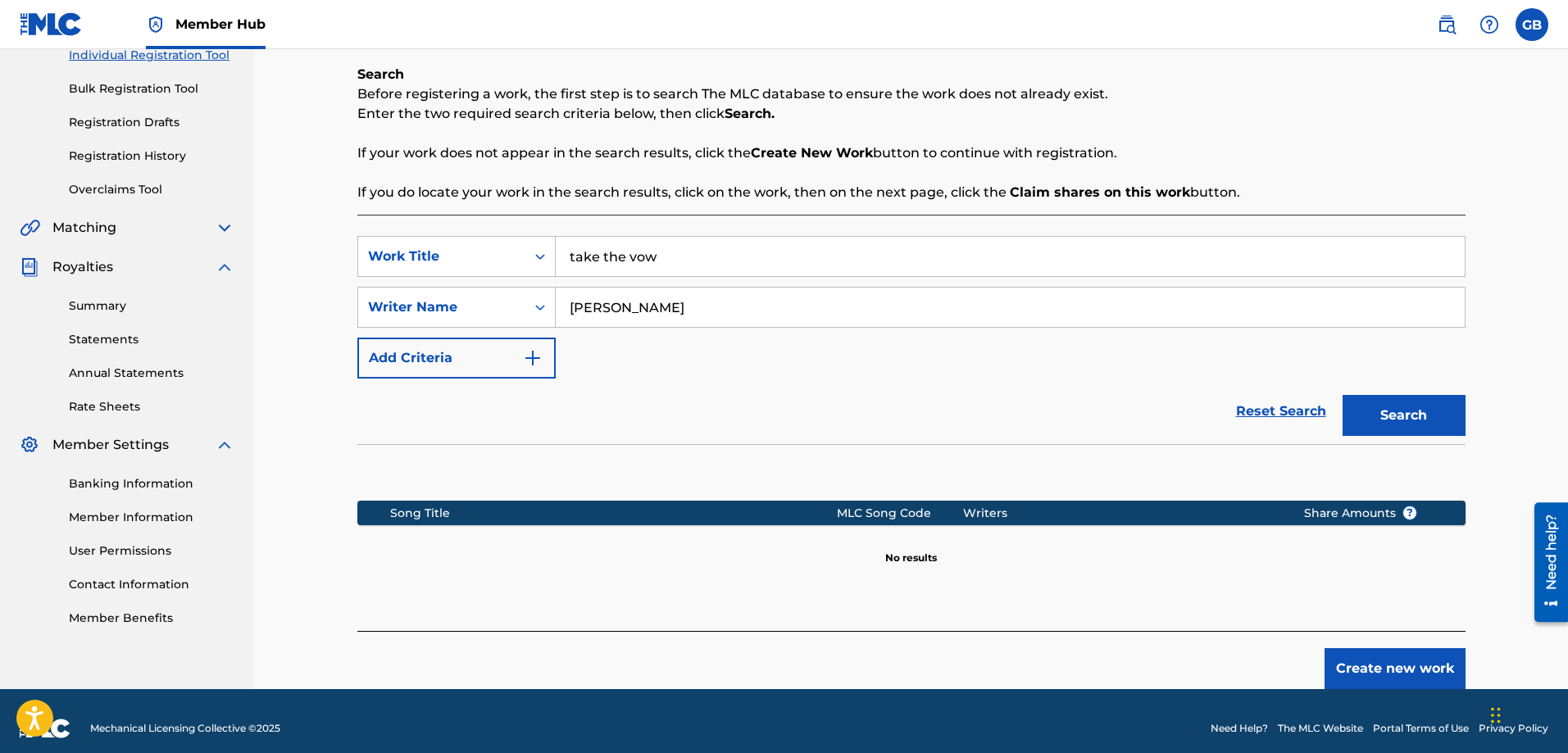
scroll to position [234, 0]
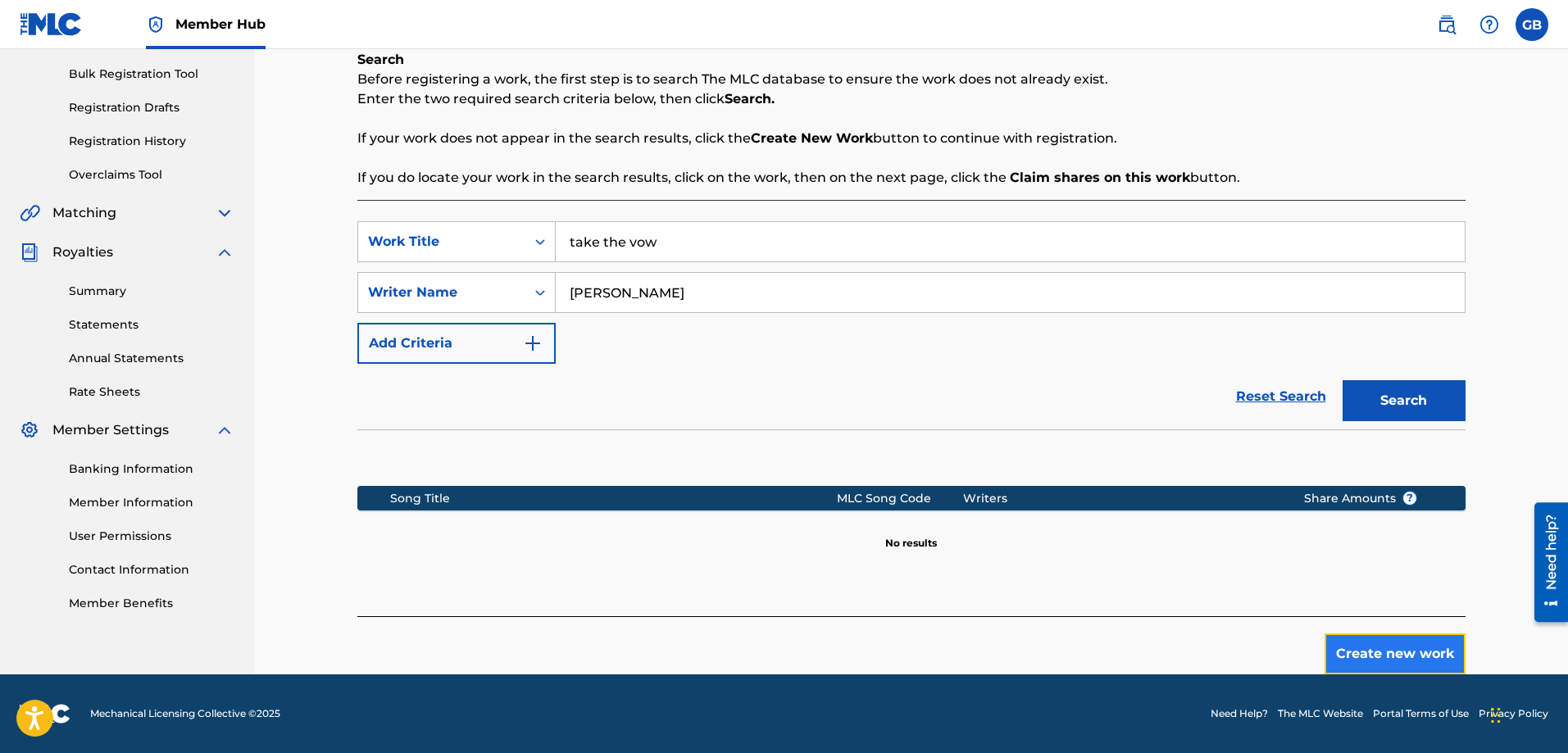
click at [1372, 647] on button "Create new work" at bounding box center [1395, 654] width 141 height 41
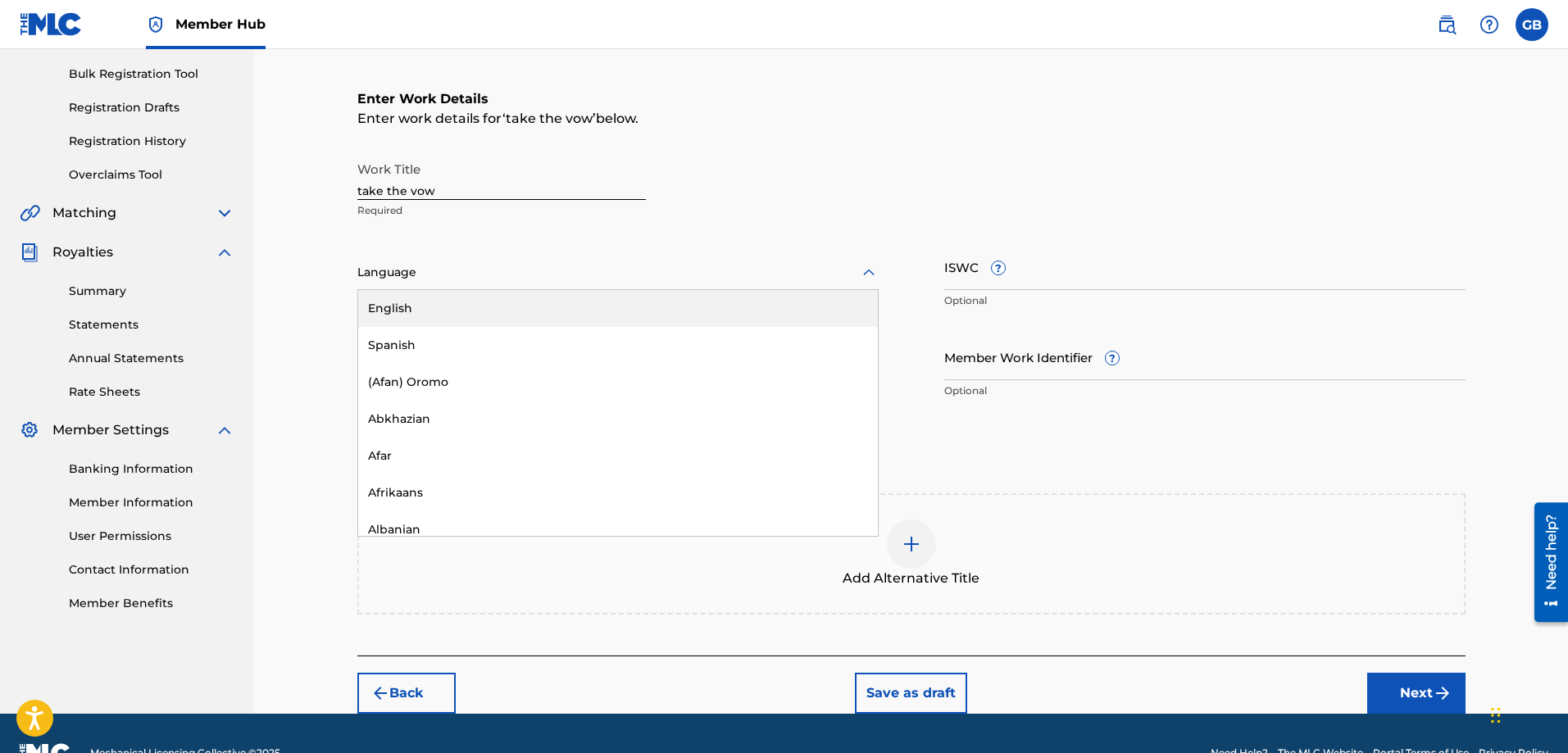
click at [872, 273] on icon at bounding box center [869, 272] width 12 height 6
click at [402, 308] on div "English" at bounding box center [618, 309] width 519 height 37
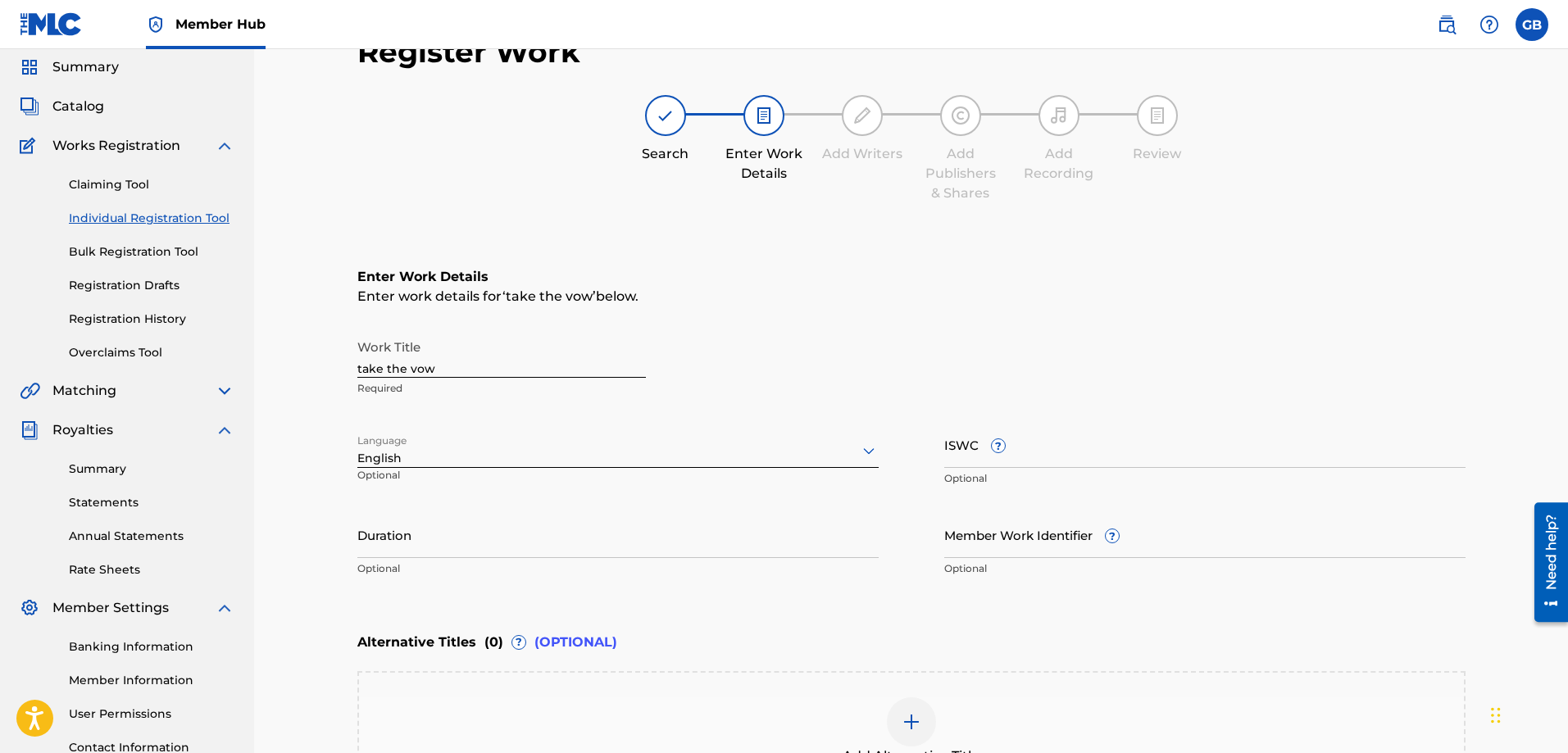
scroll to position [27, 0]
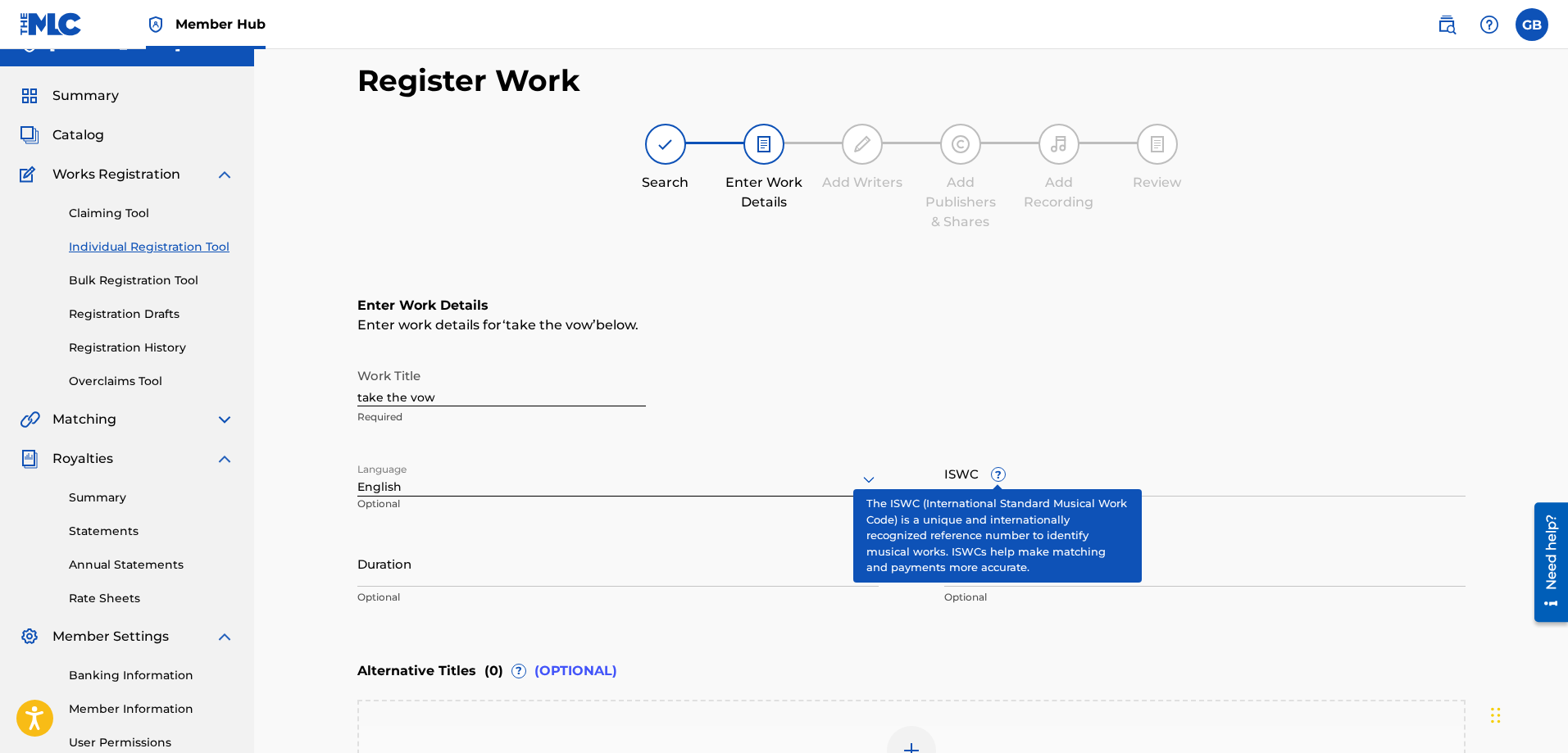
click at [997, 476] on span "?" at bounding box center [998, 474] width 13 height 13
click at [997, 476] on input "ISWC ?" at bounding box center [1204, 473] width 521 height 47
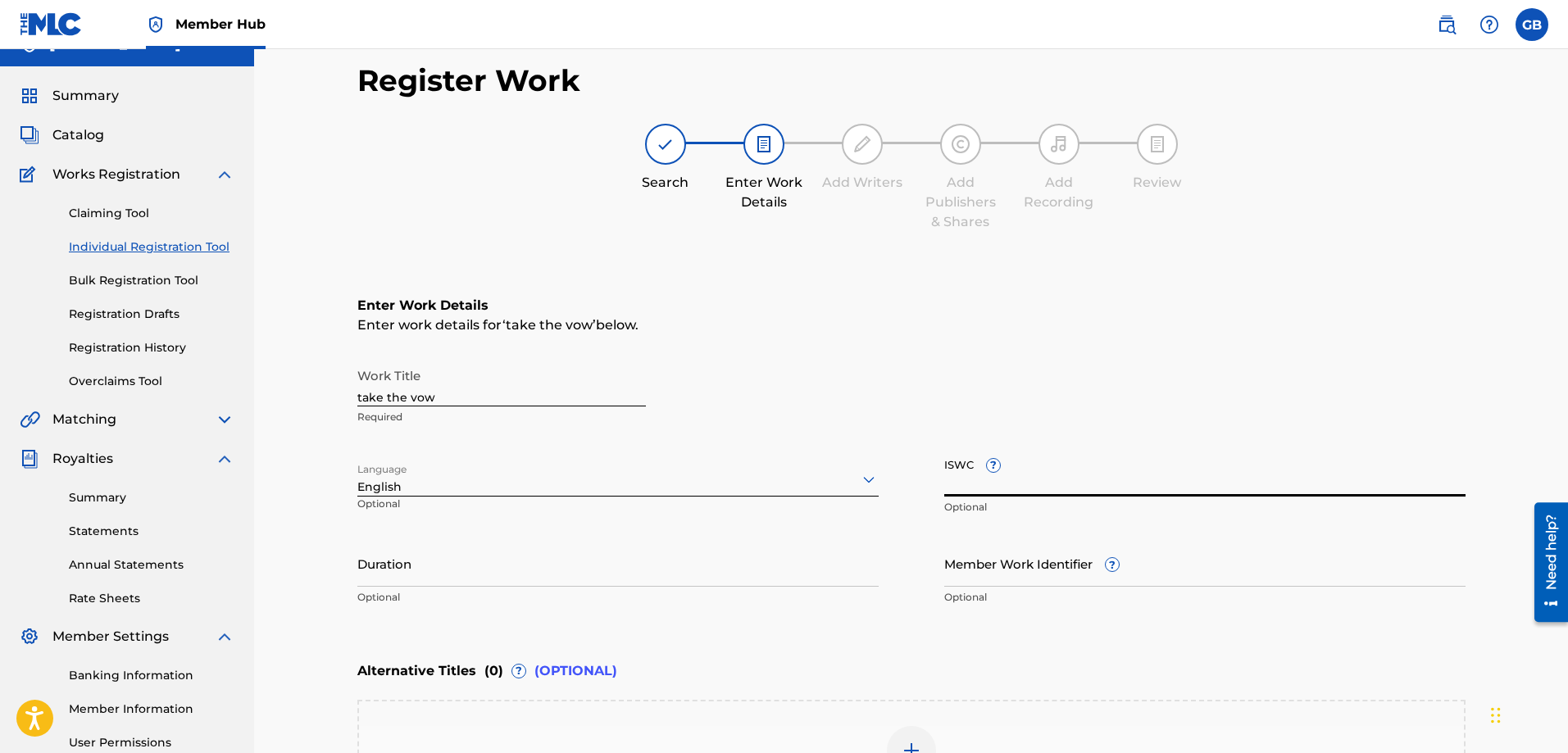
click at [1065, 150] on img at bounding box center [1059, 144] width 19 height 19
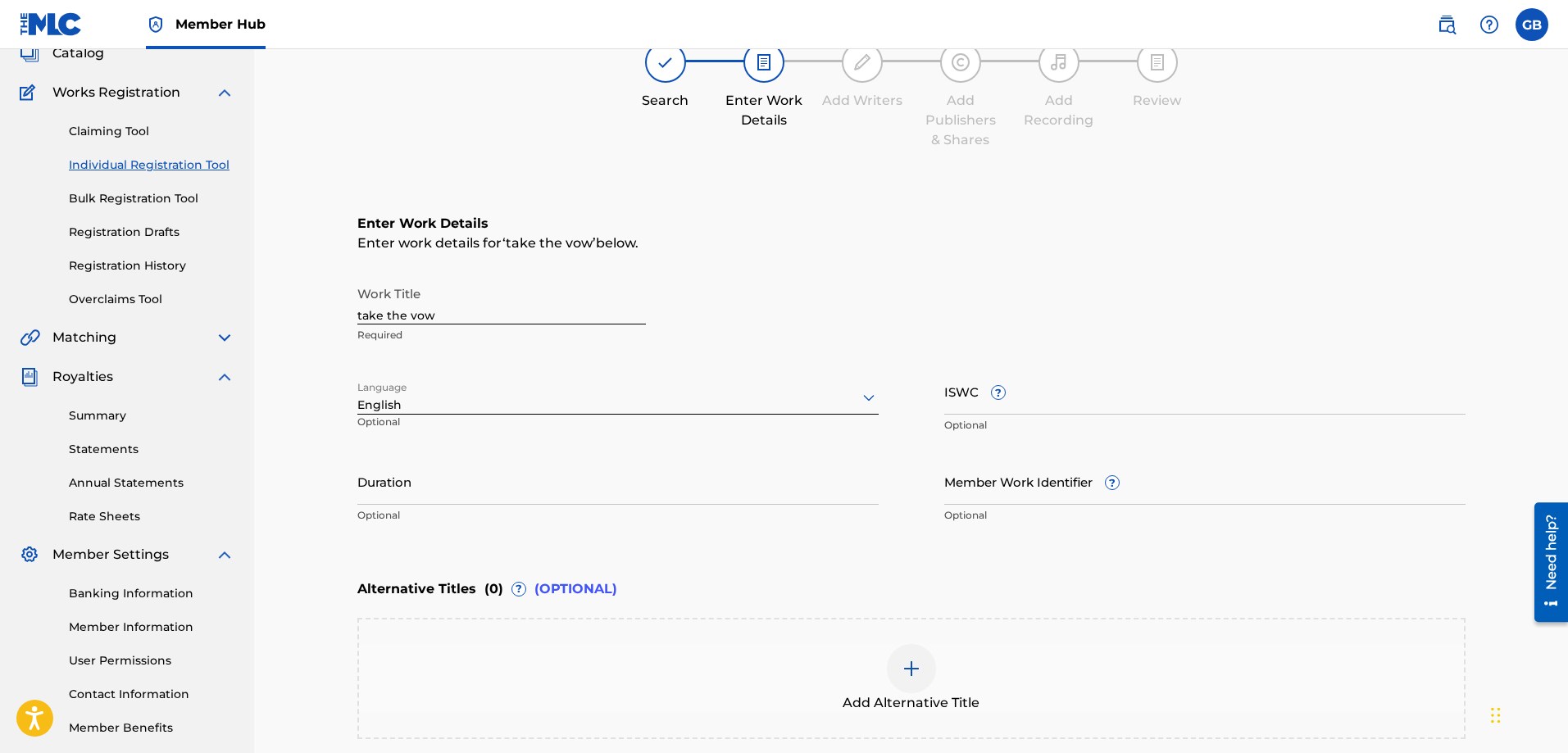
click at [859, 66] on img at bounding box center [863, 62] width 19 height 19
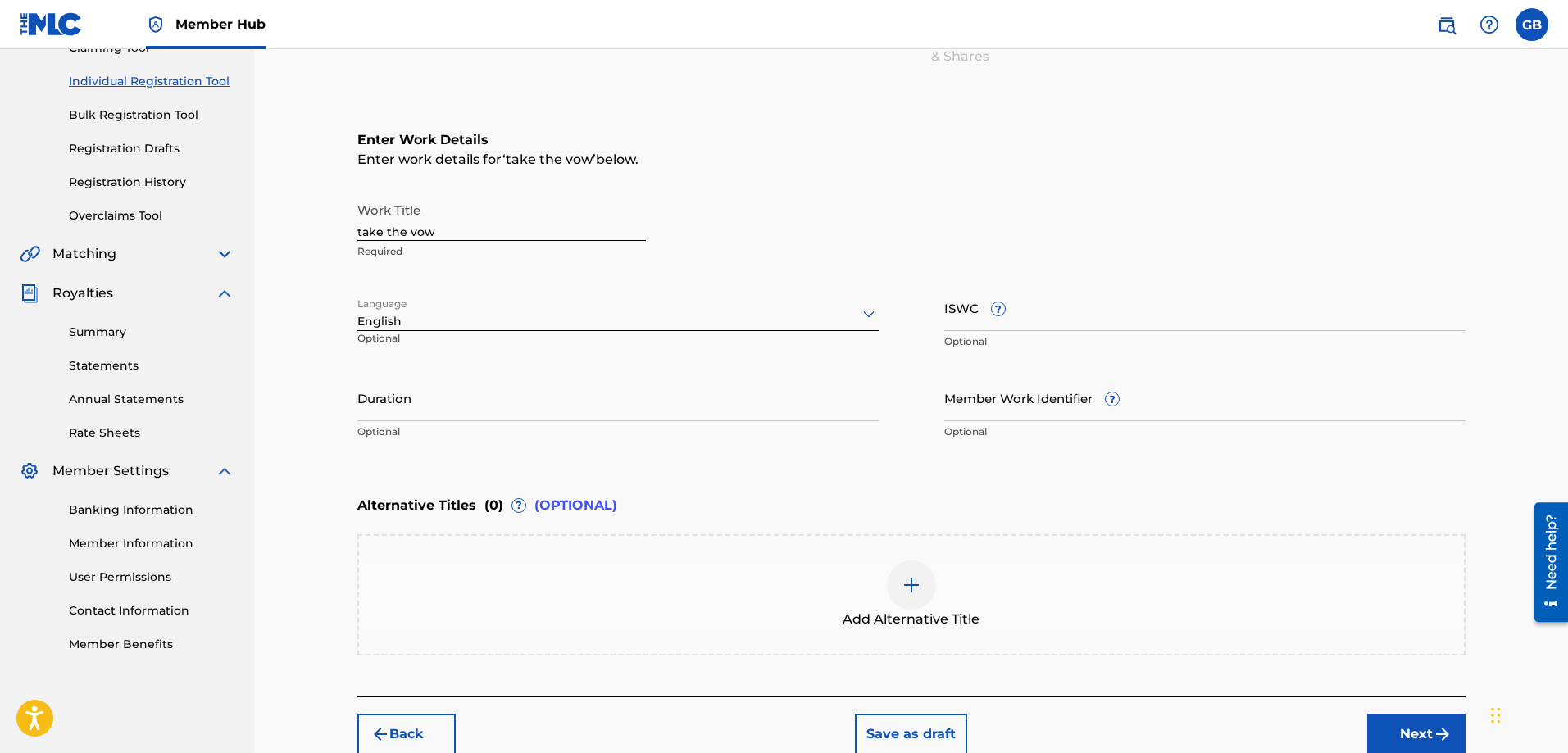
scroll to position [27, 0]
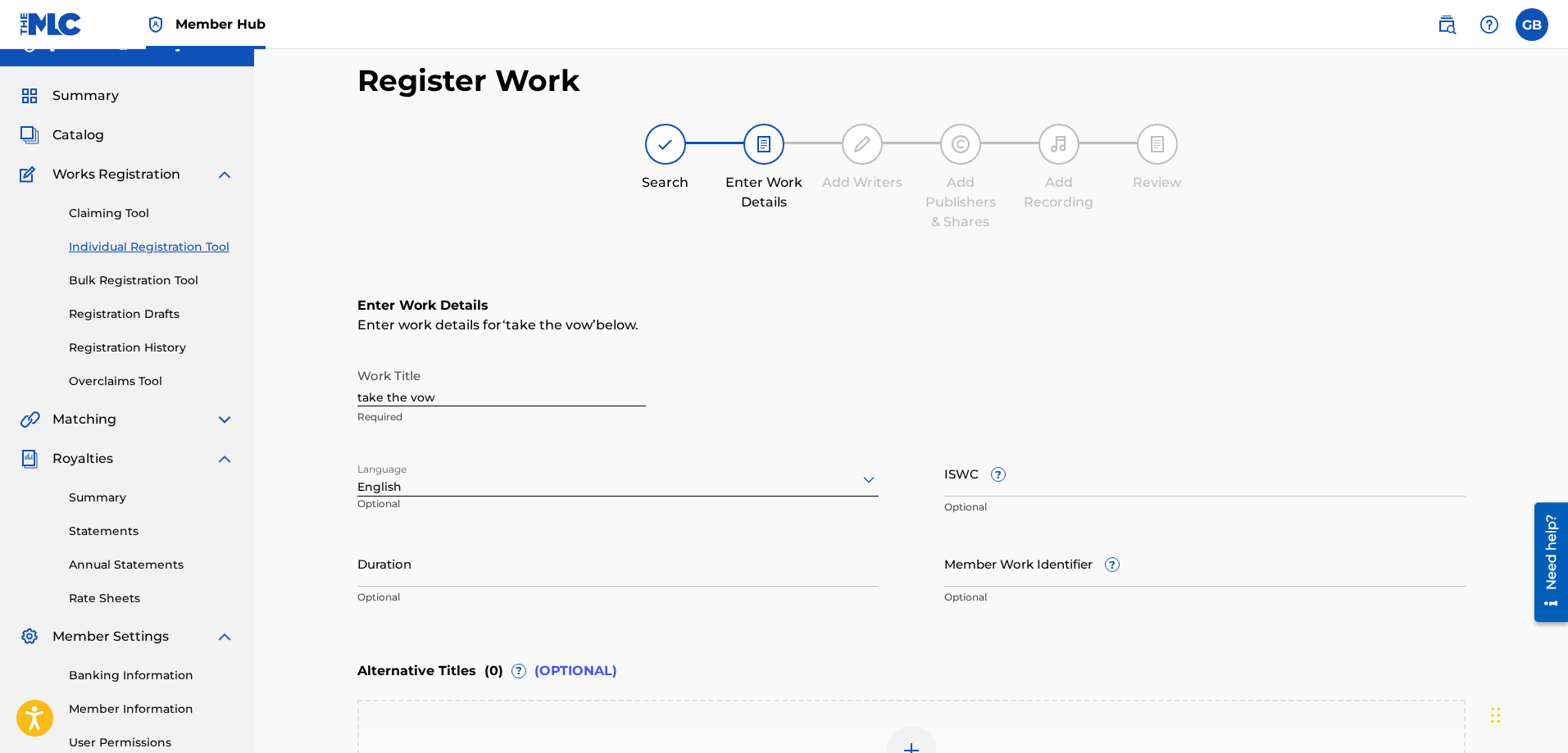
click at [763, 150] on img at bounding box center [764, 144] width 19 height 19
click at [662, 156] on div at bounding box center [665, 144] width 41 height 41
click at [764, 145] on img at bounding box center [764, 144] width 19 height 19
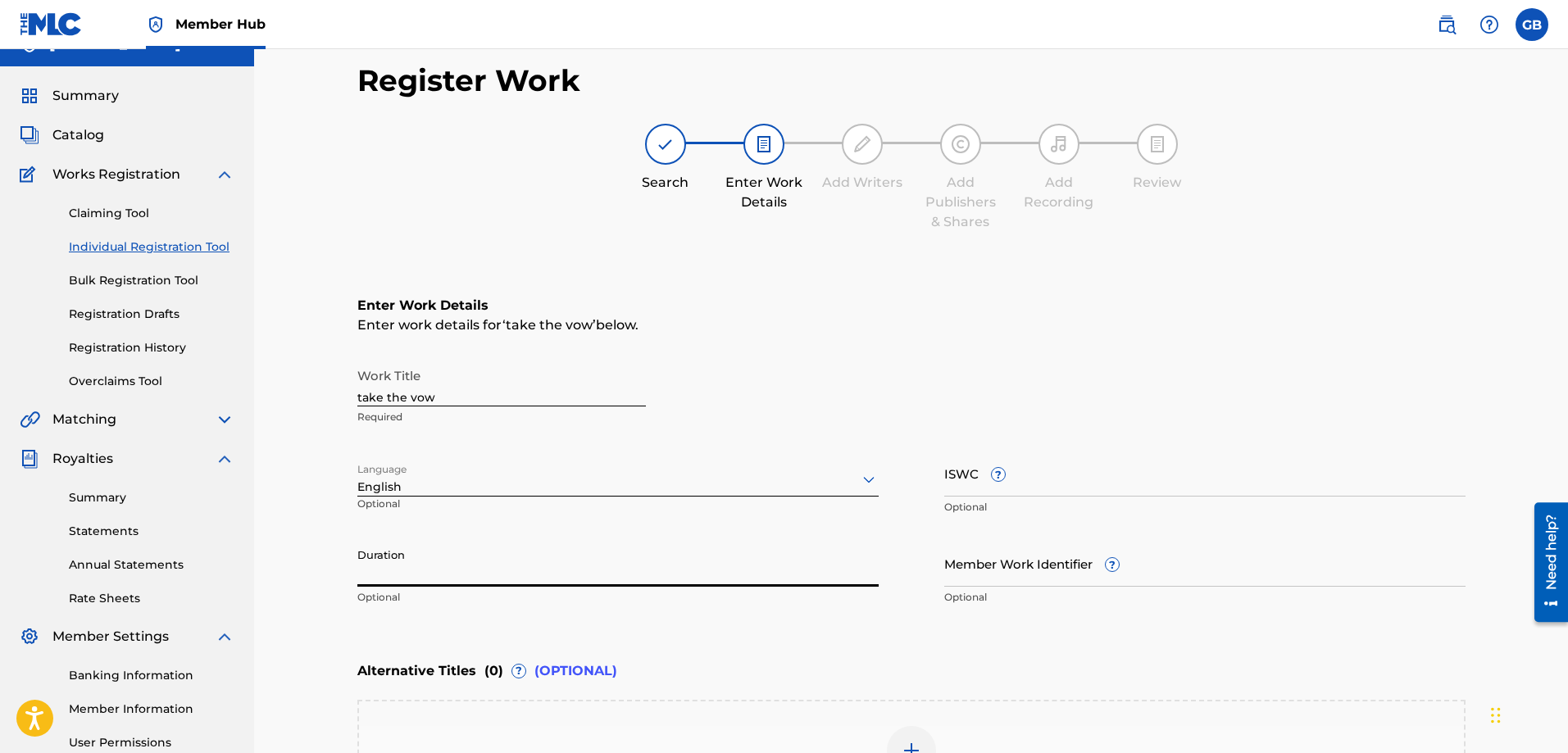
click at [476, 570] on input "Duration" at bounding box center [618, 564] width 521 height 47
type input "2:59"
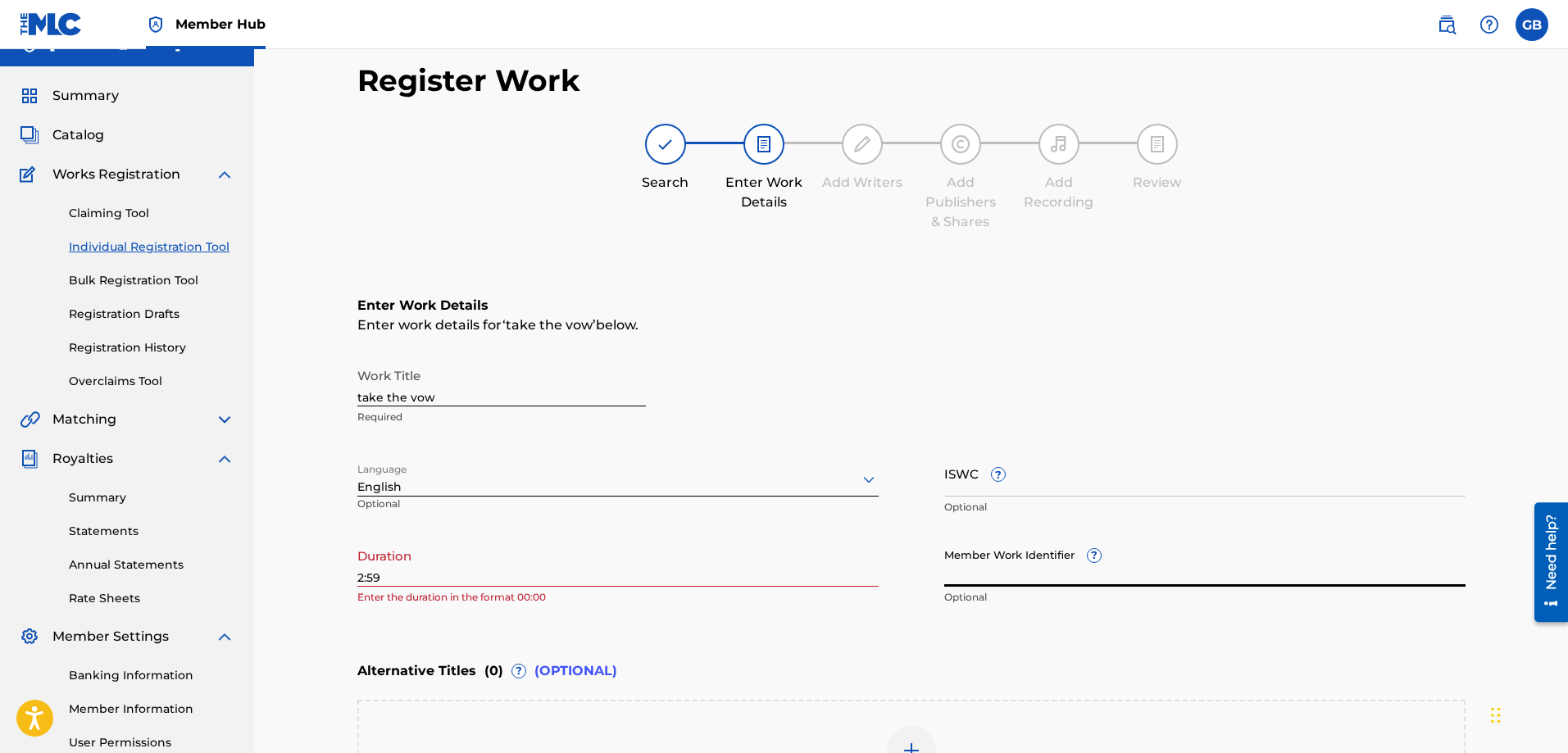
click at [1070, 577] on input "Member Work Identifier ?" at bounding box center [1204, 564] width 521 height 47
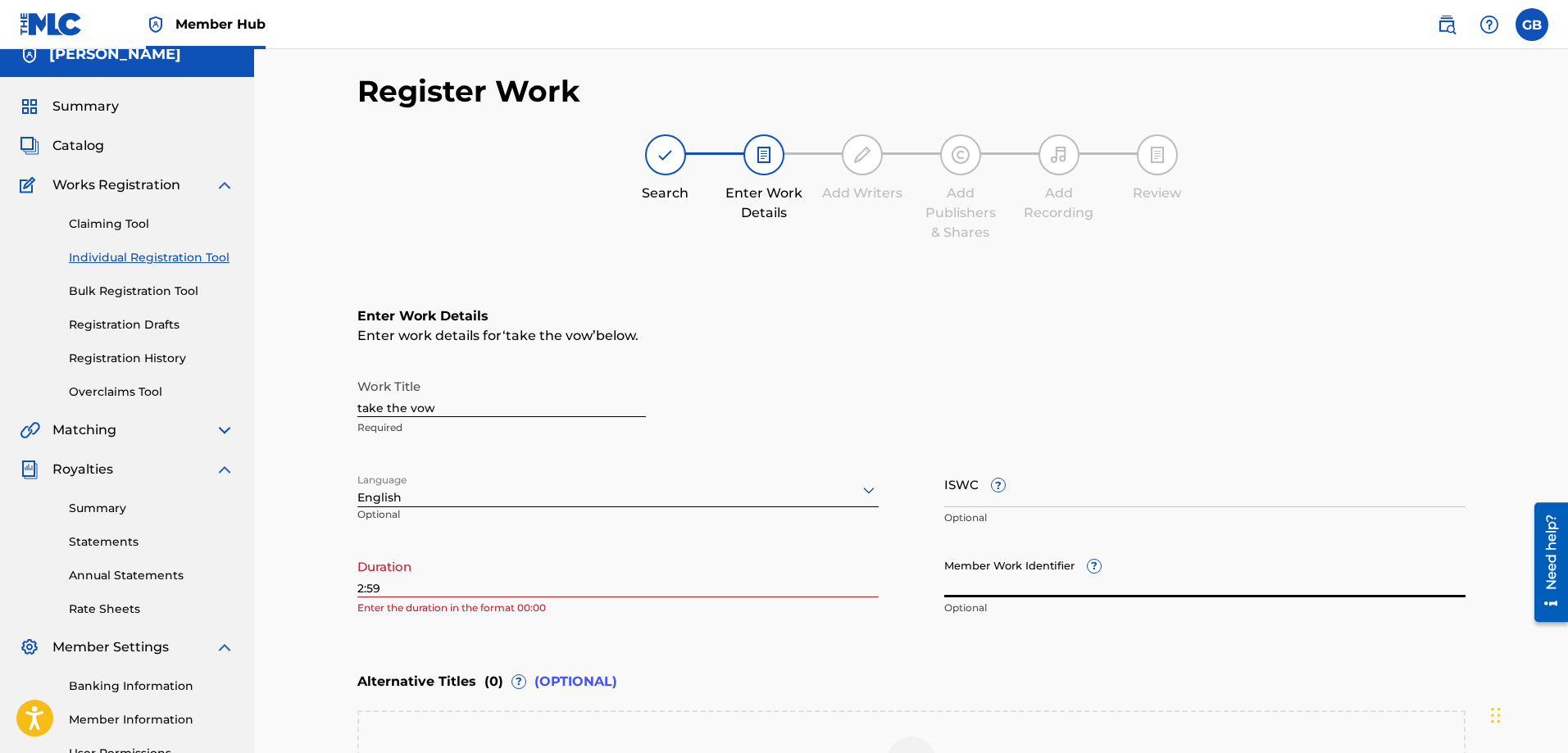
scroll to position [0, 0]
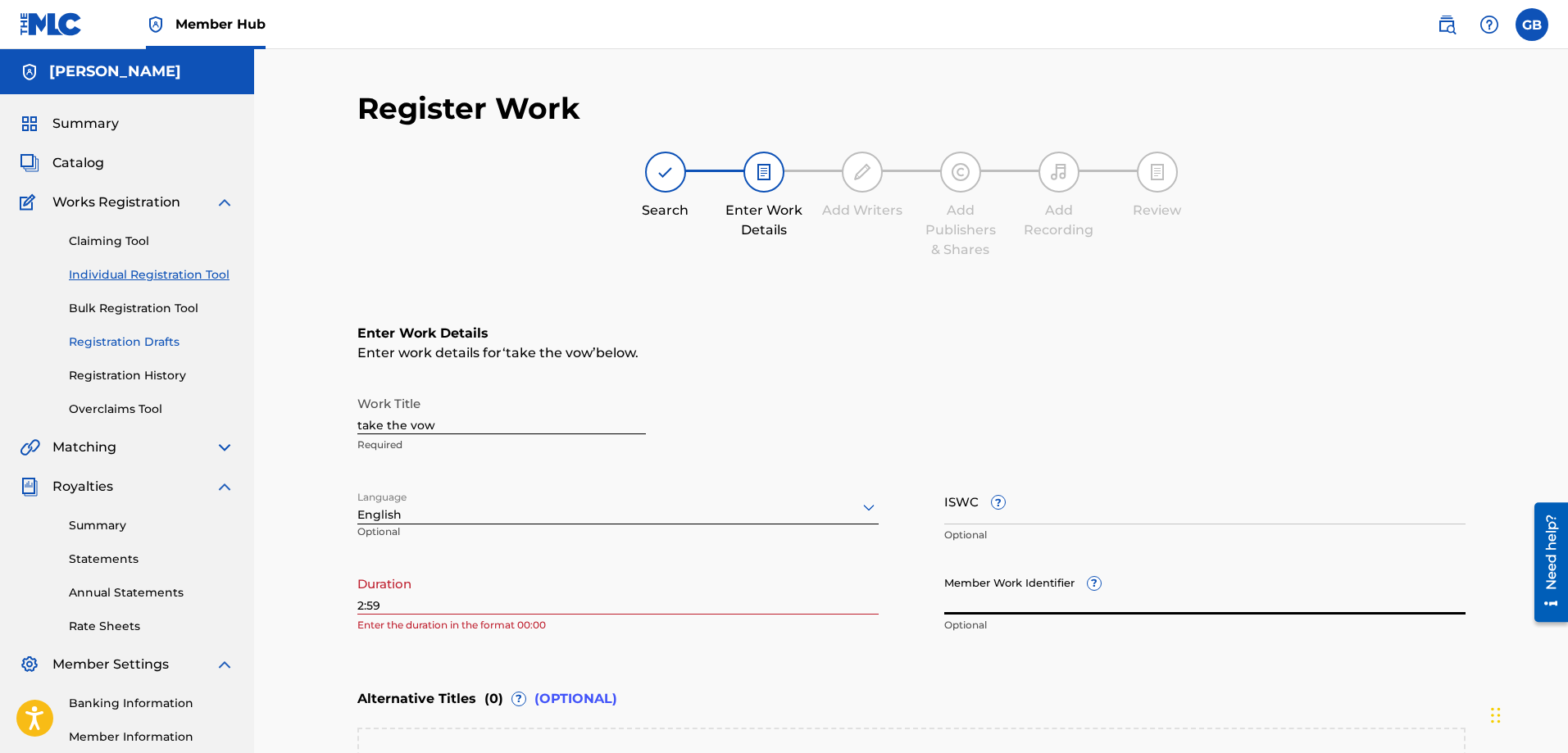
click at [162, 337] on link "Registration Drafts" at bounding box center [151, 342] width 165 height 17
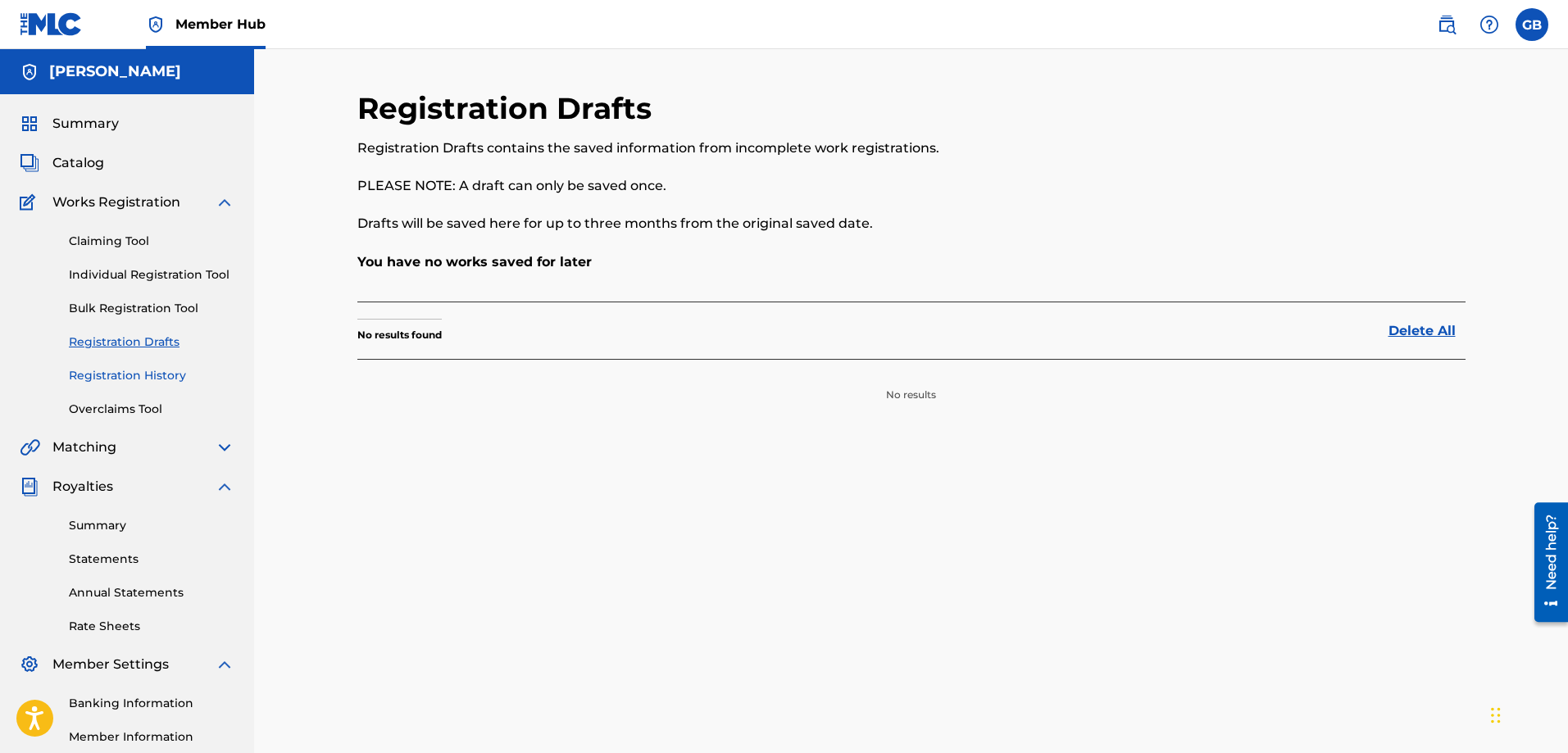
click at [160, 372] on link "Registration History" at bounding box center [151, 375] width 165 height 17
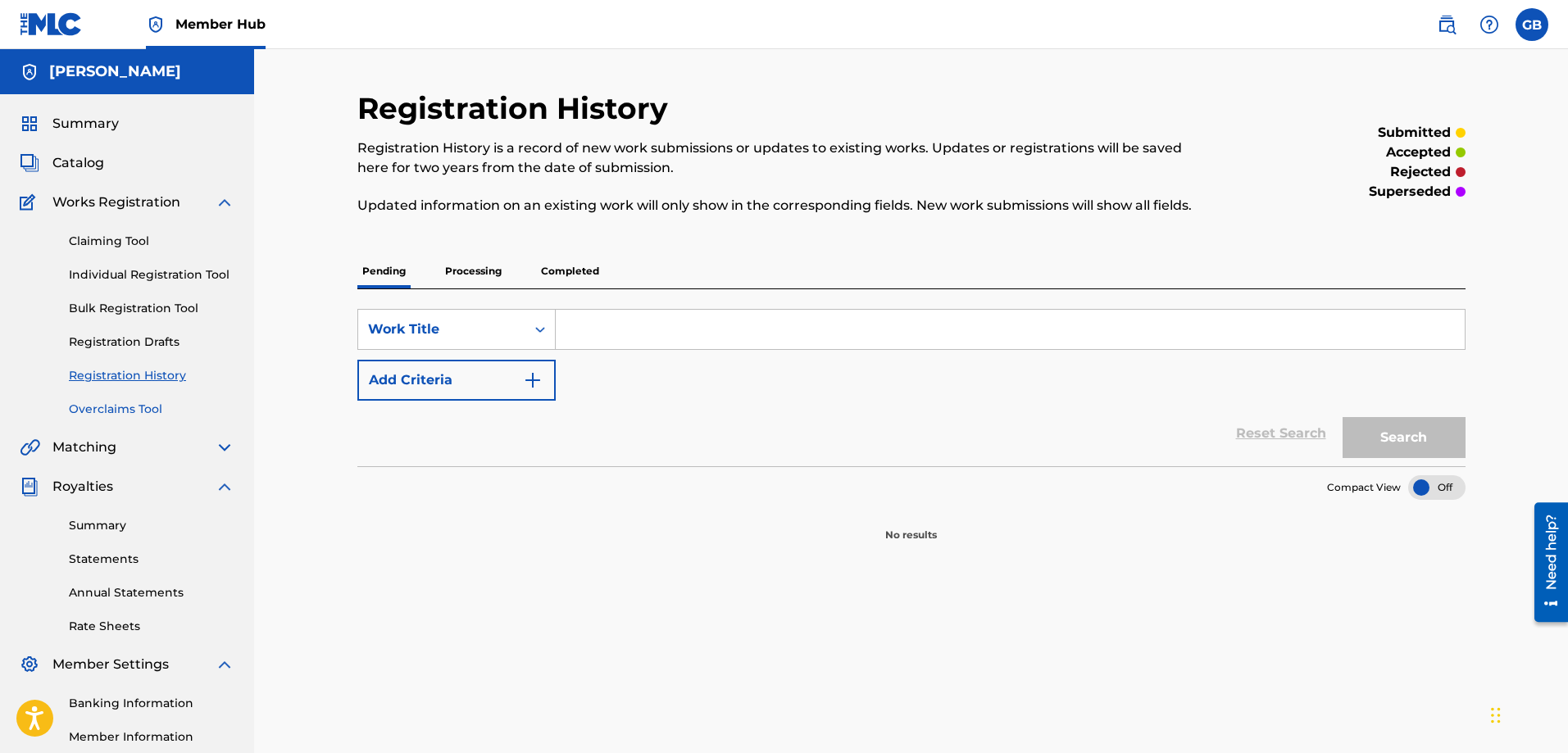
click at [142, 407] on link "Overclaims Tool" at bounding box center [151, 409] width 165 height 17
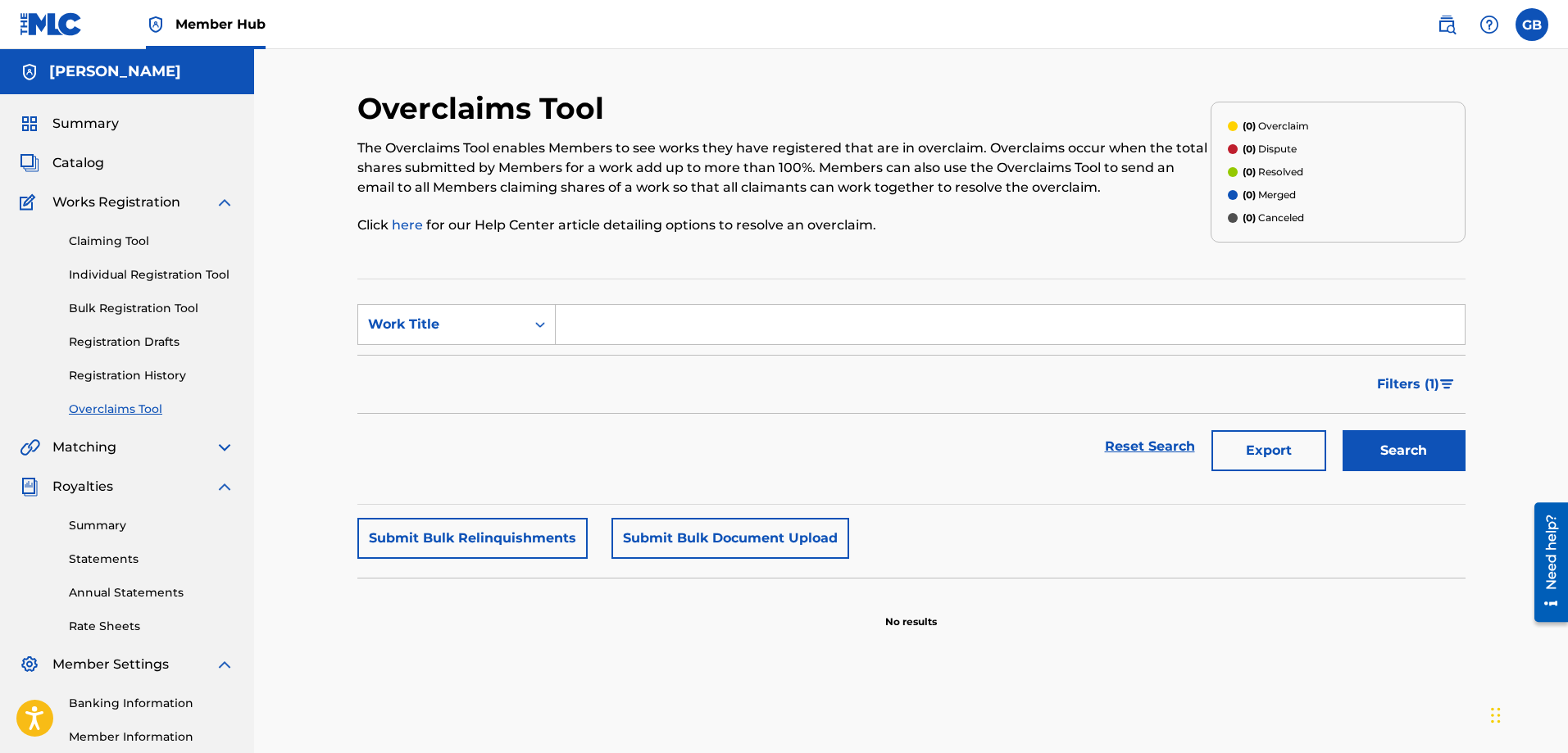
click at [402, 228] on link "here" at bounding box center [409, 226] width 35 height 16
click at [136, 371] on link "Registration History" at bounding box center [151, 375] width 165 height 17
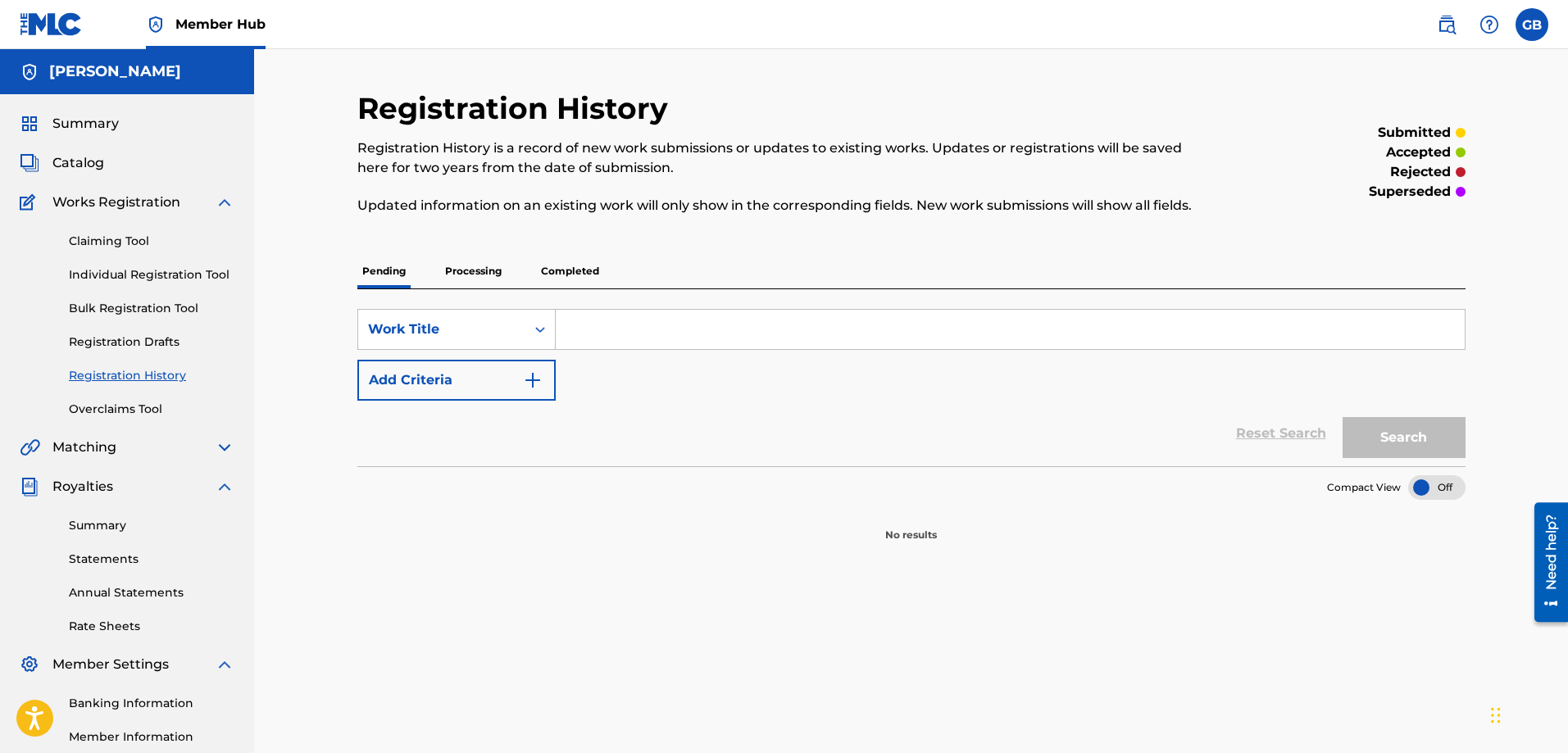
click at [480, 270] on p "Processing" at bounding box center [473, 271] width 66 height 35
click at [568, 266] on p "Completed" at bounding box center [570, 271] width 68 height 35
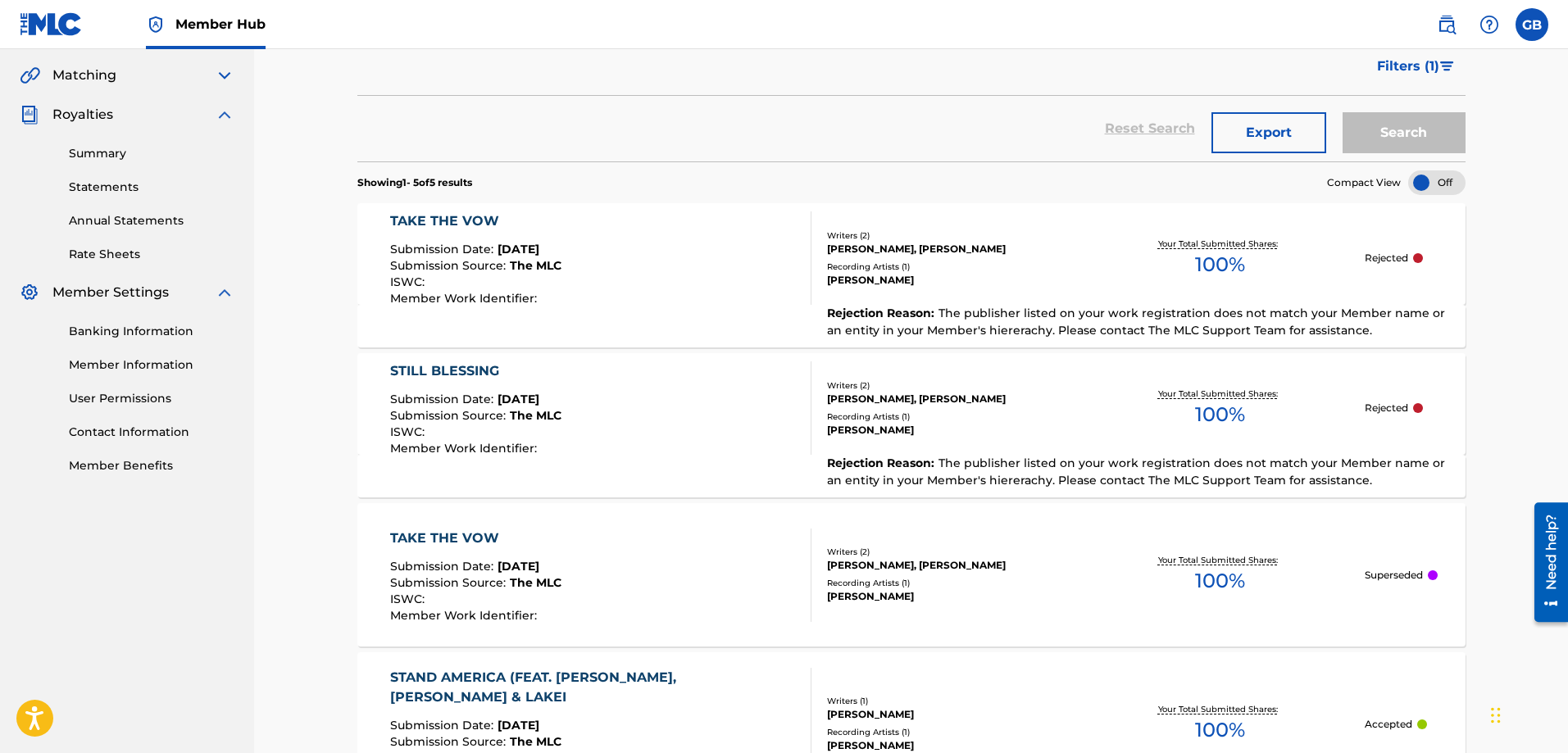
scroll to position [328, 0]
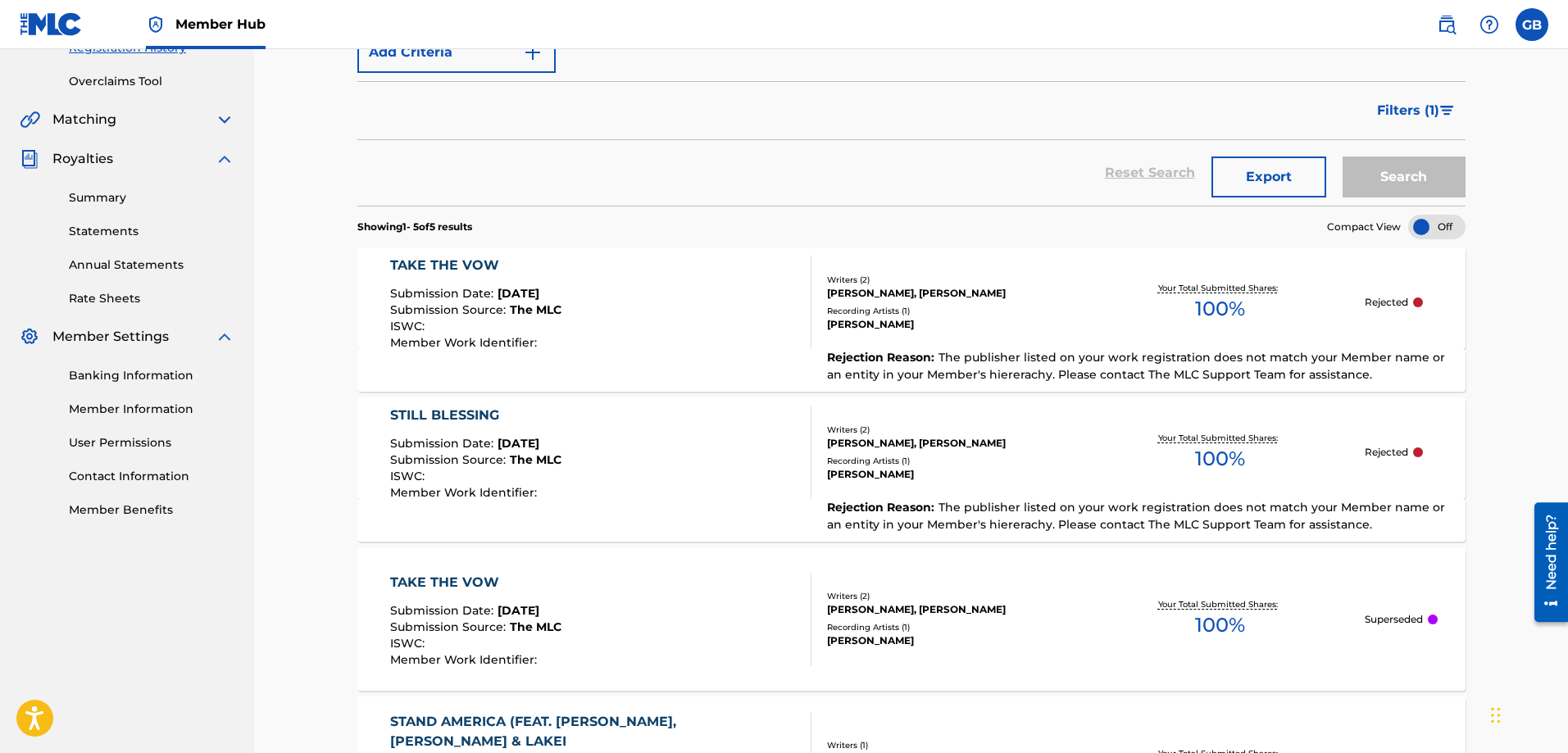
click at [477, 340] on span "Member Work Identifier :" at bounding box center [465, 342] width 150 height 15
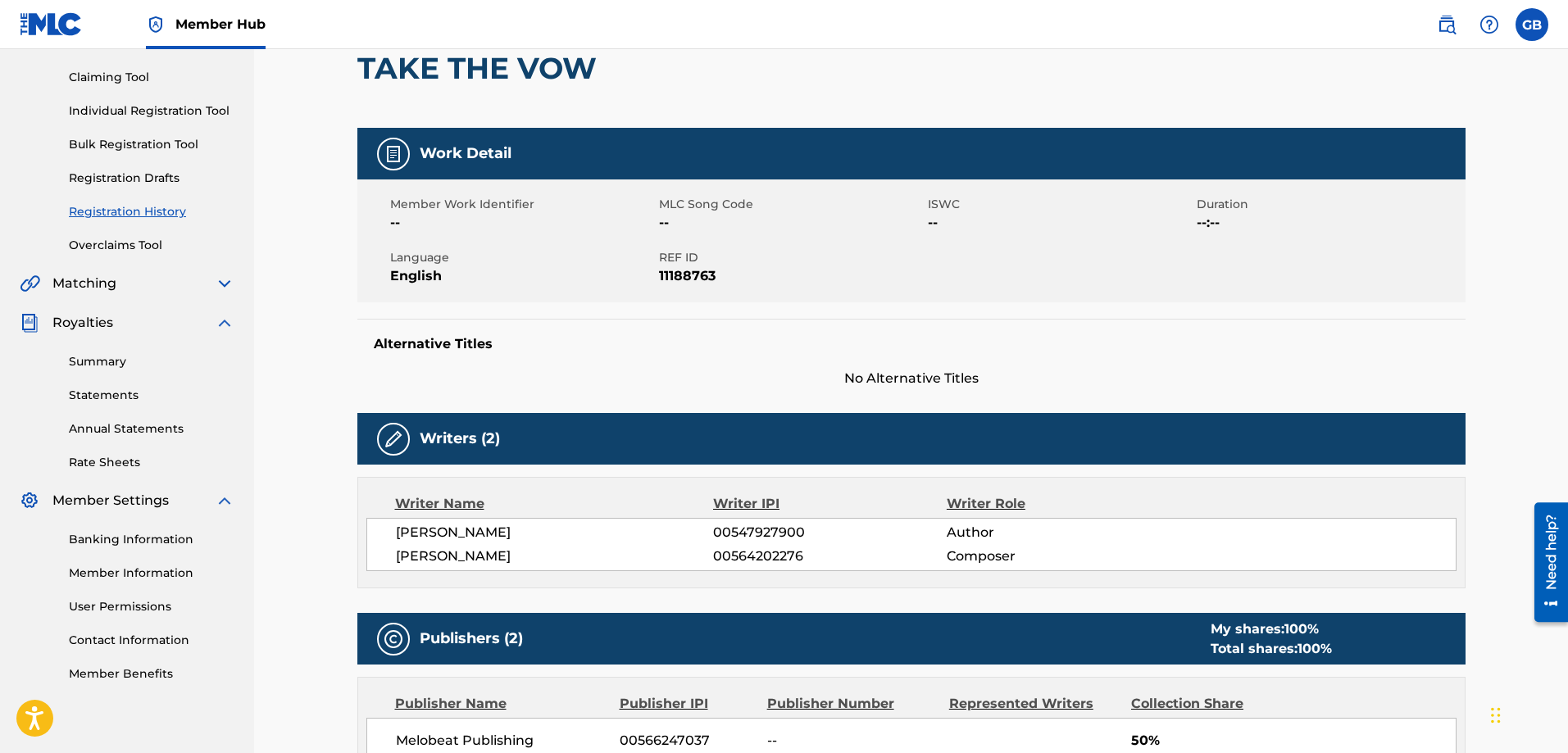
scroll to position [82, 0]
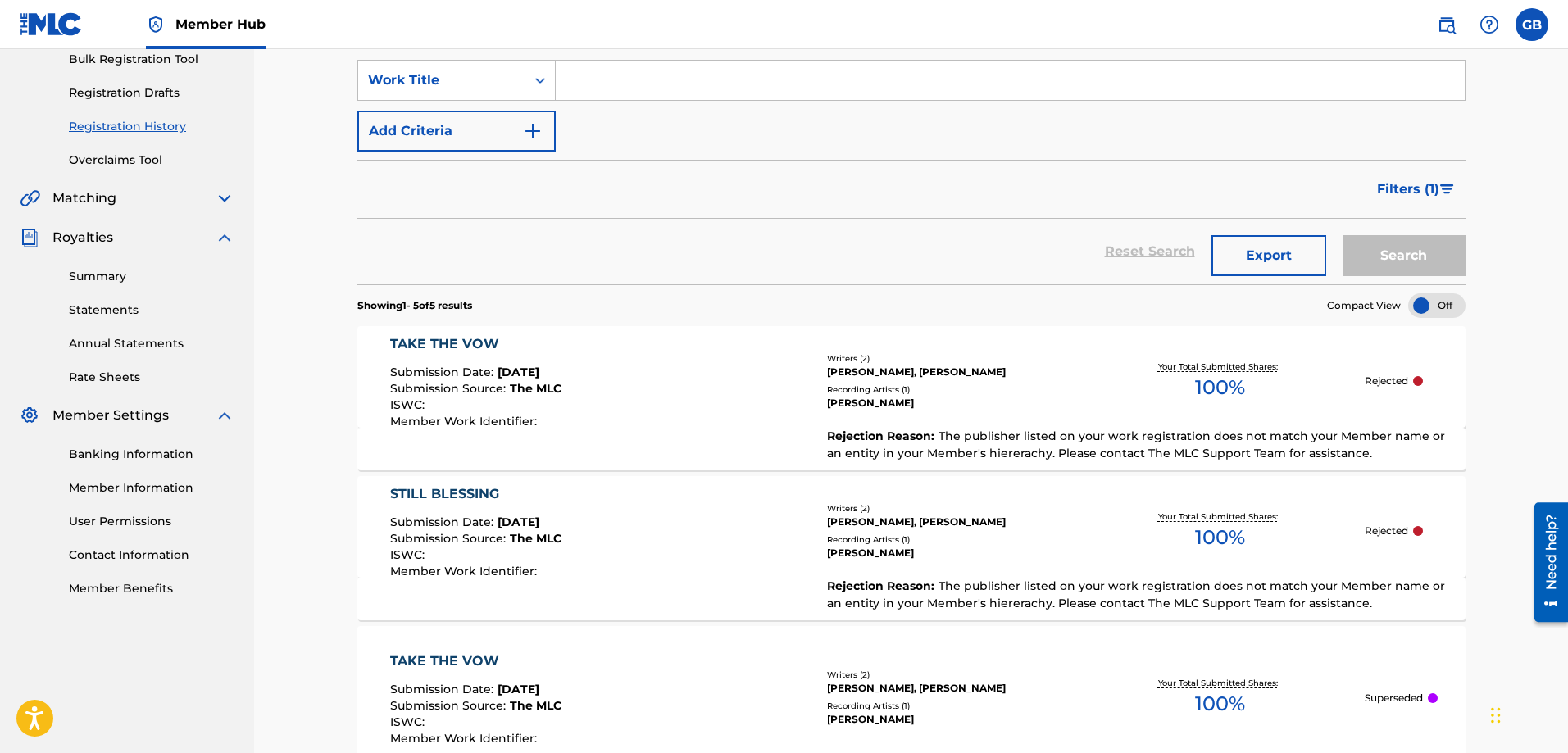
scroll to position [273, 0]
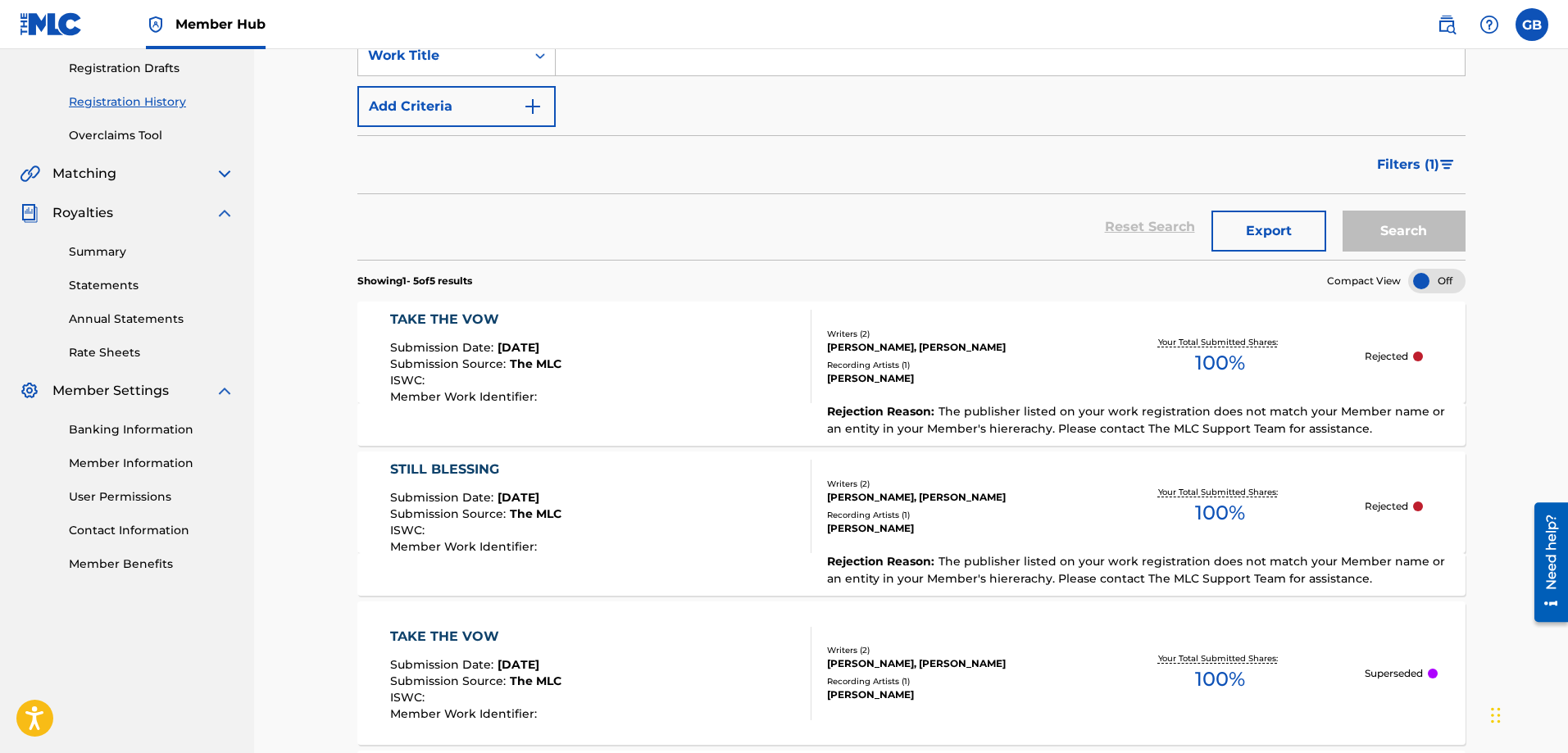
click at [447, 324] on div "TAKE THE VOW" at bounding box center [476, 319] width 172 height 19
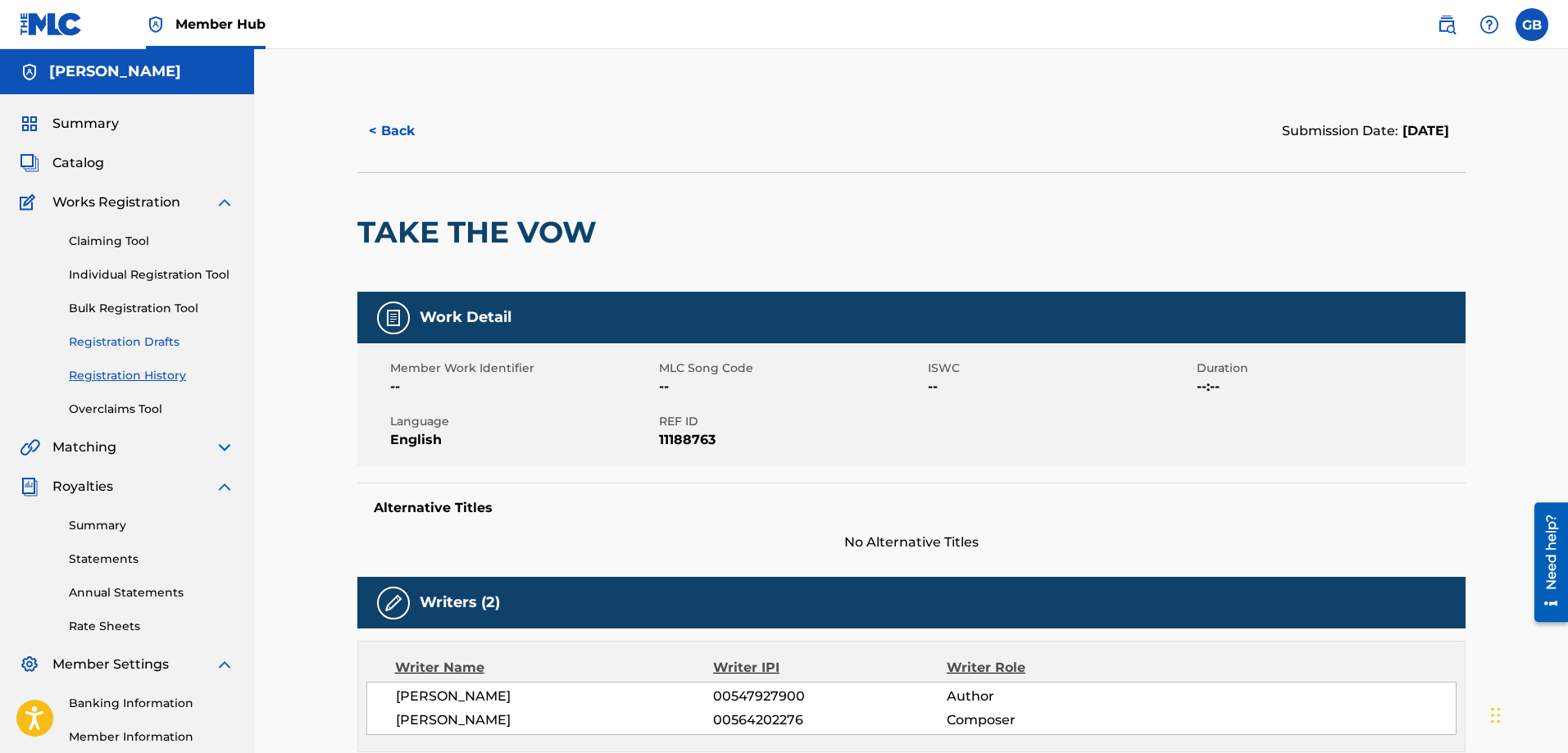
click at [151, 344] on link "Registration Drafts" at bounding box center [151, 342] width 165 height 17
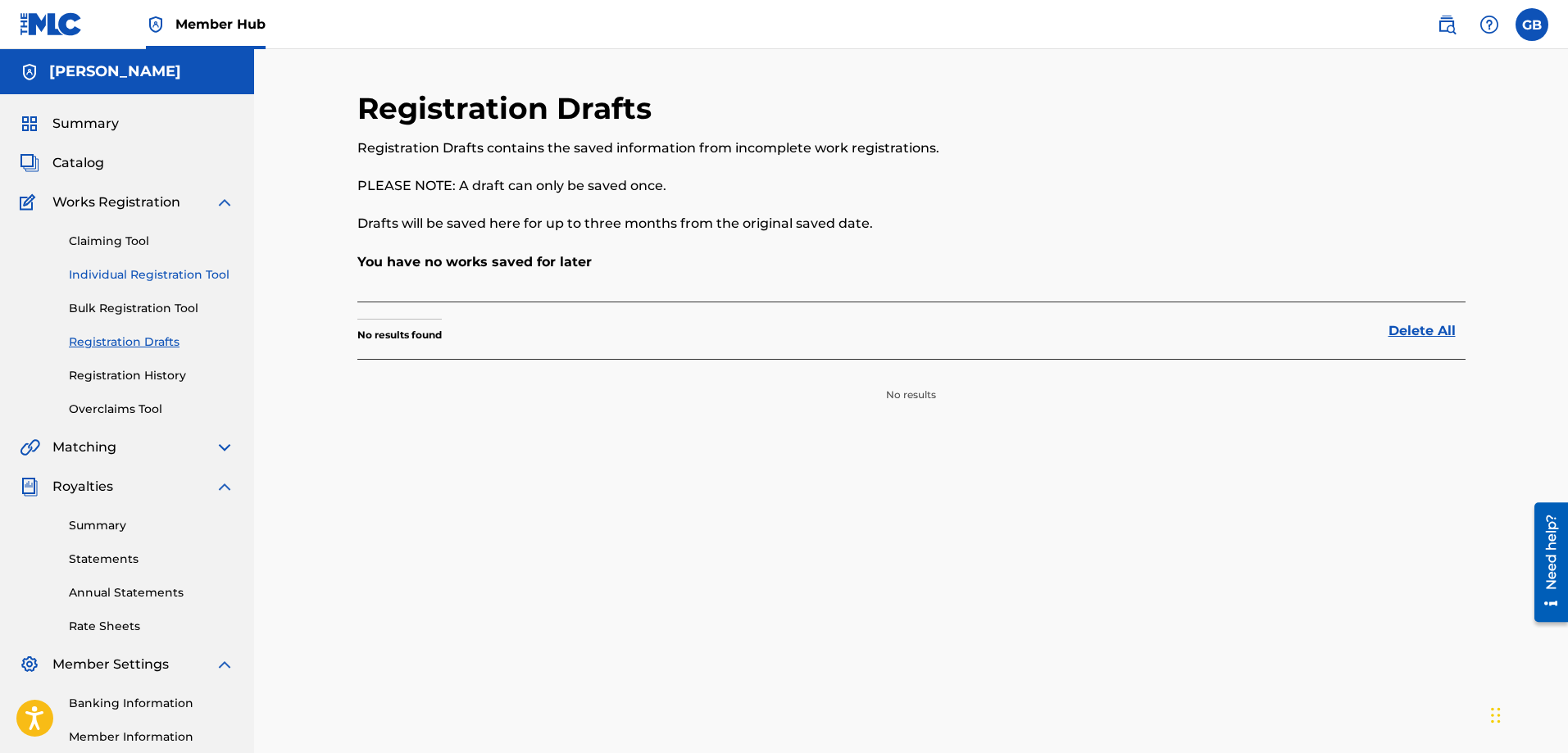
click at [163, 275] on link "Individual Registration Tool" at bounding box center [151, 274] width 165 height 17
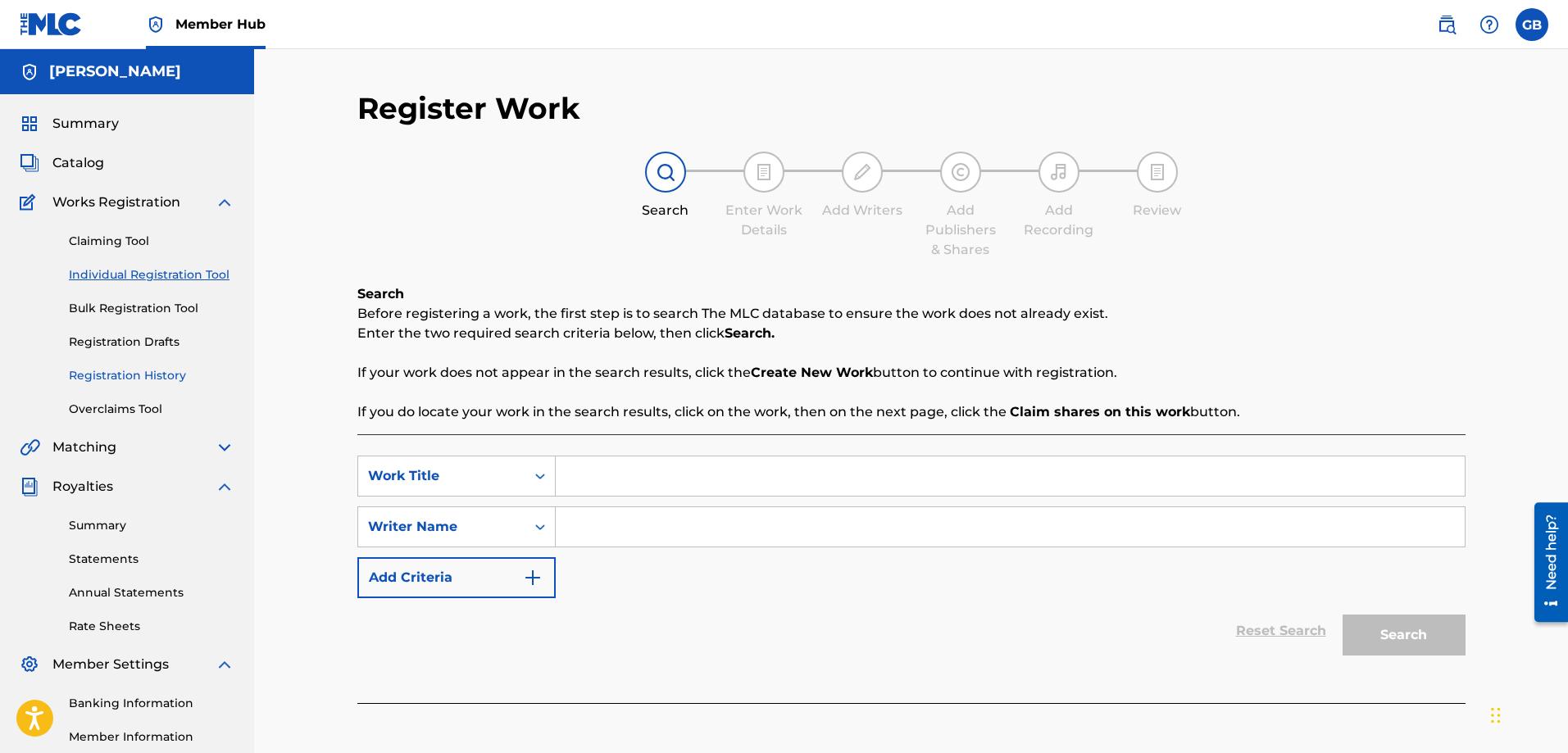
click at [126, 373] on link "Registration History" at bounding box center [151, 375] width 165 height 17
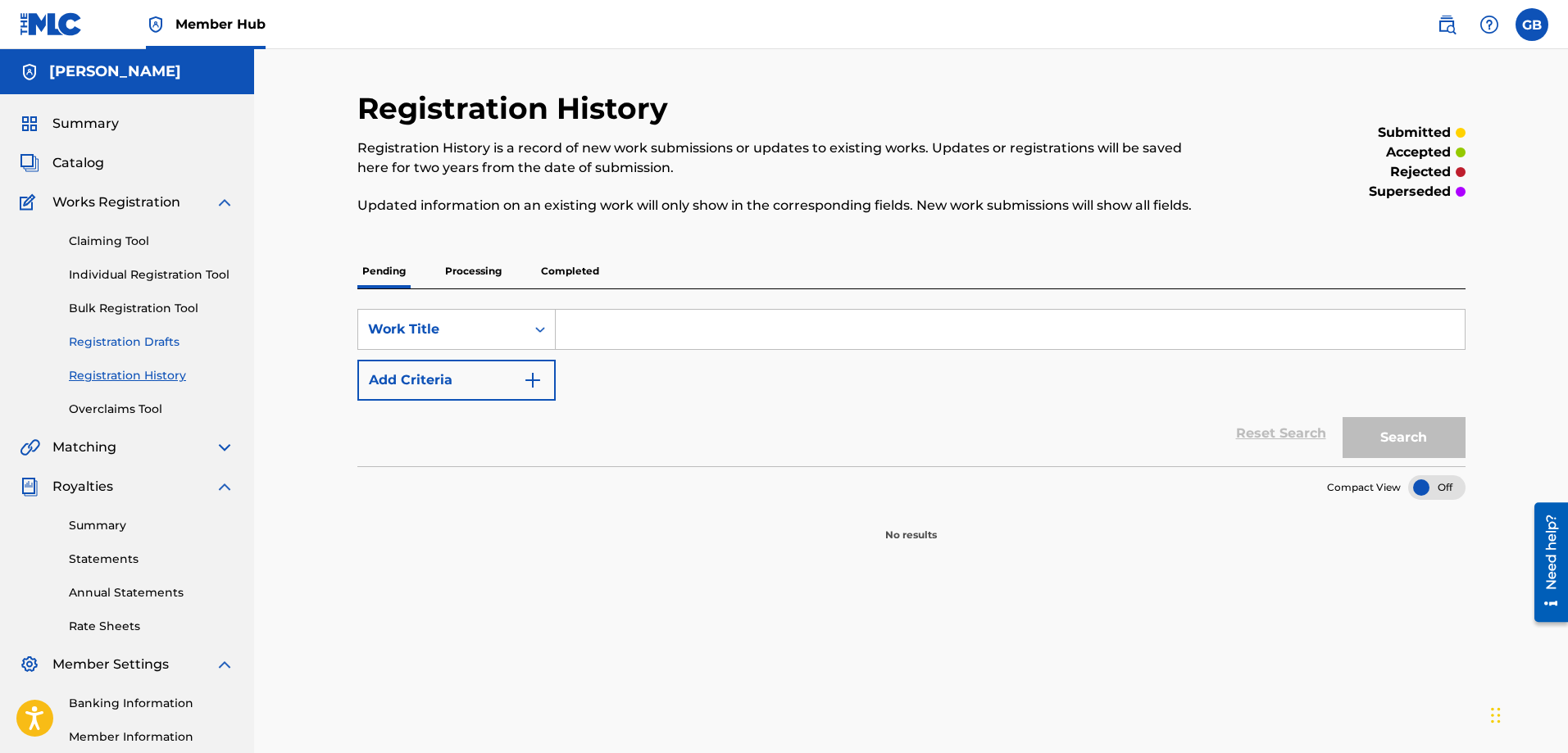
click at [134, 342] on link "Registration Drafts" at bounding box center [151, 342] width 165 height 17
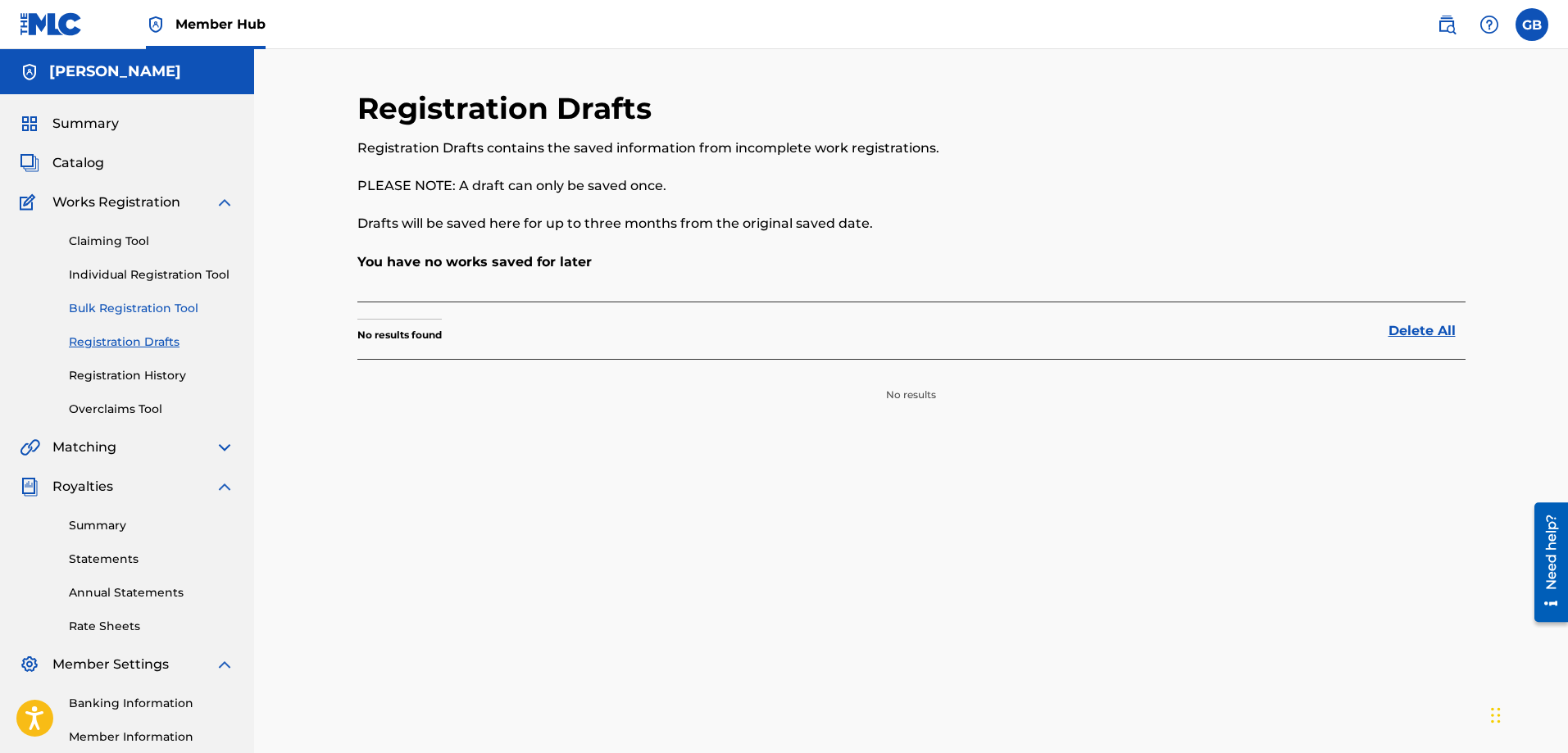
click at [128, 311] on link "Bulk Registration Tool" at bounding box center [151, 308] width 165 height 17
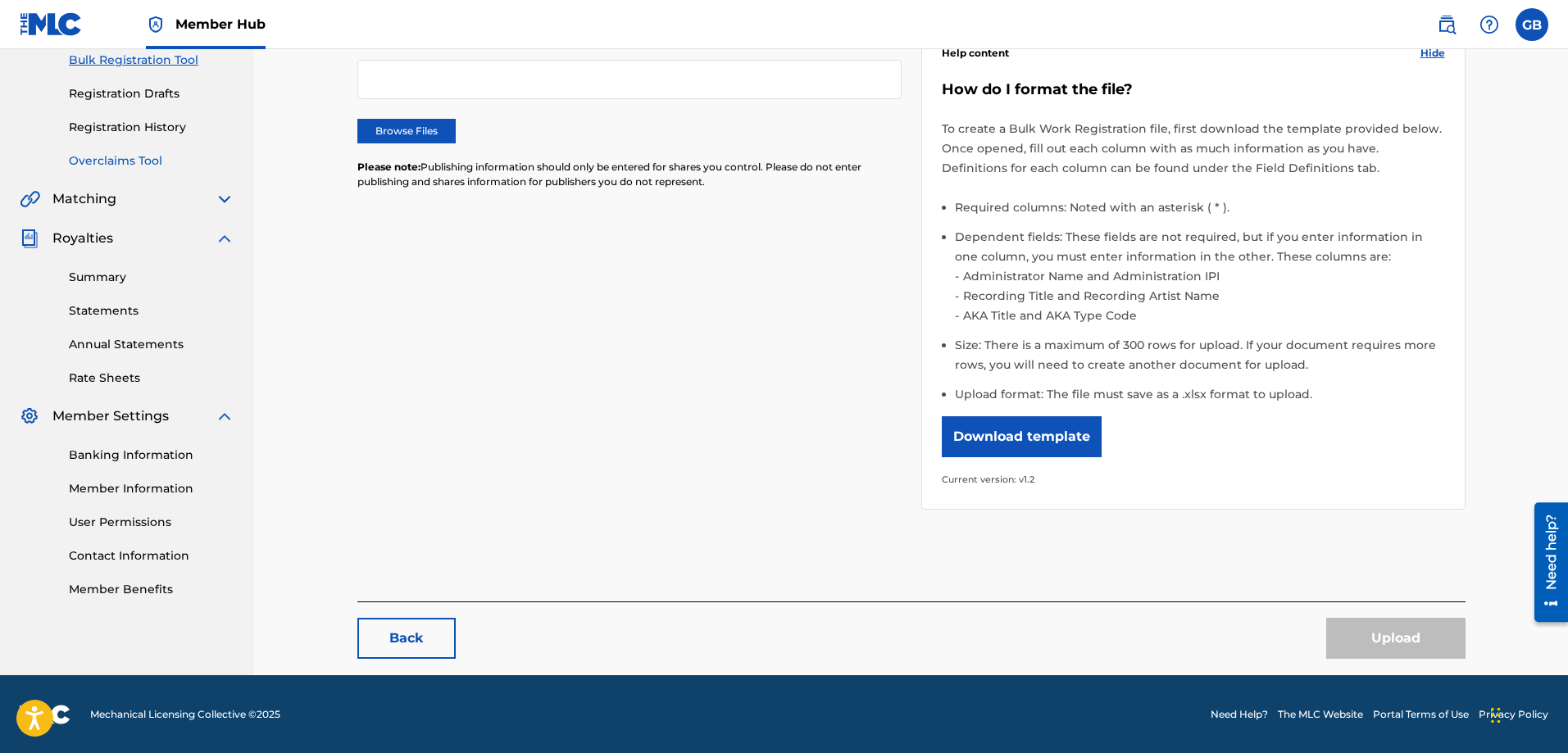
scroll to position [250, 0]
click at [125, 563] on link "Contact Information" at bounding box center [151, 555] width 165 height 17
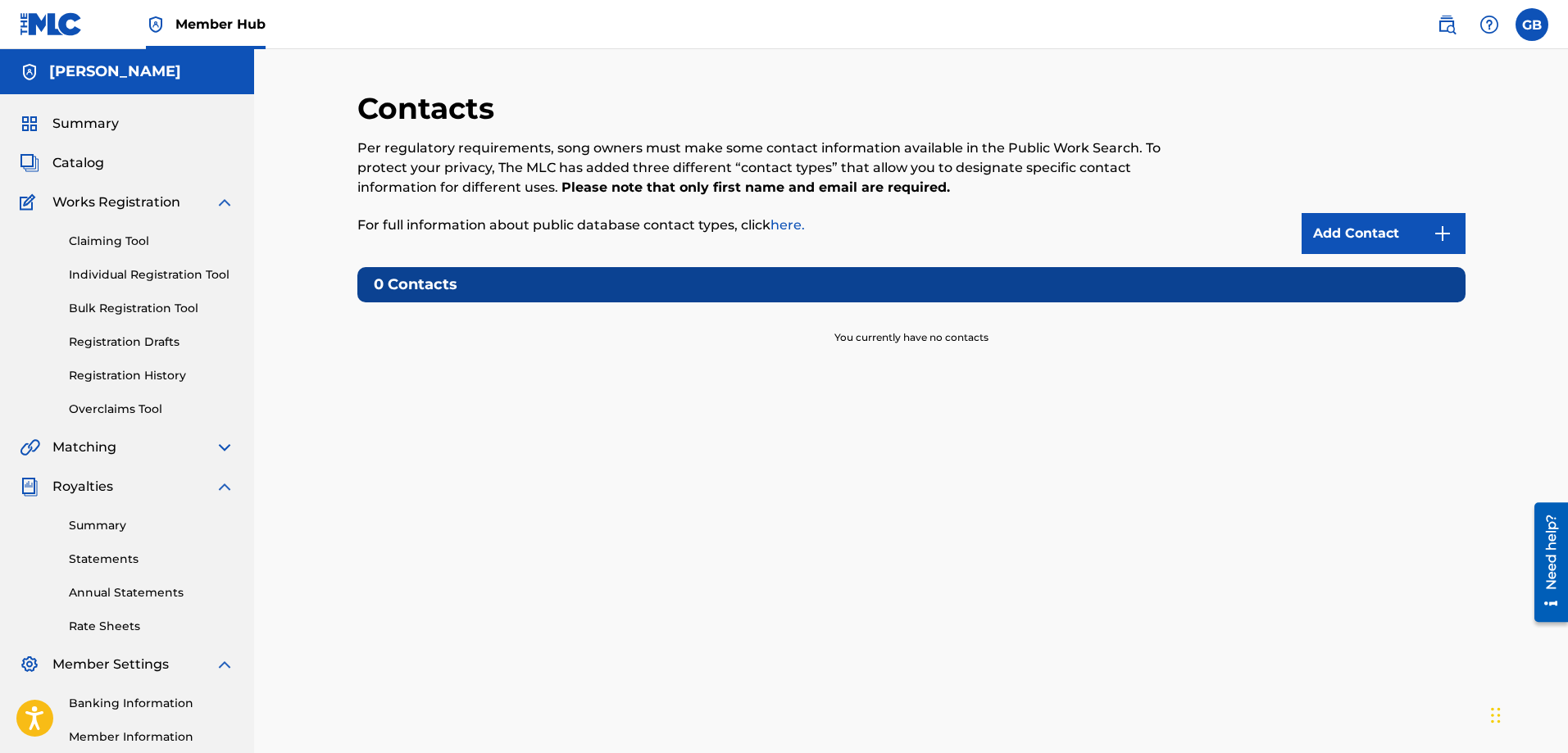
click at [779, 223] on link "here." at bounding box center [788, 226] width 35 height 16
